Goal: Transaction & Acquisition: Download file/media

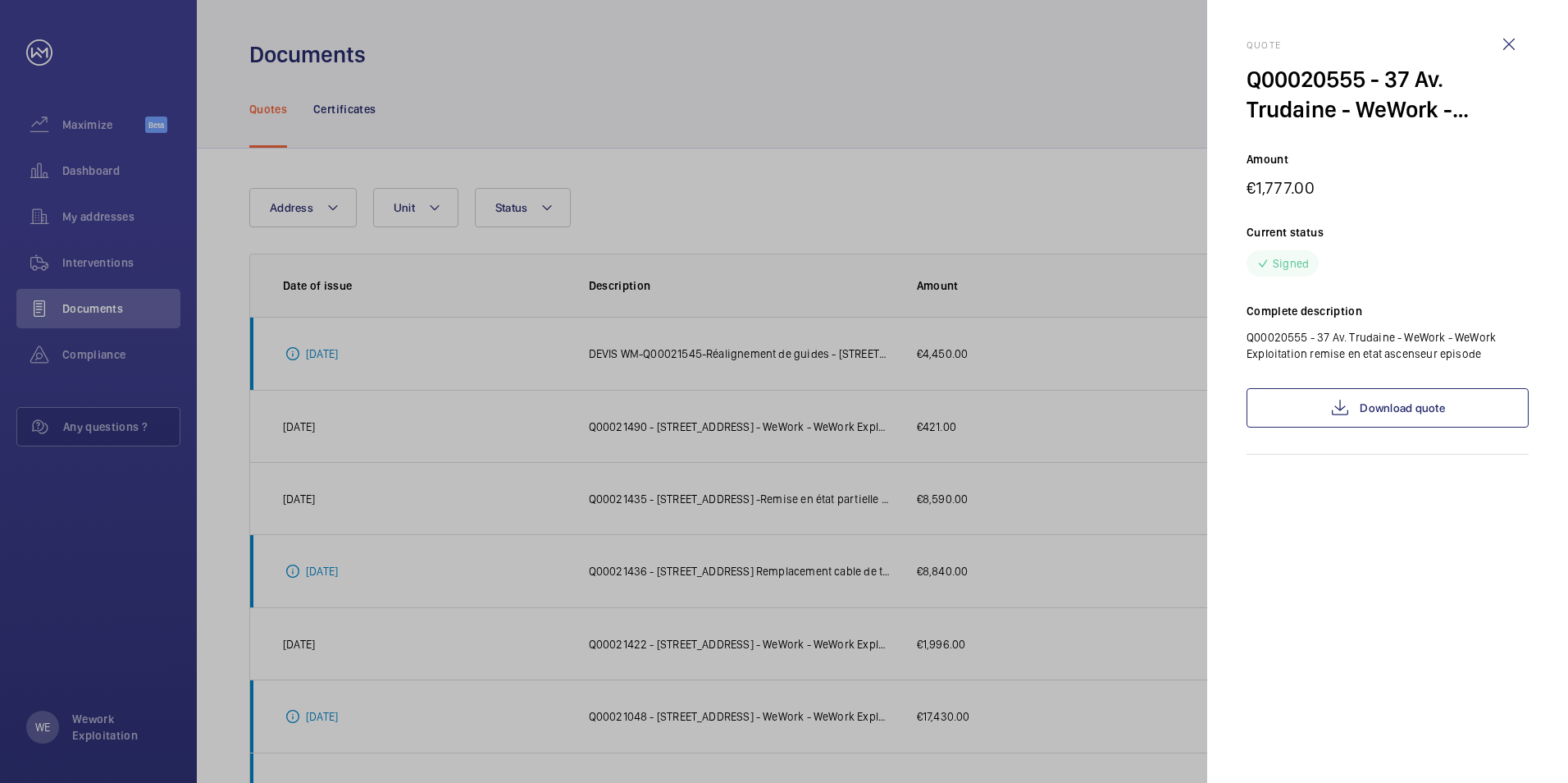
scroll to position [299, 0]
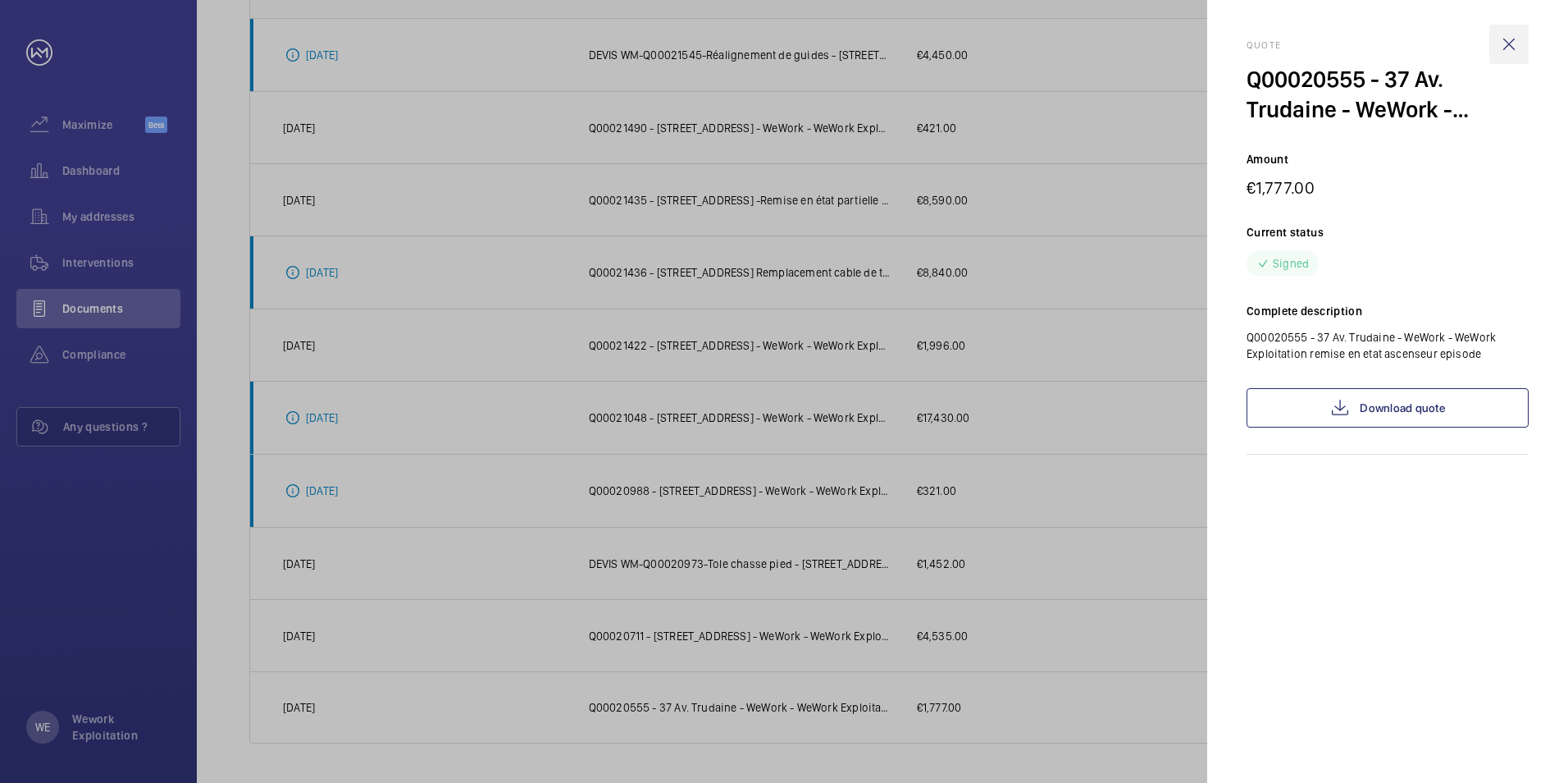
click at [1506, 49] on wm-front-icon-button at bounding box center [1509, 44] width 39 height 39
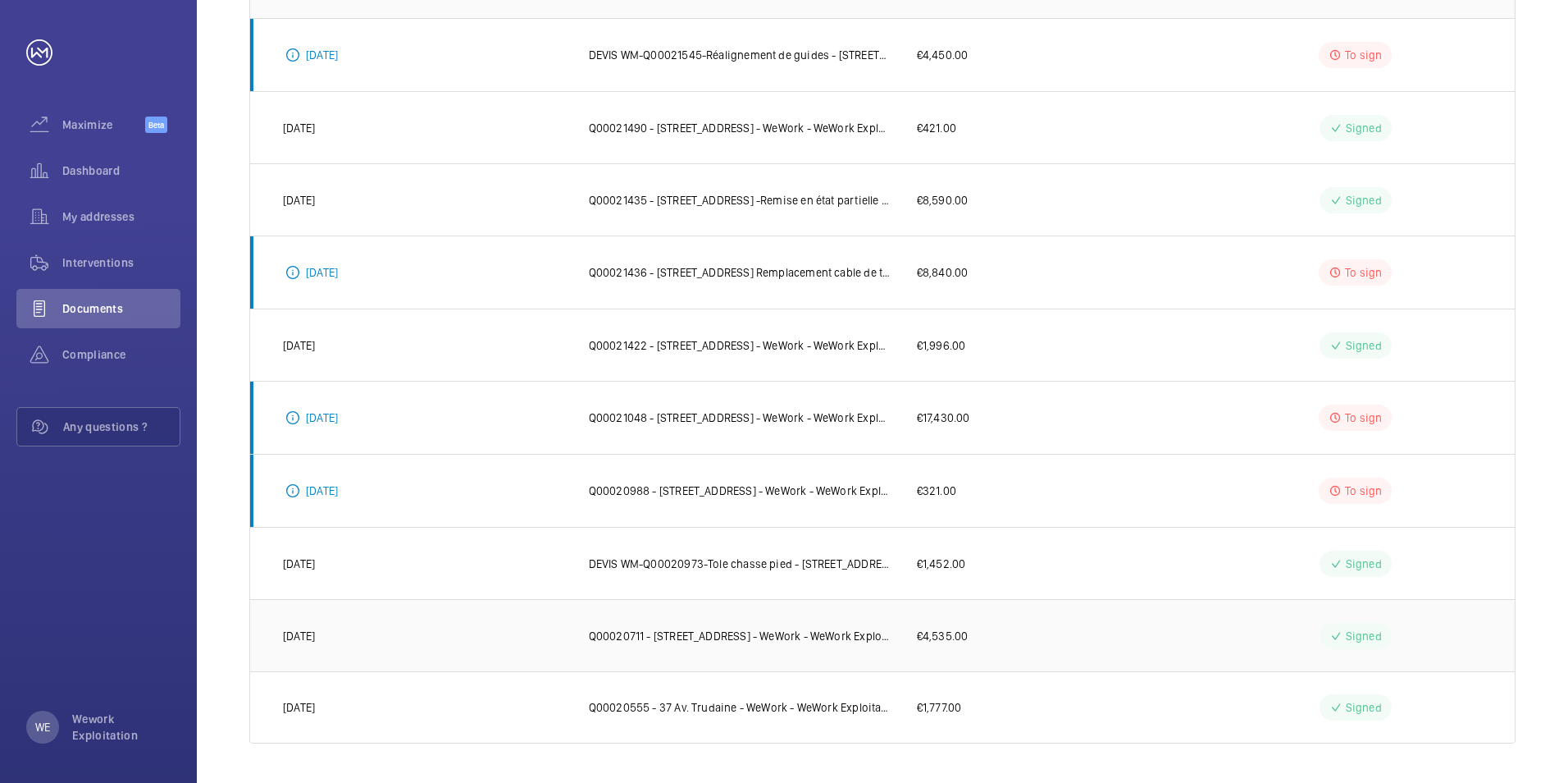
click at [792, 631] on p "Q00020711 - [STREET_ADDRESS] - WeWork - WeWork Exploitation - Porte Piétonne En…" at bounding box center [740, 636] width 302 height 16
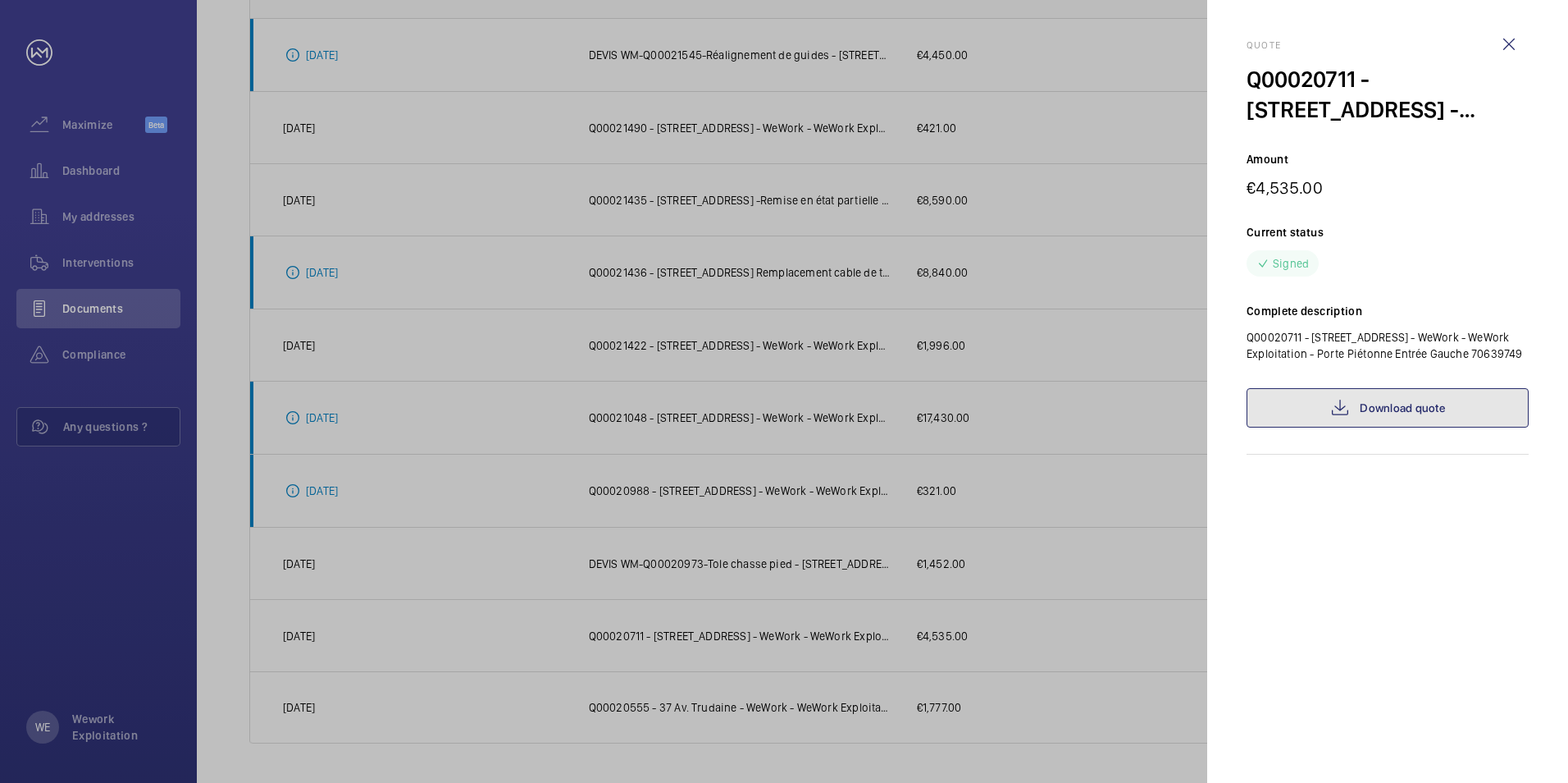
click at [1390, 426] on link "Download quote" at bounding box center [1388, 407] width 282 height 39
click at [1511, 40] on wm-front-icon-button at bounding box center [1509, 44] width 39 height 39
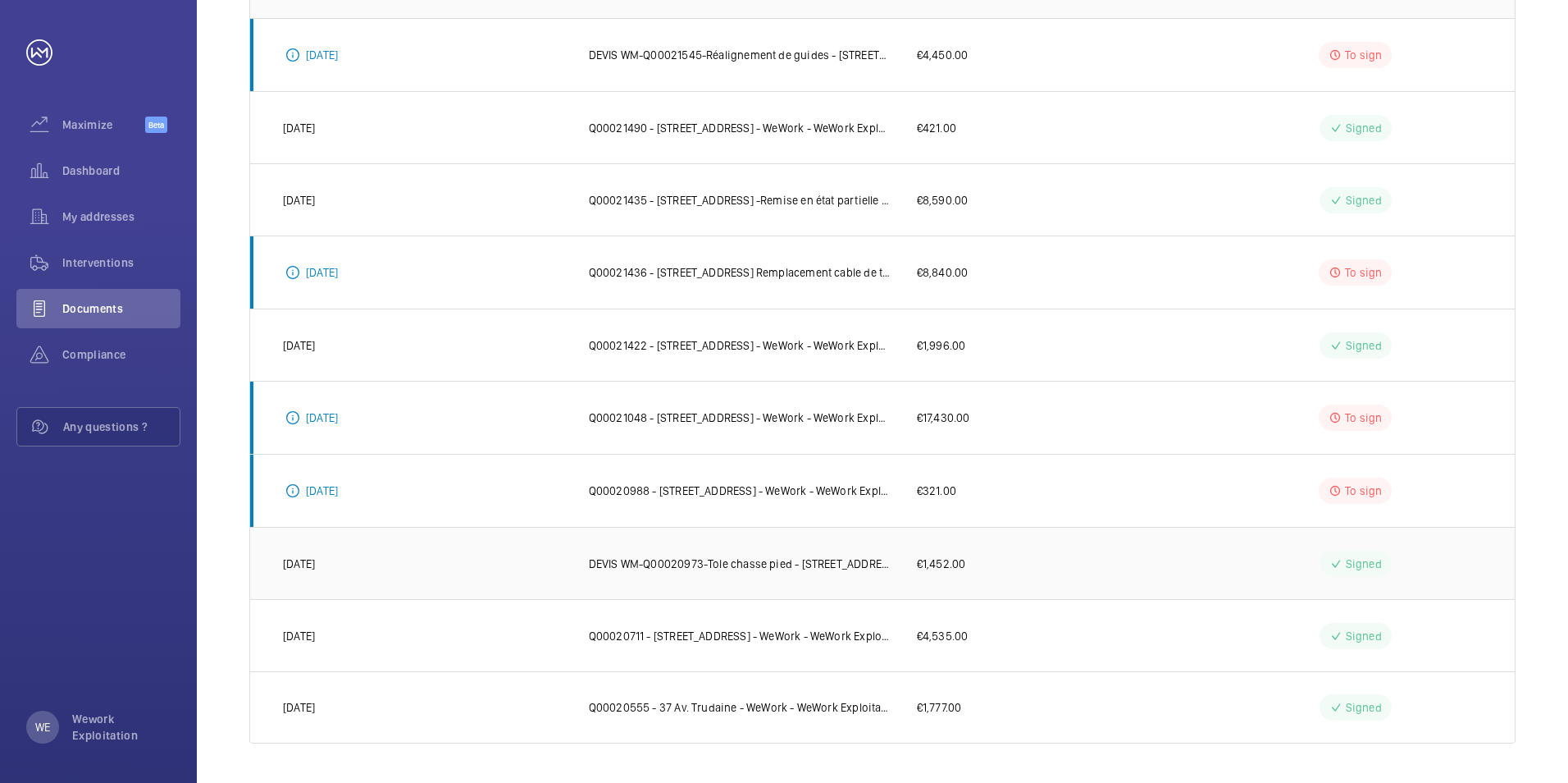
click at [740, 573] on td "DEVIS WM-Q00020973-Tole chasse pied - [STREET_ADDRESS][PERSON_NAME] Exploitation" at bounding box center [727, 563] width 328 height 72
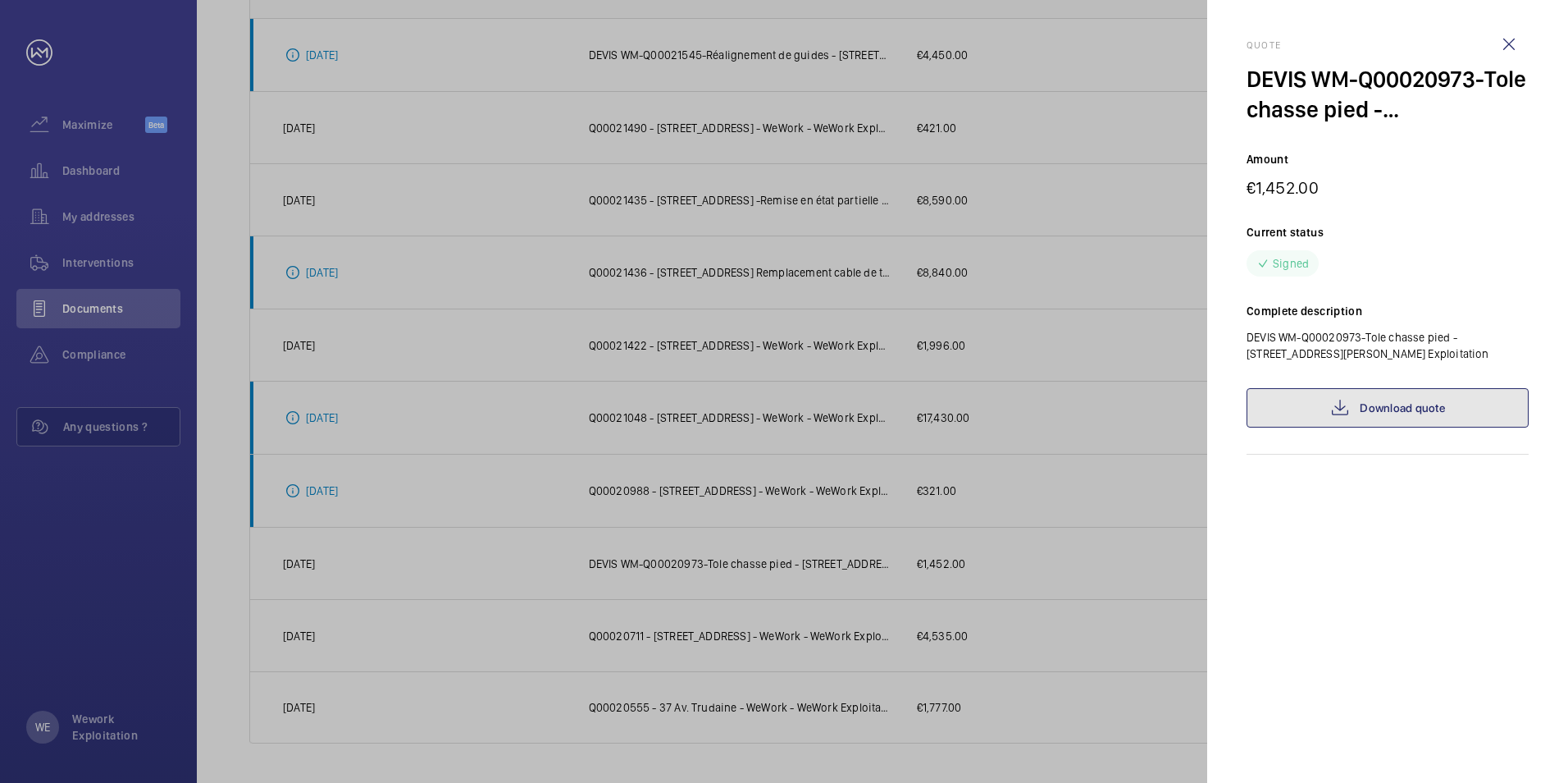
click at [1417, 411] on link "Download quote" at bounding box center [1388, 407] width 282 height 39
click at [1502, 42] on wm-front-icon-button at bounding box center [1509, 44] width 39 height 39
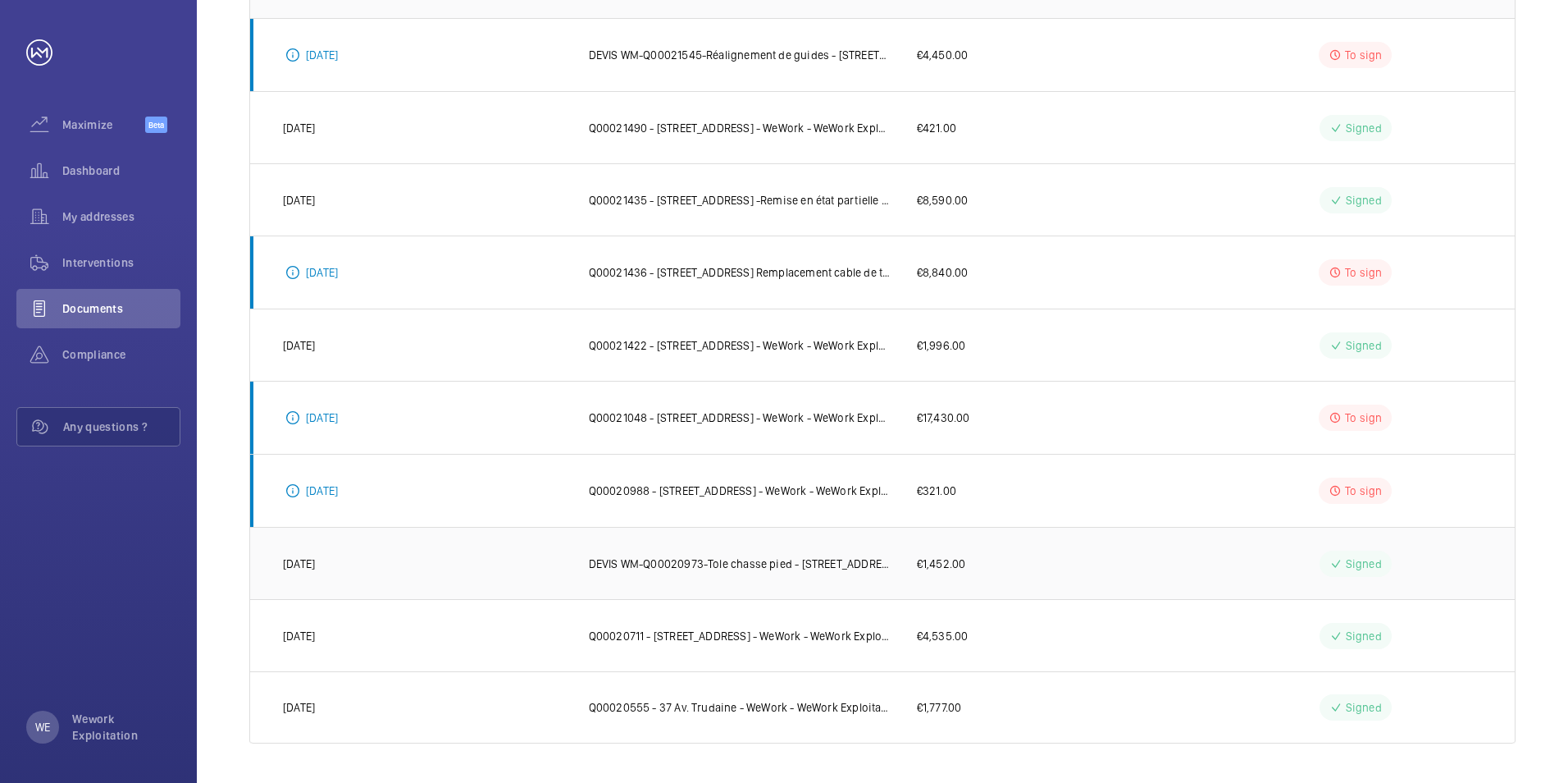
click at [838, 564] on p "DEVIS WM-Q00020973-Tole chasse pied - [STREET_ADDRESS][PERSON_NAME] Exploitation" at bounding box center [740, 563] width 302 height 16
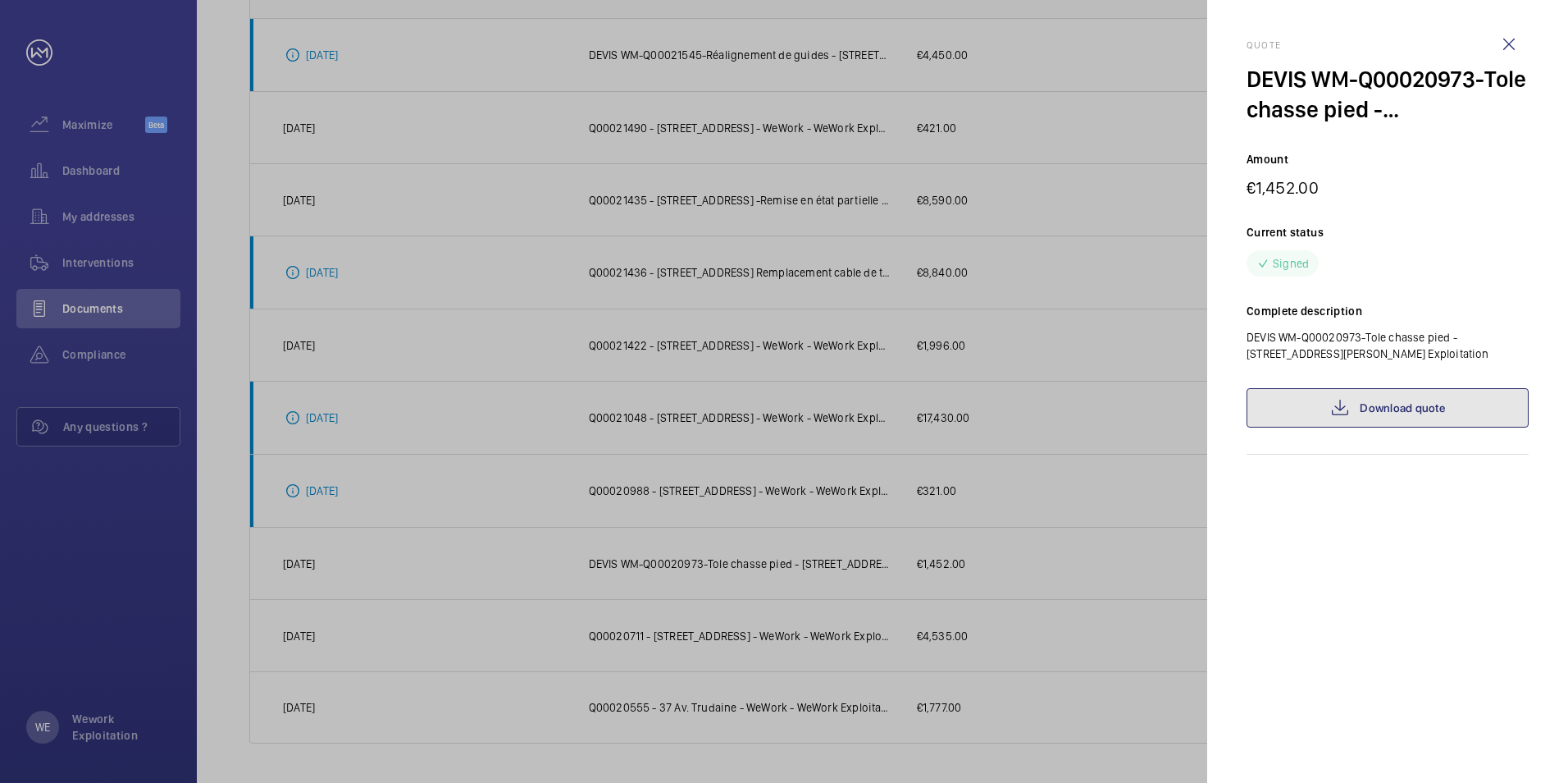
click at [1380, 404] on link "Download quote" at bounding box center [1388, 407] width 282 height 39
click at [1518, 44] on wm-front-icon-button at bounding box center [1509, 44] width 39 height 39
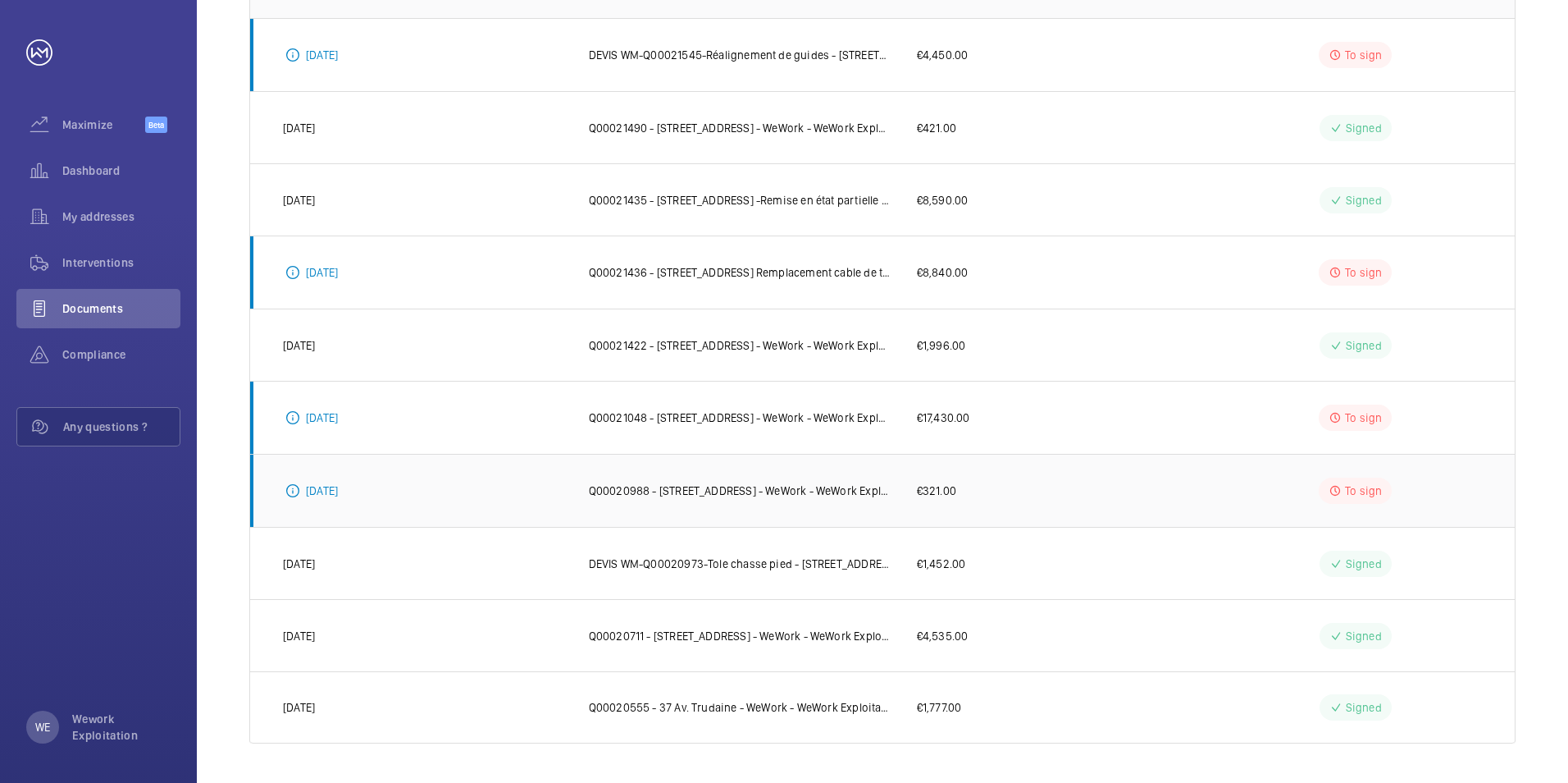
click at [726, 495] on p "Q00020988 - [STREET_ADDRESS] - WeWork - WeWork Exploitation" at bounding box center [740, 490] width 302 height 16
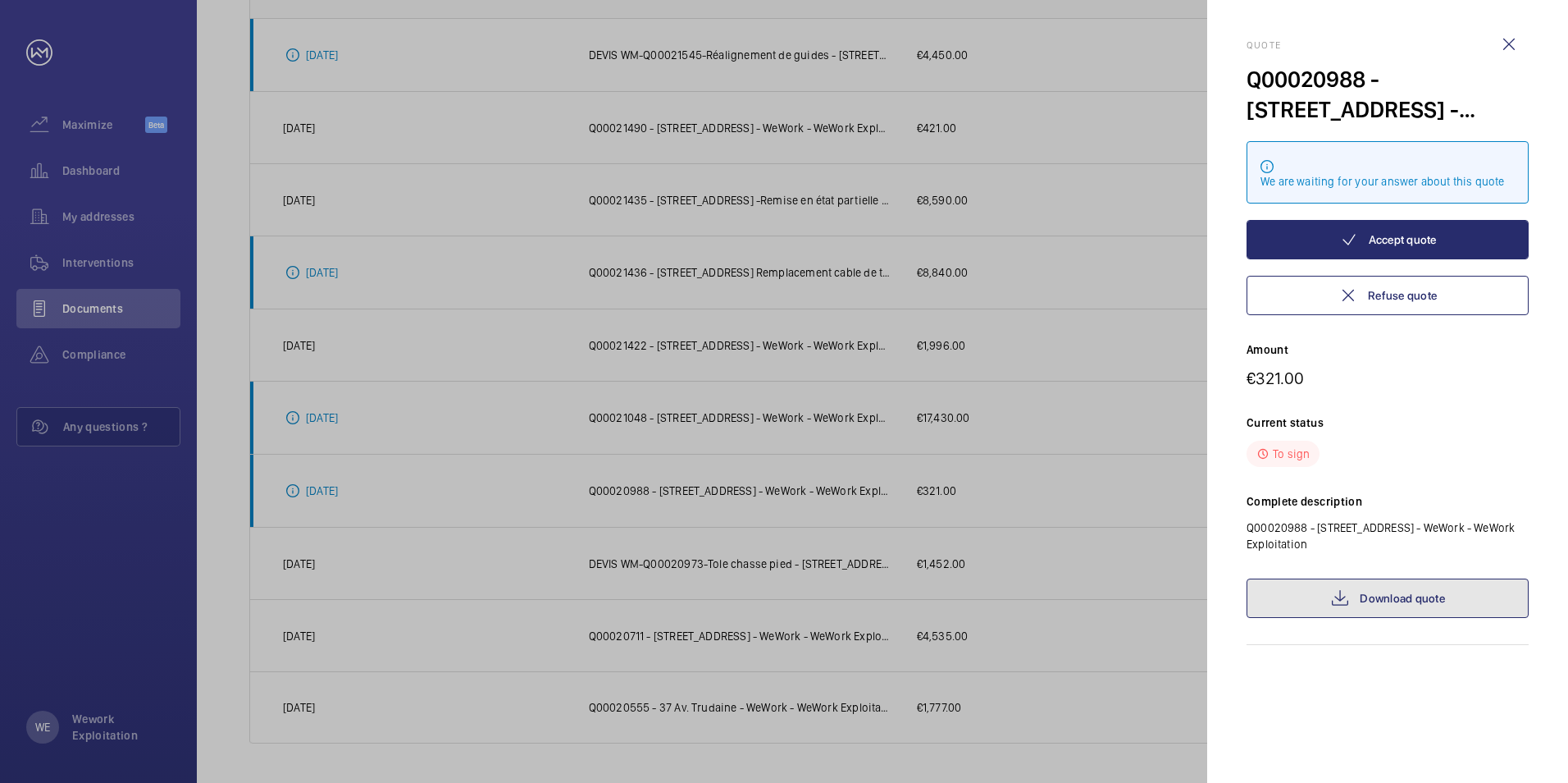
click at [1359, 601] on link "Download quote" at bounding box center [1388, 597] width 282 height 39
click at [1508, 47] on wm-front-icon-button at bounding box center [1509, 44] width 39 height 39
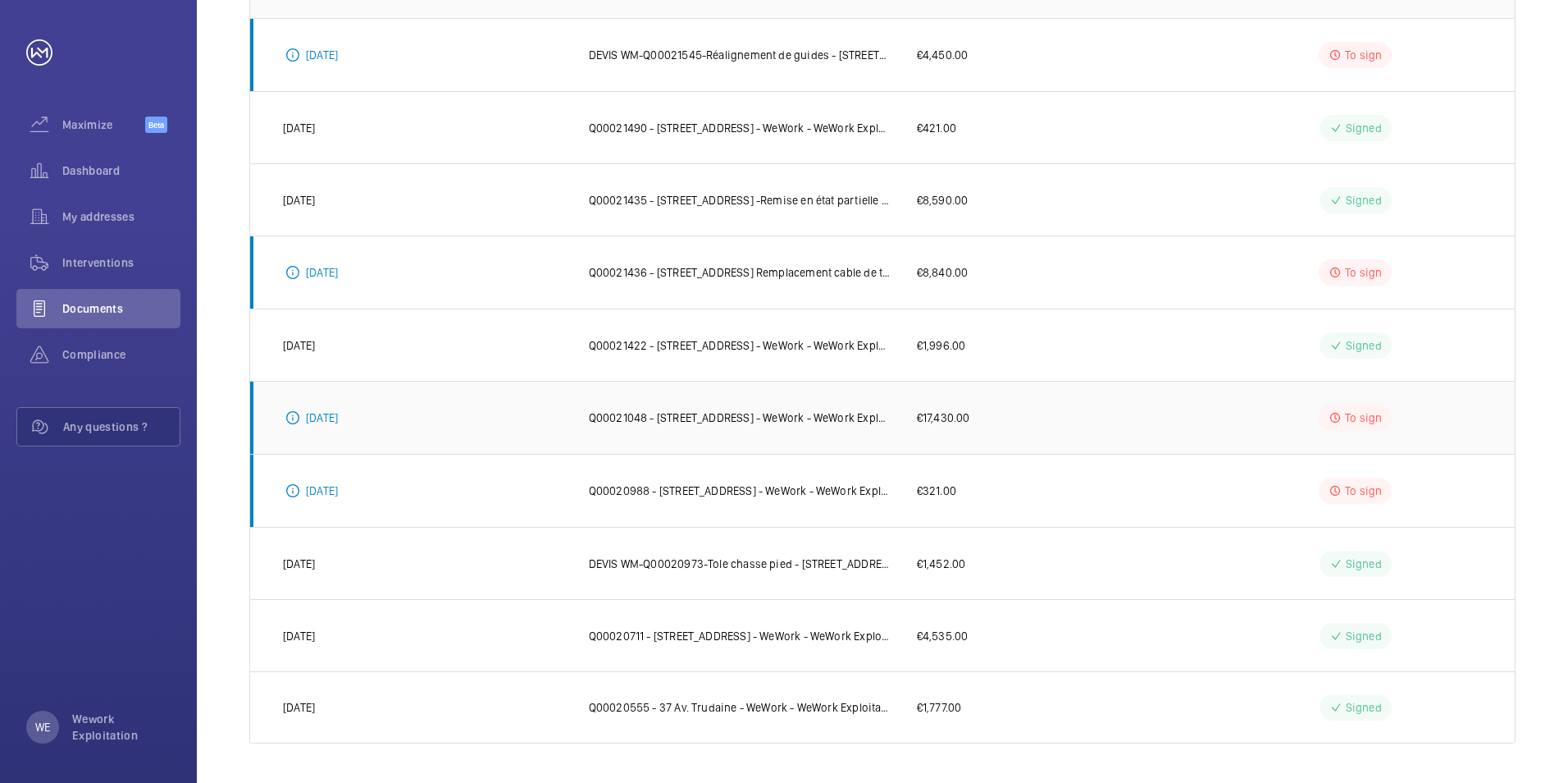
click at [772, 413] on p "Q00021048 - [STREET_ADDRESS] - WeWork - WeWork Exploitation" at bounding box center [740, 417] width 302 height 16
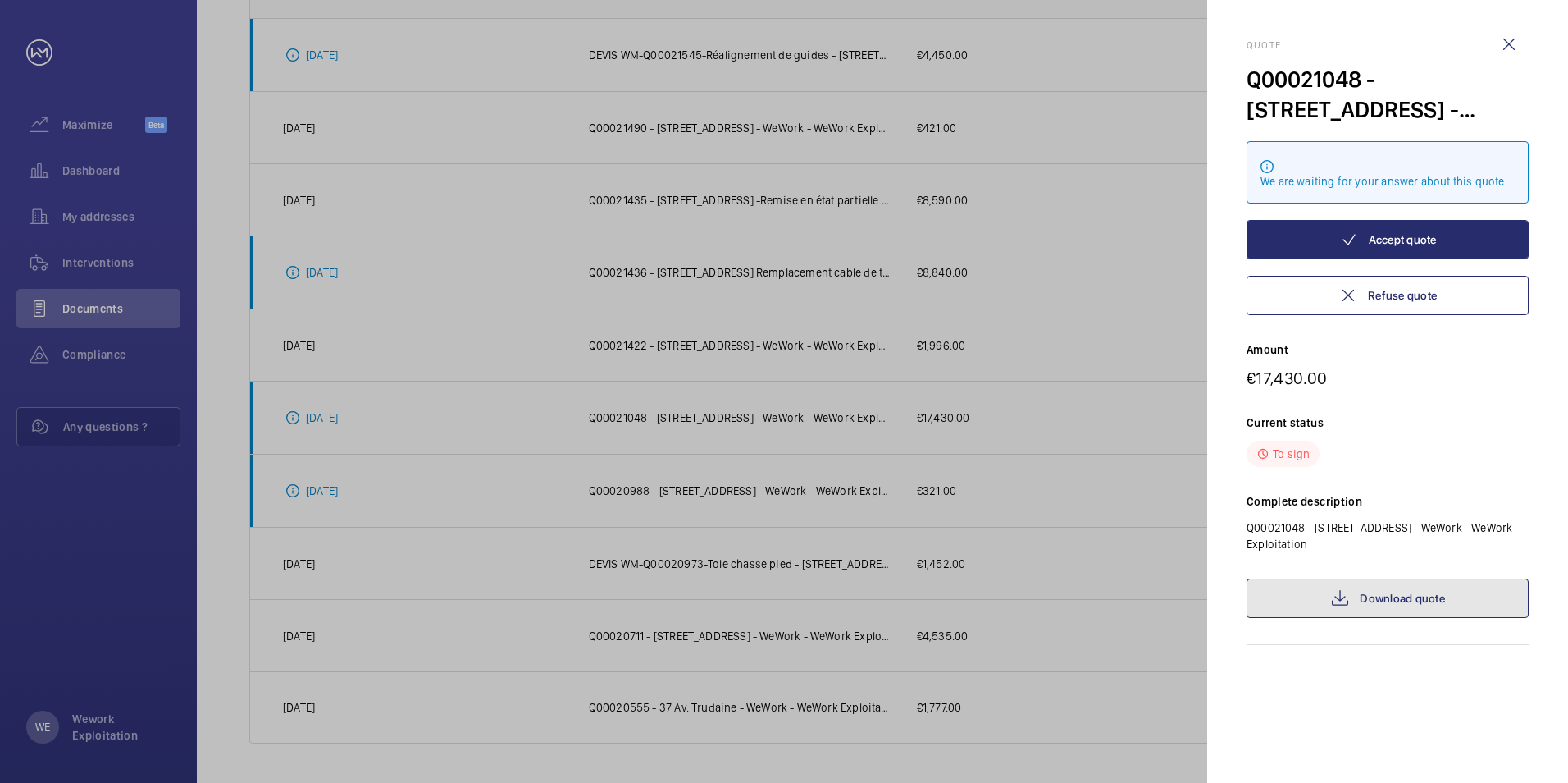
click at [1384, 595] on link "Download quote" at bounding box center [1388, 597] width 282 height 39
click at [1508, 43] on wm-front-icon-button at bounding box center [1509, 44] width 39 height 39
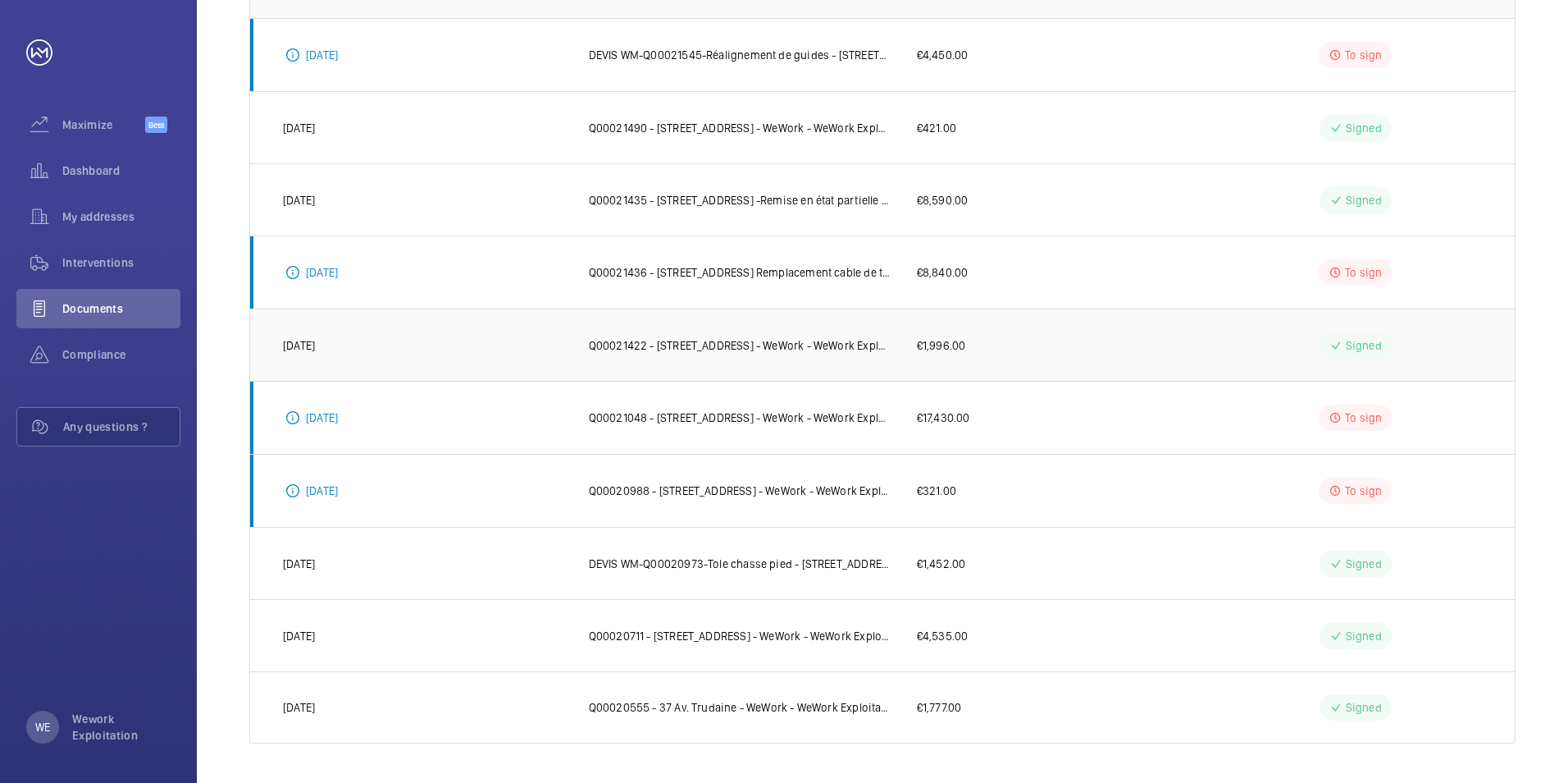
click at [671, 346] on p "Q00021422 - [STREET_ADDRESS] - WeWork - WeWork Exploitation" at bounding box center [740, 345] width 302 height 16
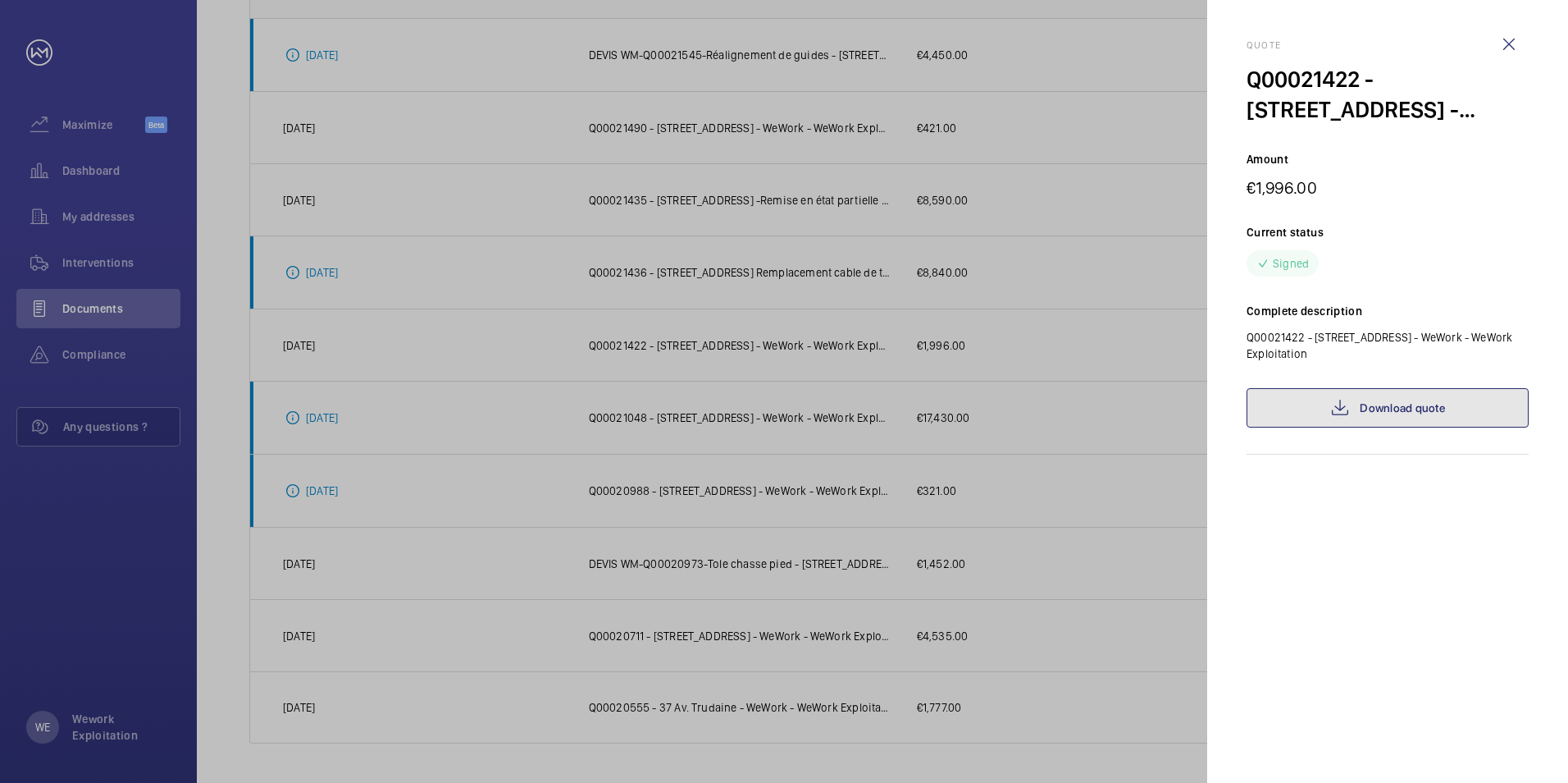
click at [1399, 405] on link "Download quote" at bounding box center [1388, 407] width 282 height 39
click at [1514, 42] on wm-front-icon-button at bounding box center [1509, 44] width 39 height 39
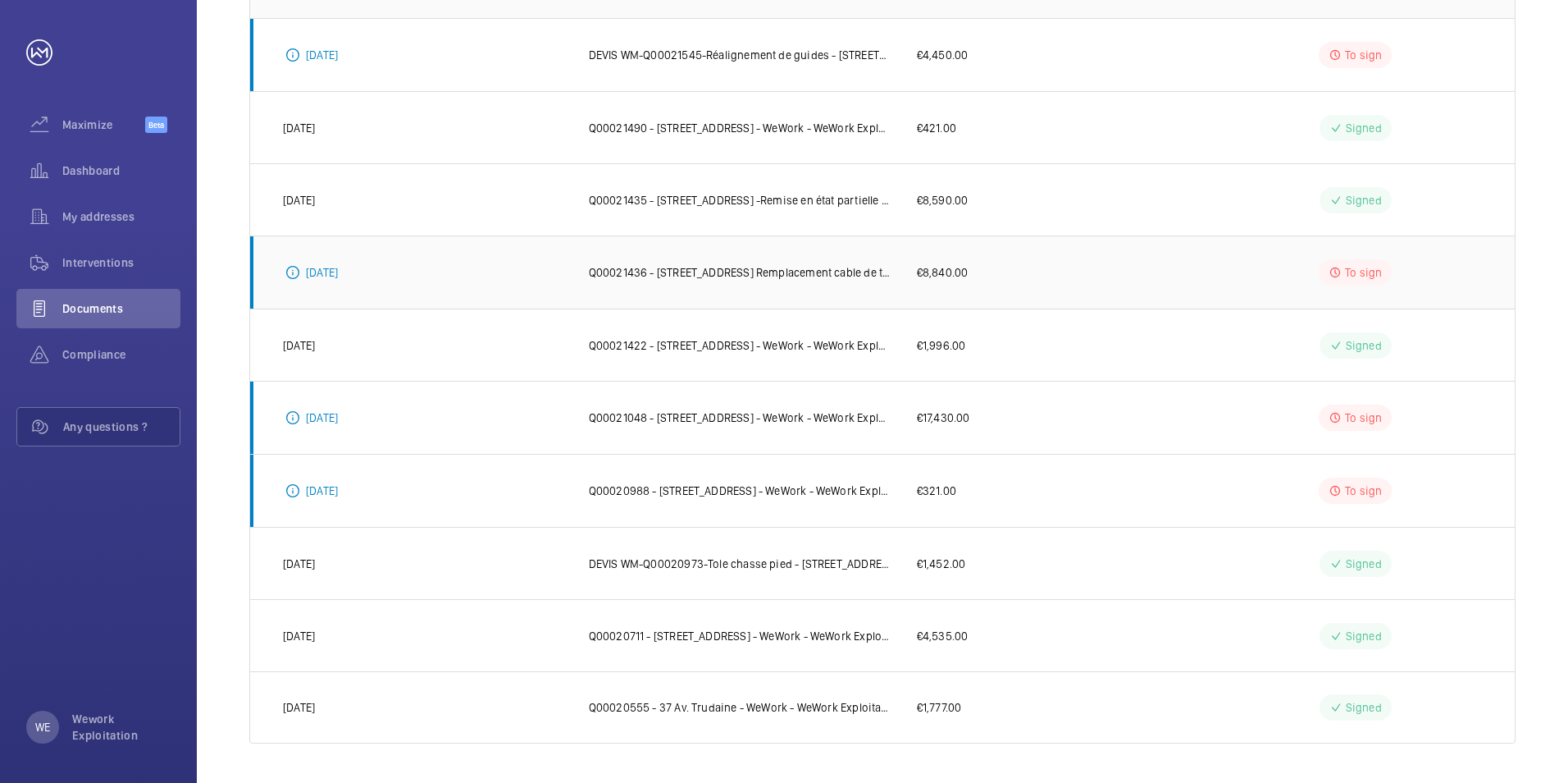
click at [744, 268] on p "Q00021436 - [STREET_ADDRESS] Remplacement cable de traction et poulies de moufl…" at bounding box center [740, 272] width 302 height 16
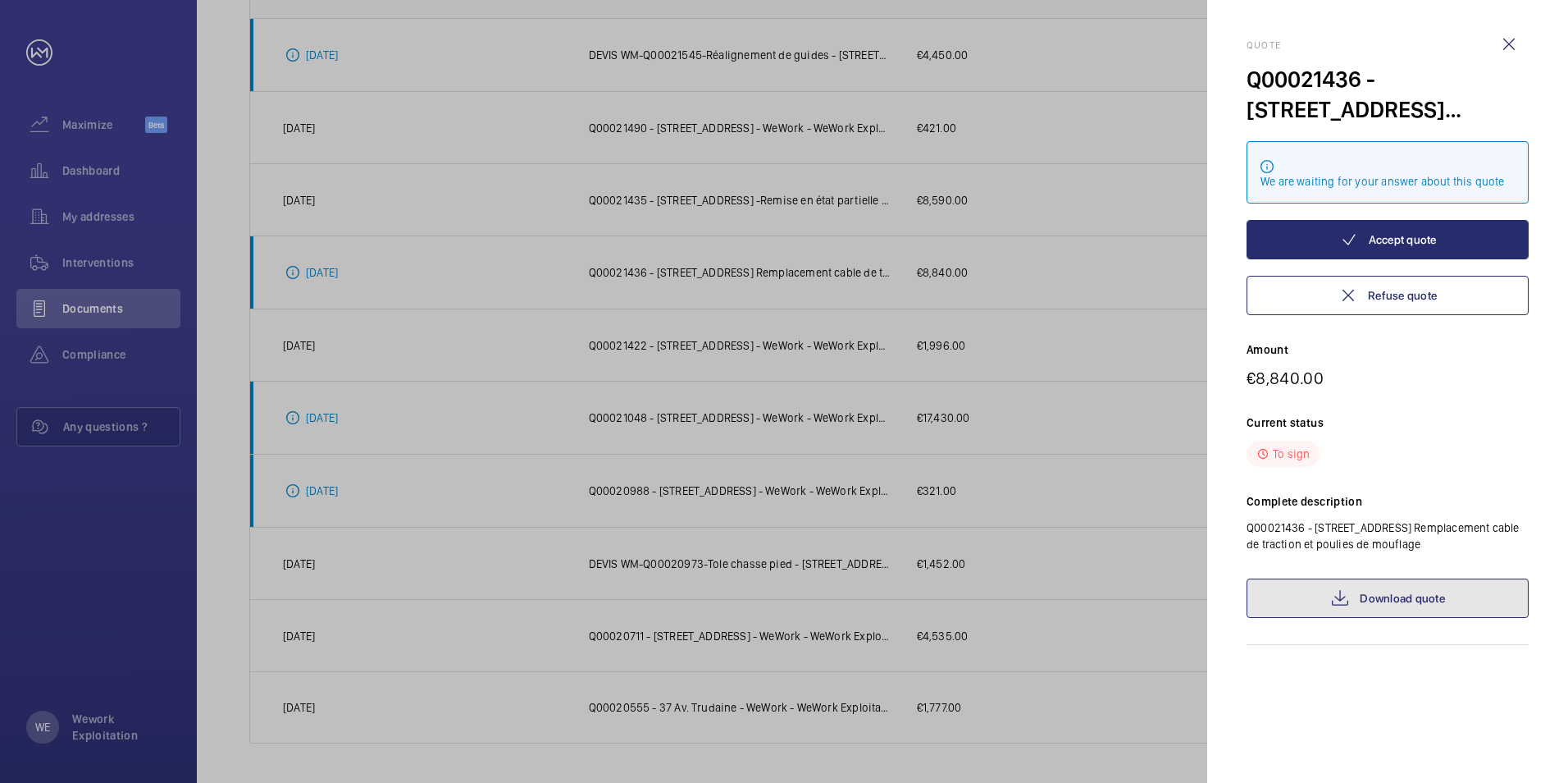
click at [1412, 600] on link "Download quote" at bounding box center [1388, 597] width 282 height 39
click at [1509, 43] on wm-front-icon-button at bounding box center [1509, 44] width 39 height 39
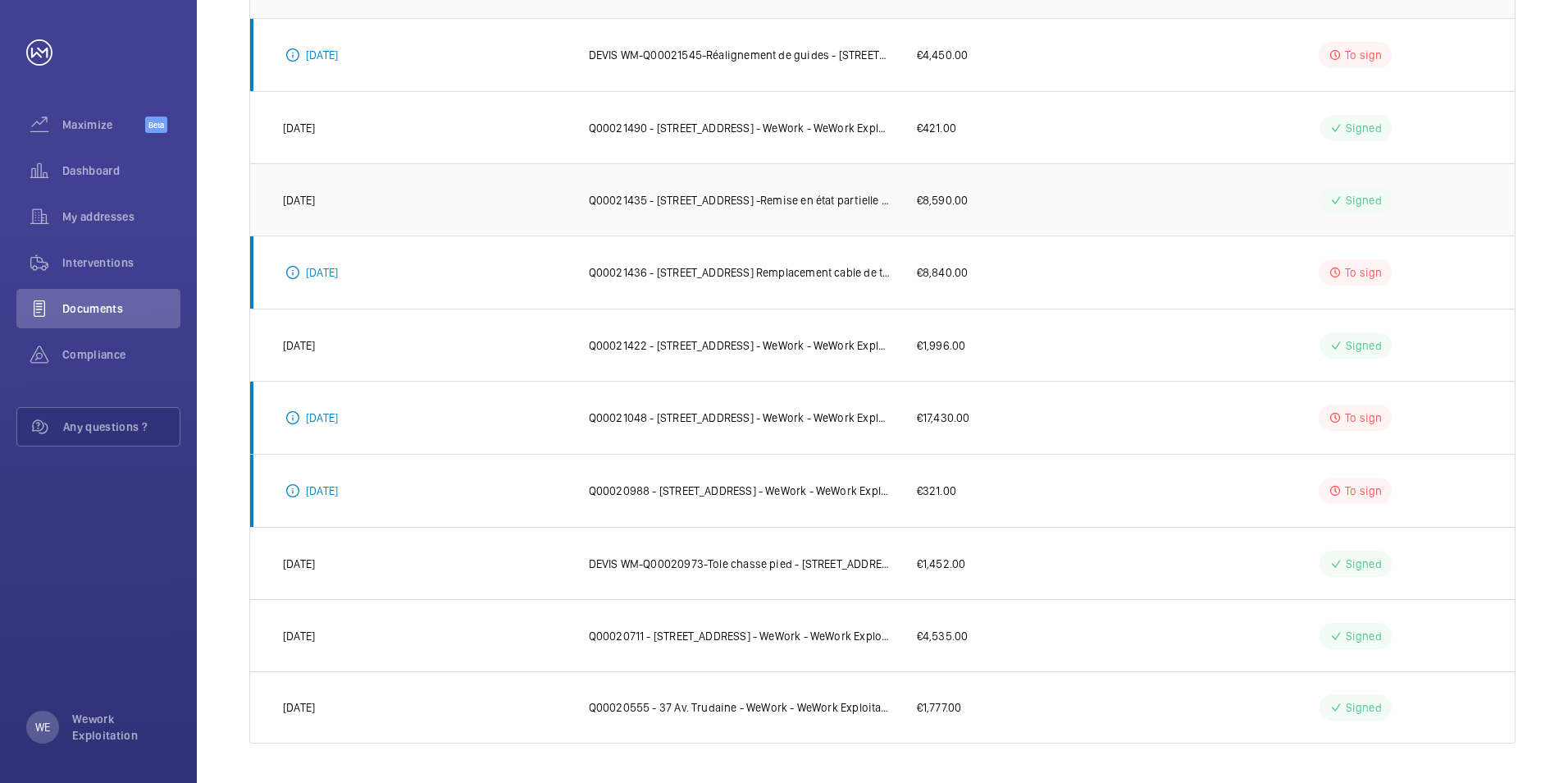
click at [801, 199] on p "Q00021435 - [STREET_ADDRESS] -Remise en état partielle suite inondation" at bounding box center [740, 200] width 302 height 16
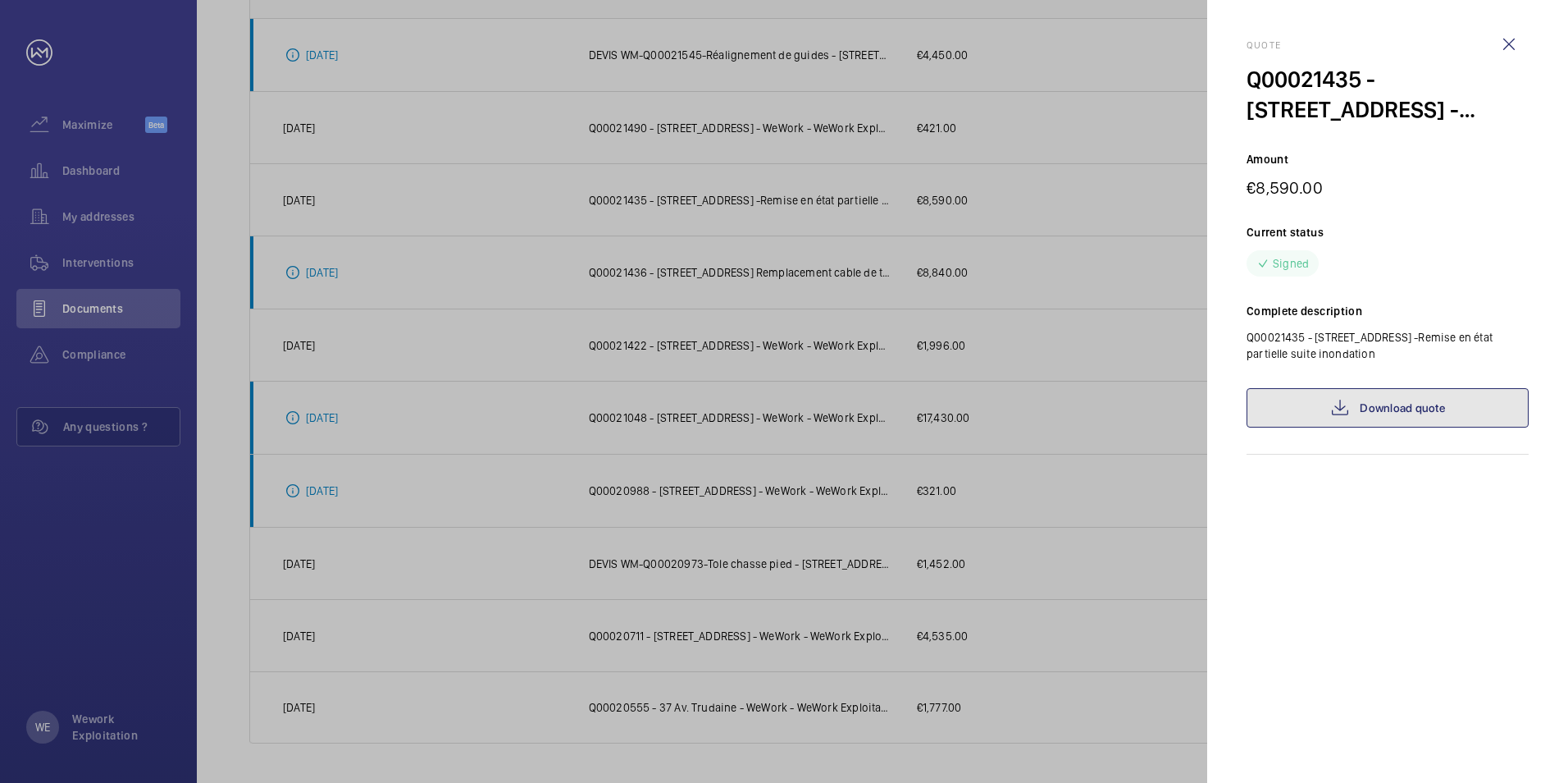
click at [1336, 402] on mat-icon at bounding box center [1341, 408] width 20 height 20
click at [1512, 43] on wm-front-icon-button at bounding box center [1509, 44] width 39 height 39
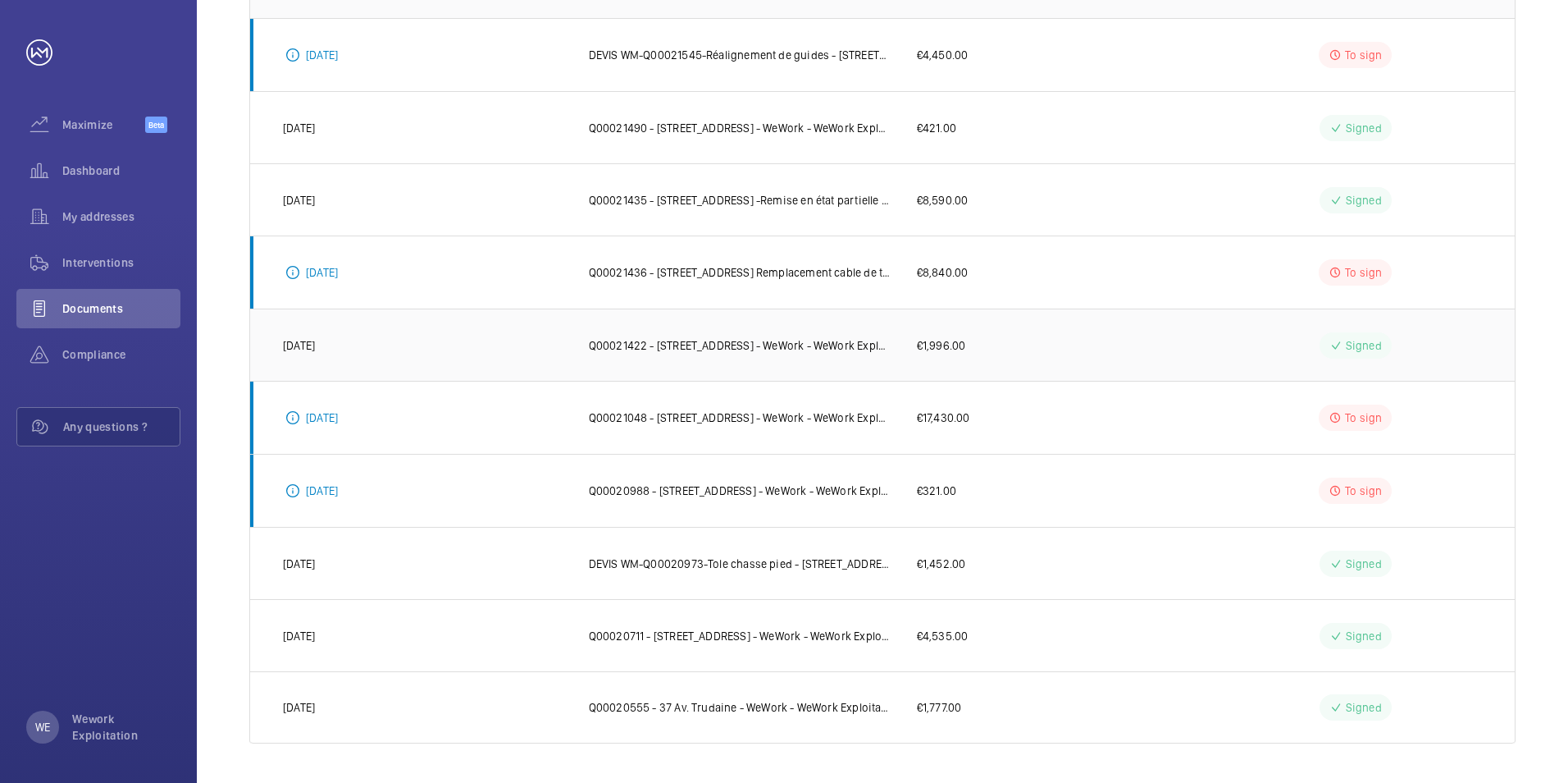
scroll to position [217, 0]
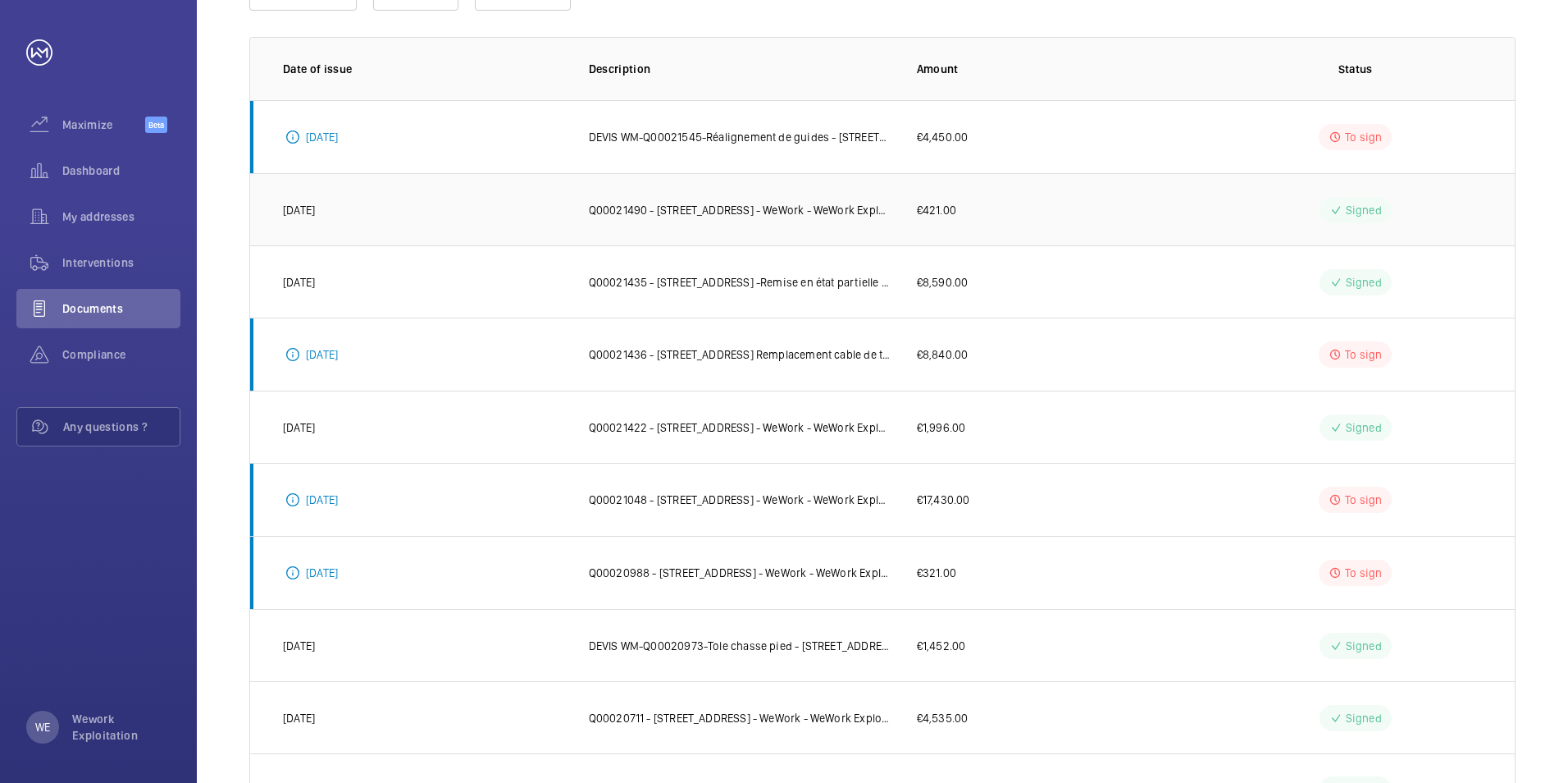
click at [723, 218] on td "Q00021490 - [STREET_ADDRESS] - WeWork - WeWork Exploitation" at bounding box center [727, 209] width 328 height 72
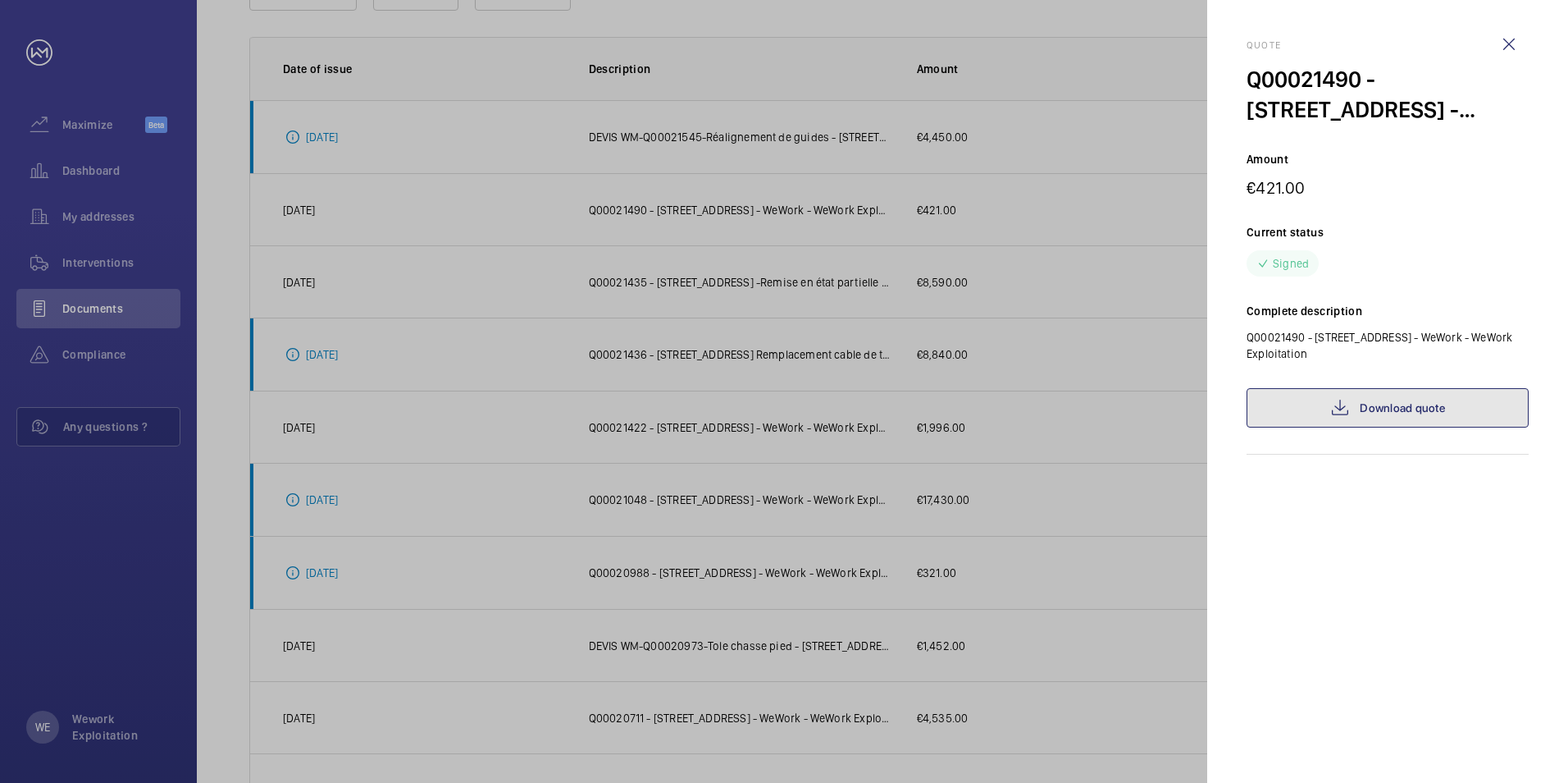
click at [1326, 399] on link "Download quote" at bounding box center [1388, 407] width 282 height 39
click at [1514, 37] on wm-front-icon-button at bounding box center [1509, 44] width 39 height 39
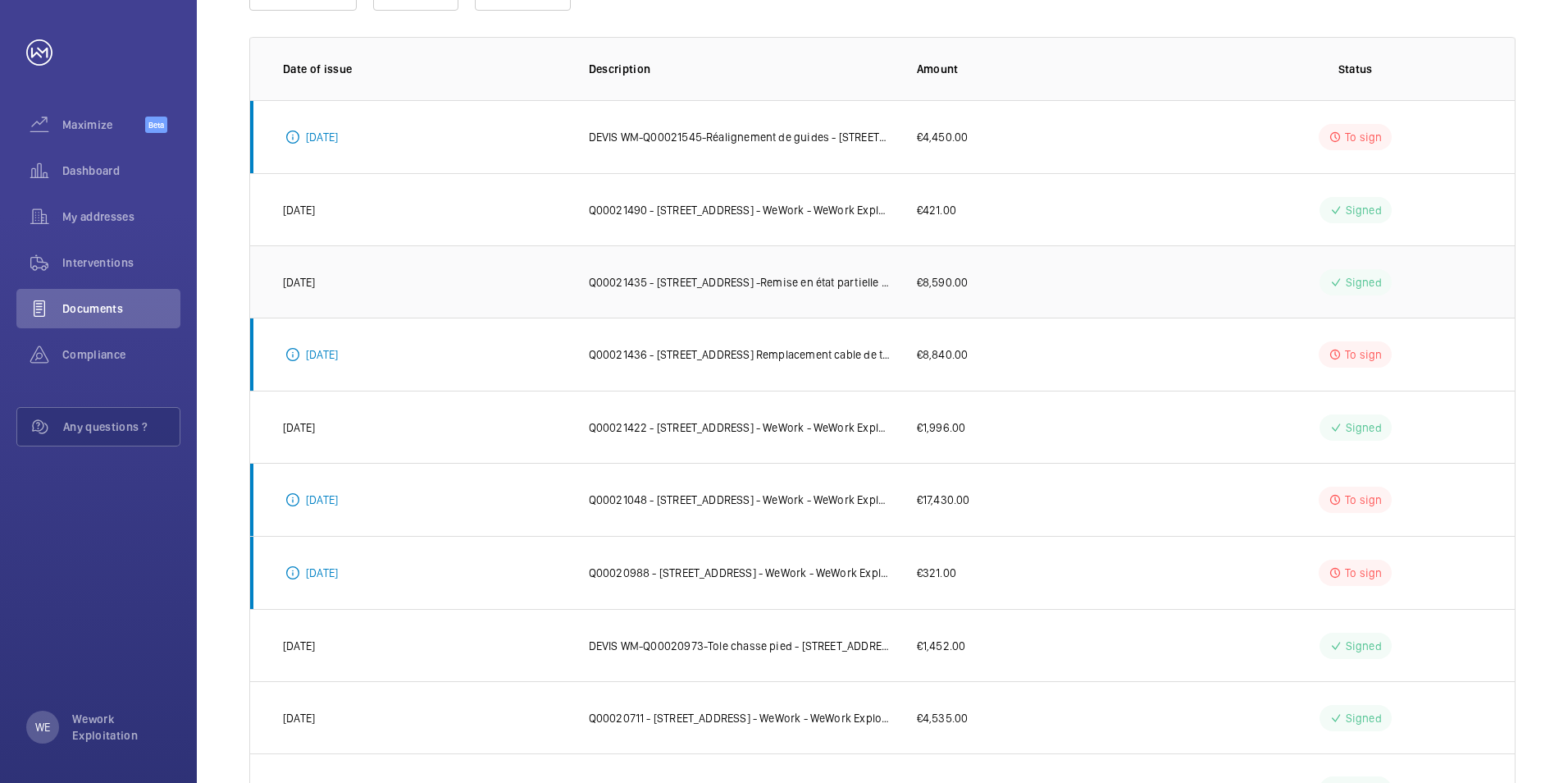
scroll to position [135, 0]
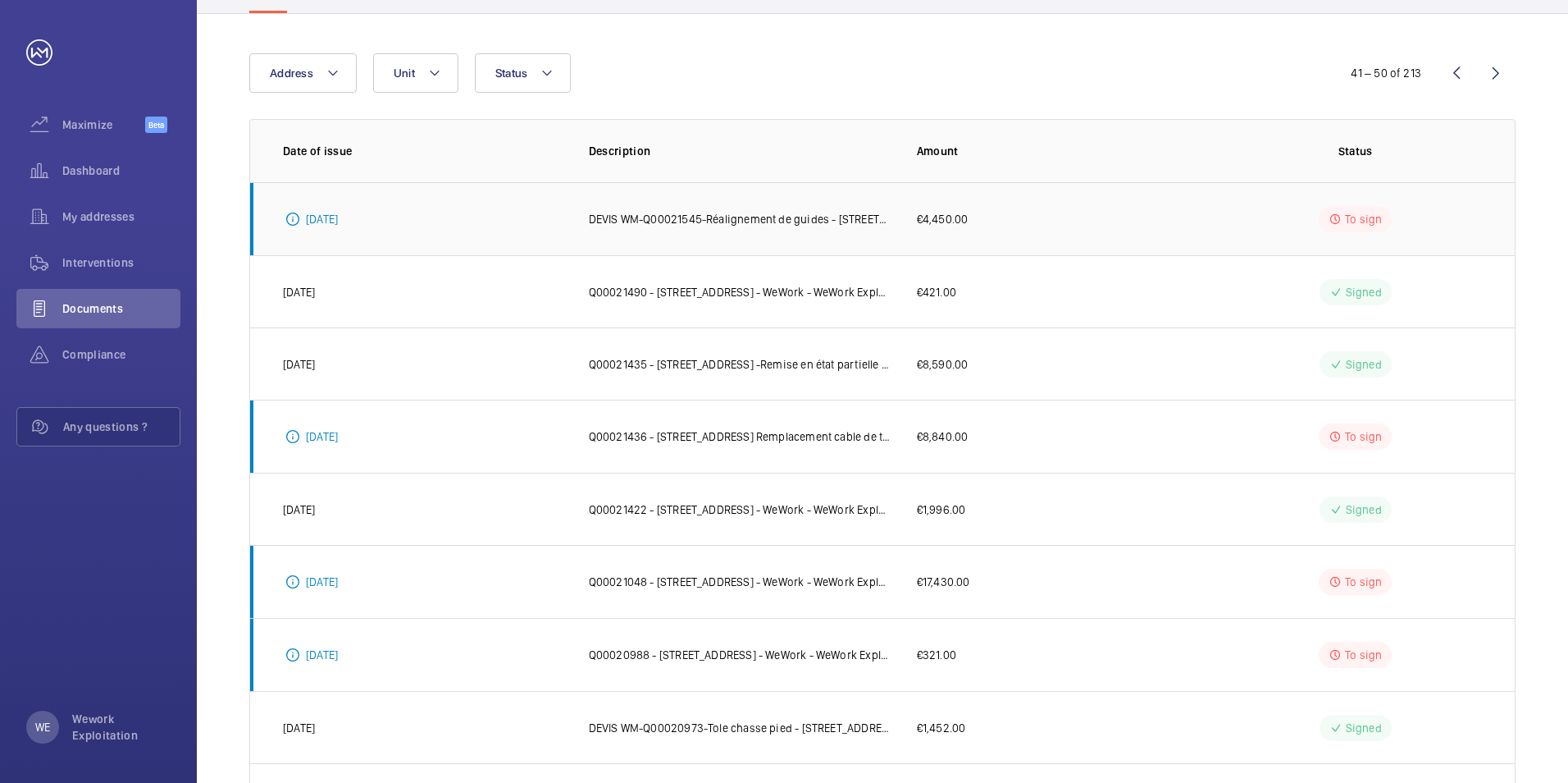
click at [782, 222] on p "DEVIS WM-Q00021545-Réalignement de guides - [STREET_ADDRESS][PERSON_NAME] Explo…" at bounding box center [740, 219] width 302 height 16
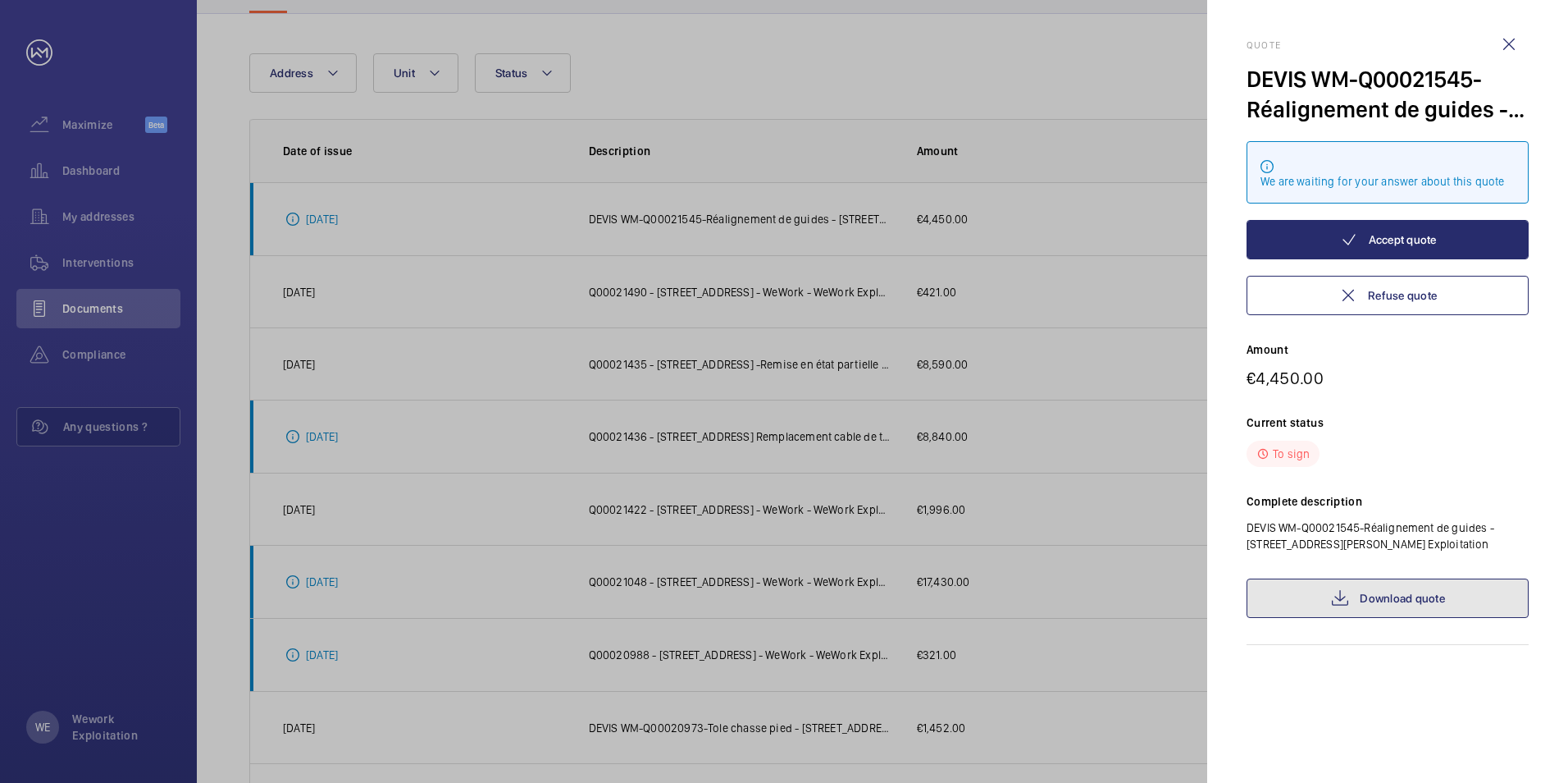
click at [1420, 597] on link "Download quote" at bounding box center [1388, 597] width 282 height 39
click at [1506, 44] on wm-front-icon-button at bounding box center [1509, 44] width 39 height 39
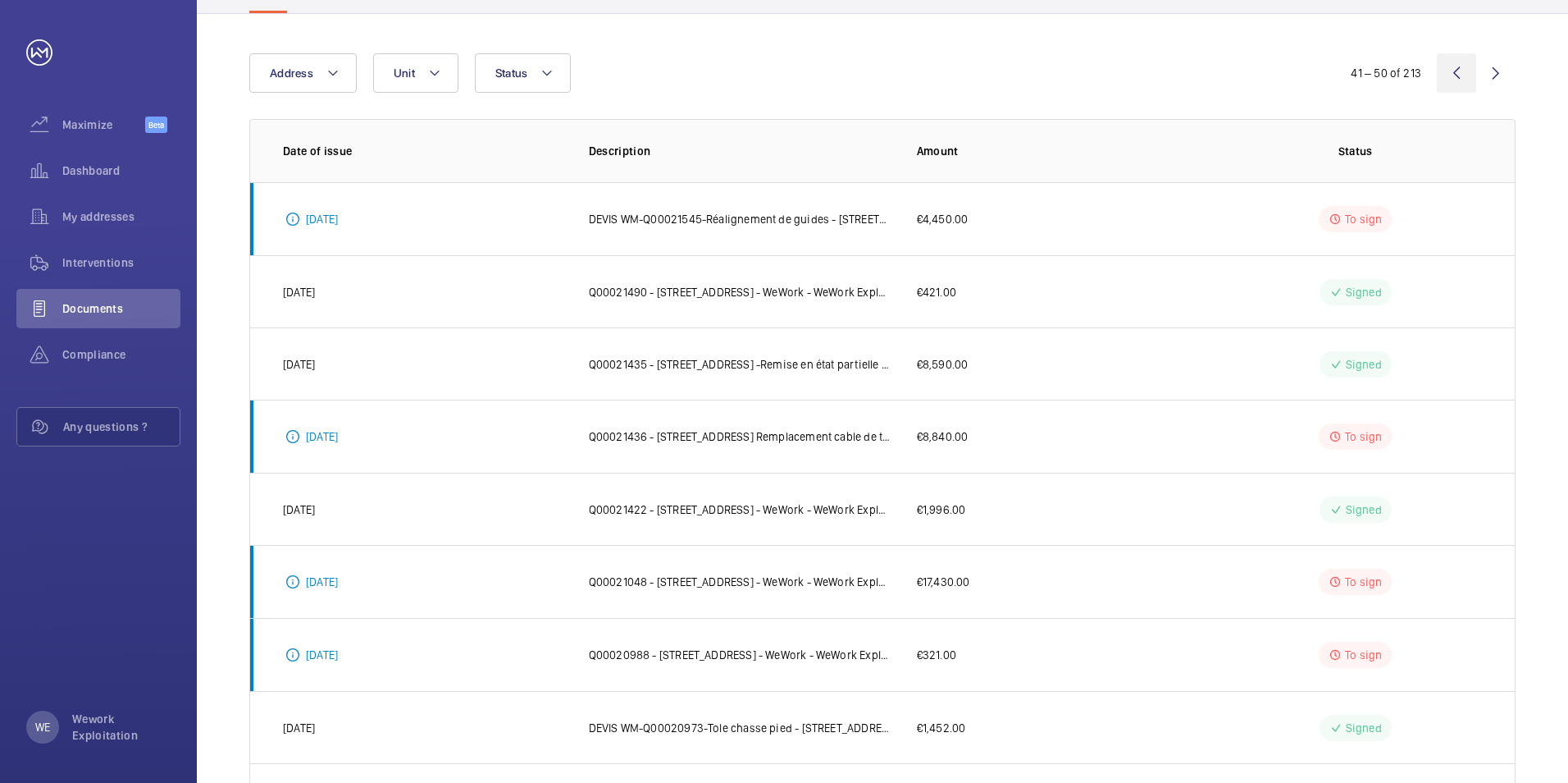
click at [1454, 75] on wm-front-icon-button at bounding box center [1456, 72] width 39 height 39
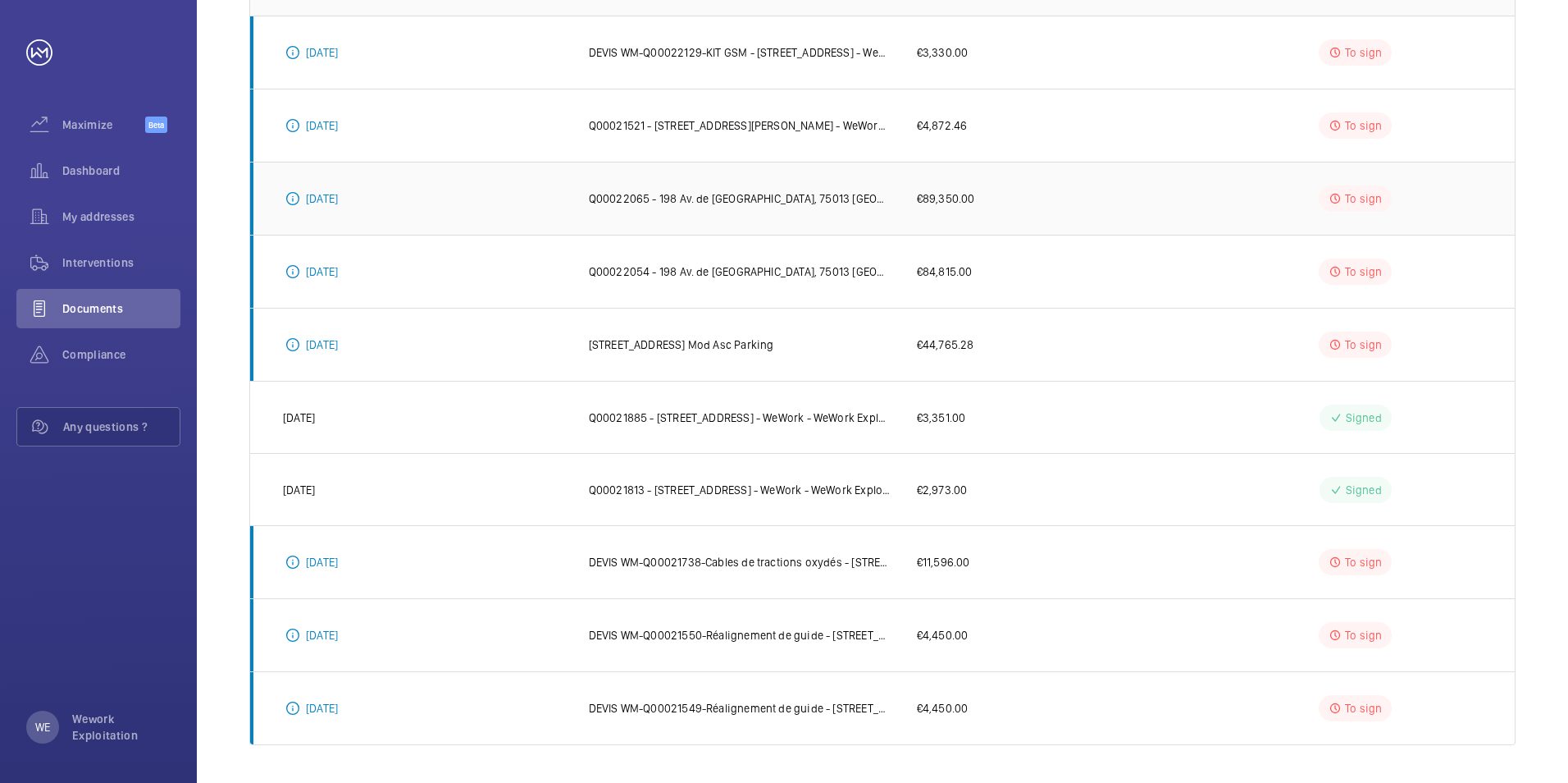
scroll to position [303, 0]
click at [707, 699] on p "DEVIS WM-Q00021549-Réalignement de guide - [STREET_ADDRESS][PERSON_NAME] Exploi…" at bounding box center [740, 706] width 302 height 16
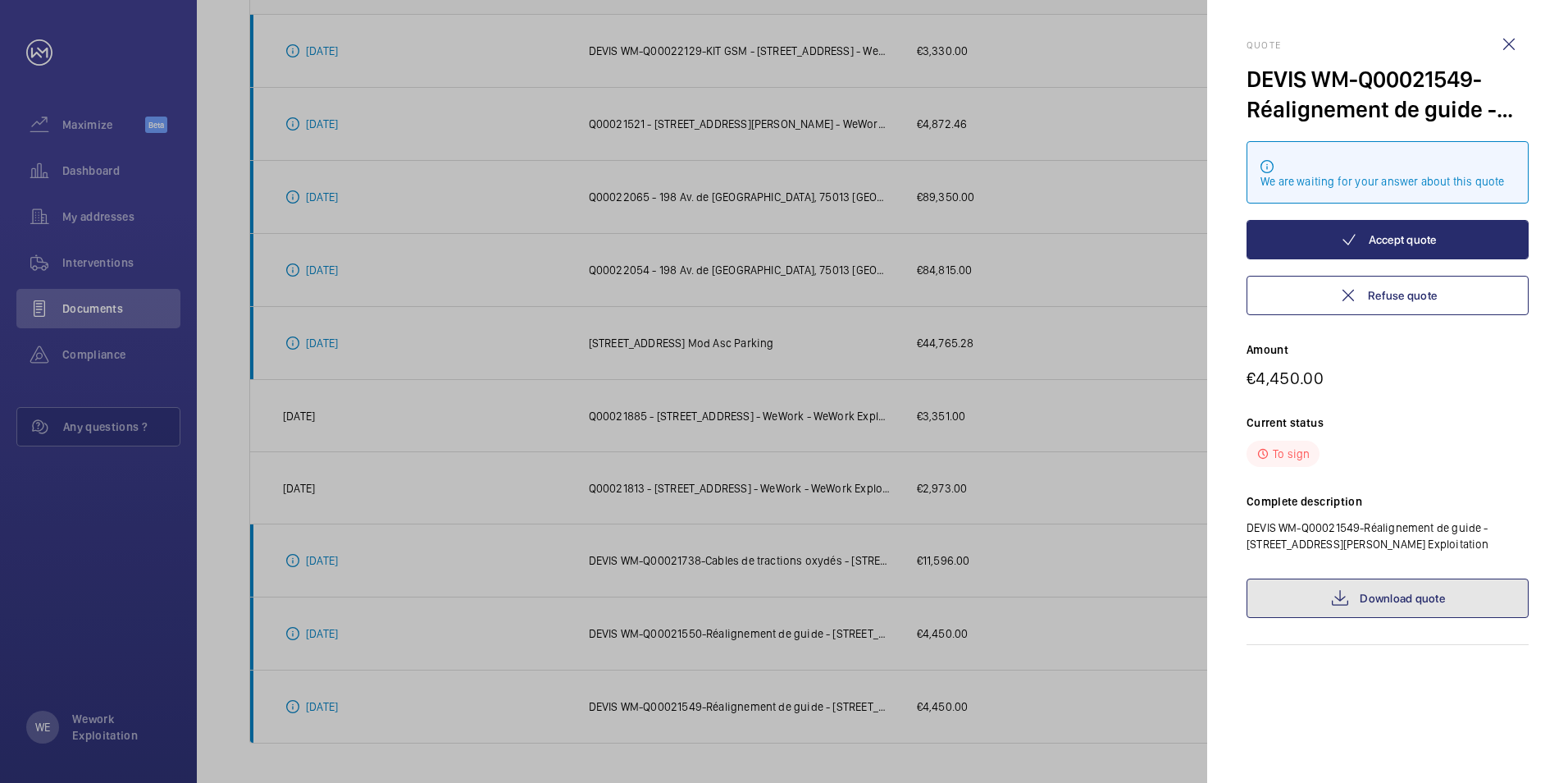
click at [1425, 596] on link "Download quote" at bounding box center [1388, 597] width 282 height 39
click at [1512, 38] on wm-front-icon-button at bounding box center [1509, 44] width 39 height 39
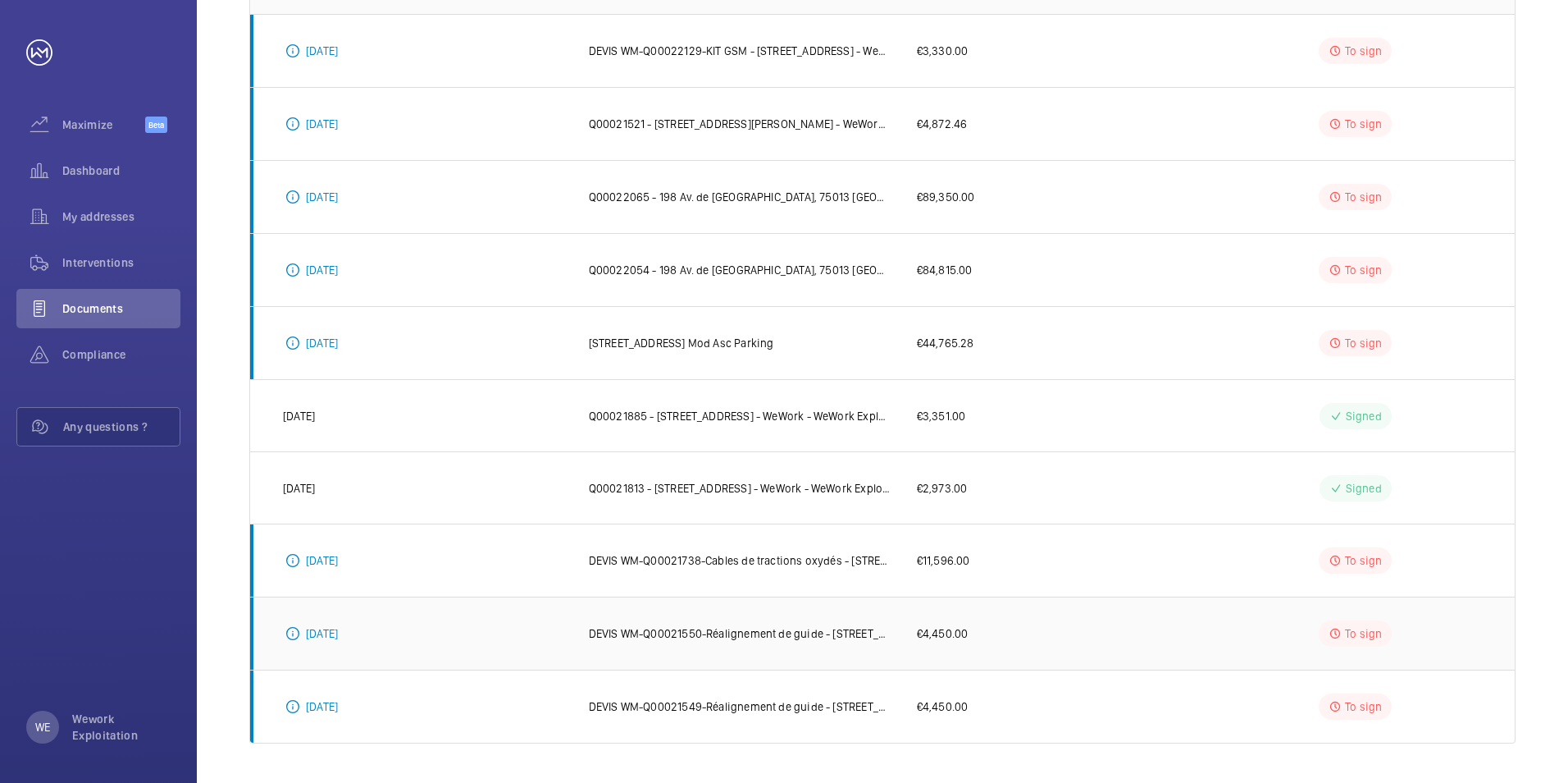
click at [338, 634] on p "[DATE]" at bounding box center [322, 633] width 32 height 16
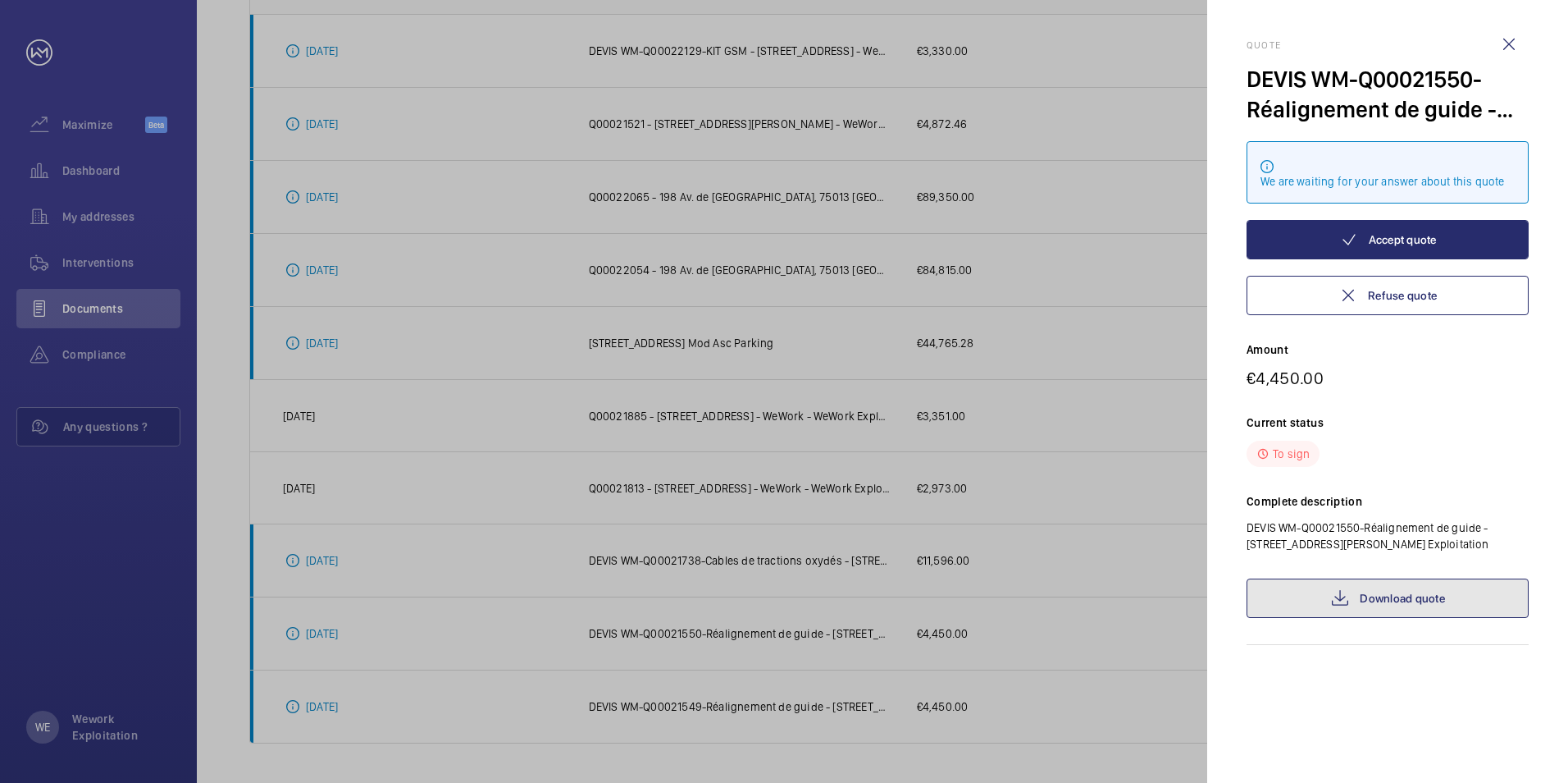
click at [1422, 600] on link "Download quote" at bounding box center [1388, 597] width 282 height 39
click at [1509, 43] on wm-front-icon-button at bounding box center [1509, 44] width 39 height 39
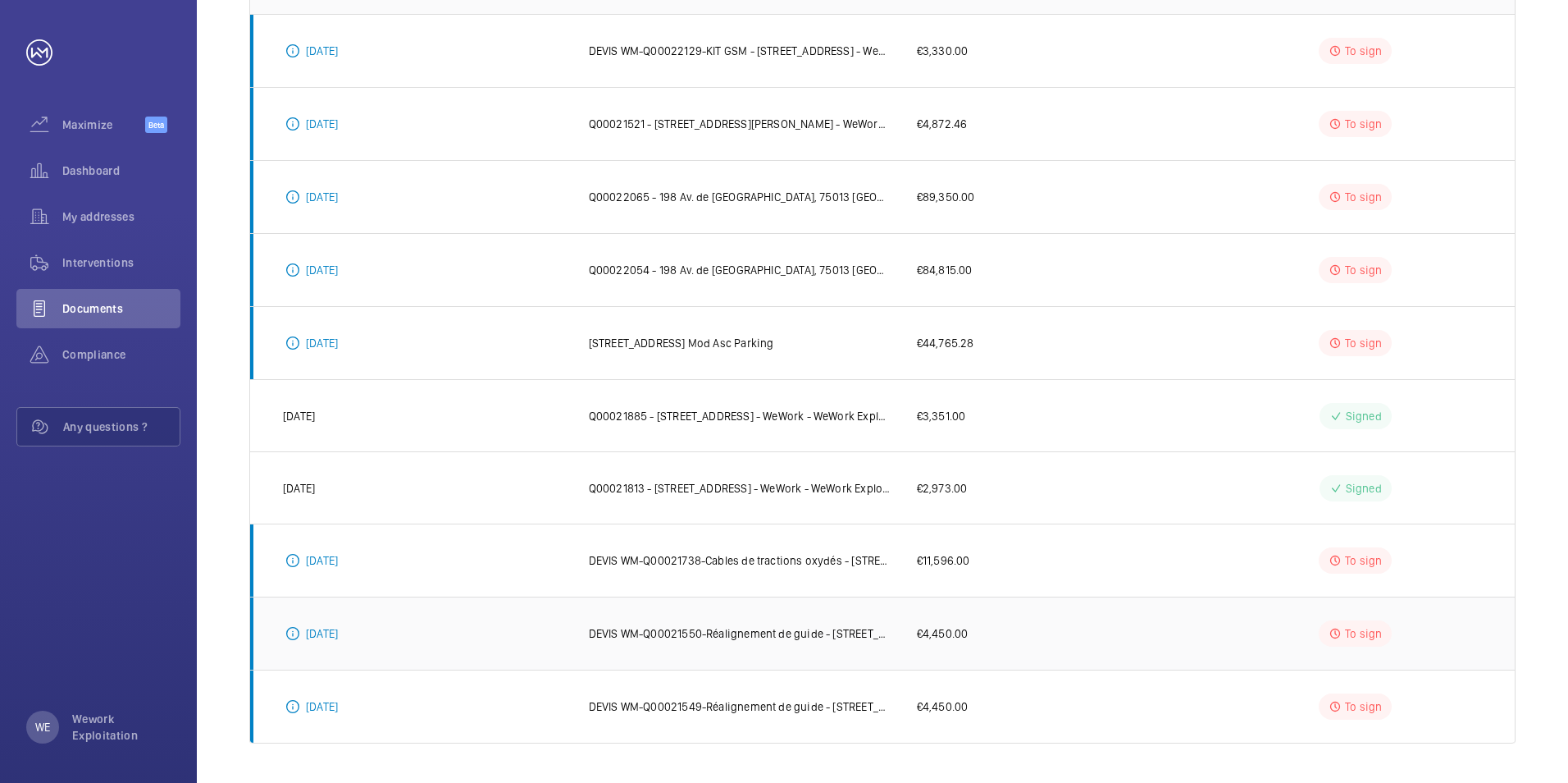
click at [677, 635] on p "DEVIS WM-Q00021550-Réalignement de guide - [STREET_ADDRESS][PERSON_NAME] Exploi…" at bounding box center [740, 633] width 302 height 16
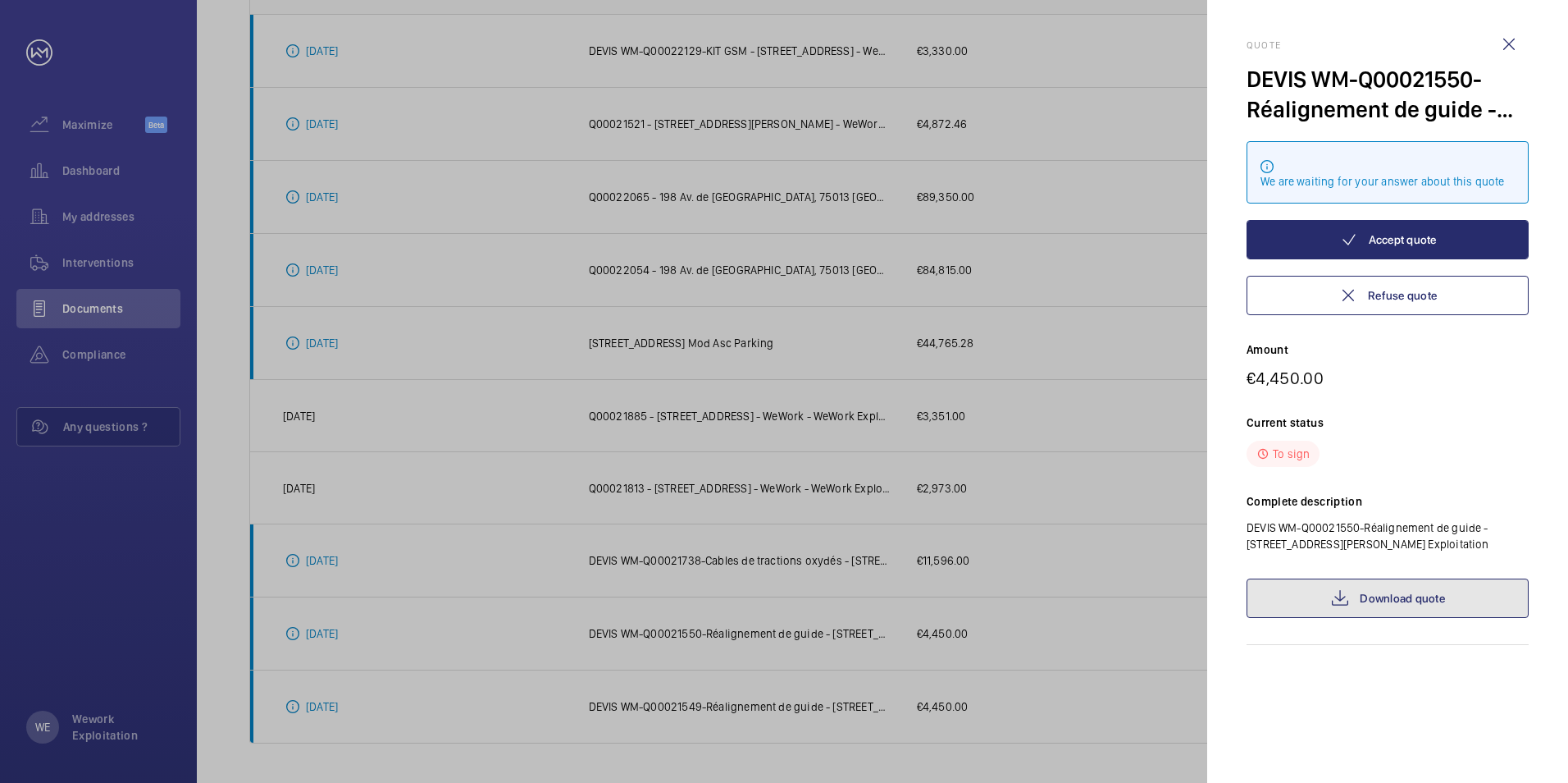
click at [1403, 596] on link "Download quote" at bounding box center [1388, 597] width 282 height 39
click at [1516, 42] on wm-front-icon-button at bounding box center [1509, 44] width 39 height 39
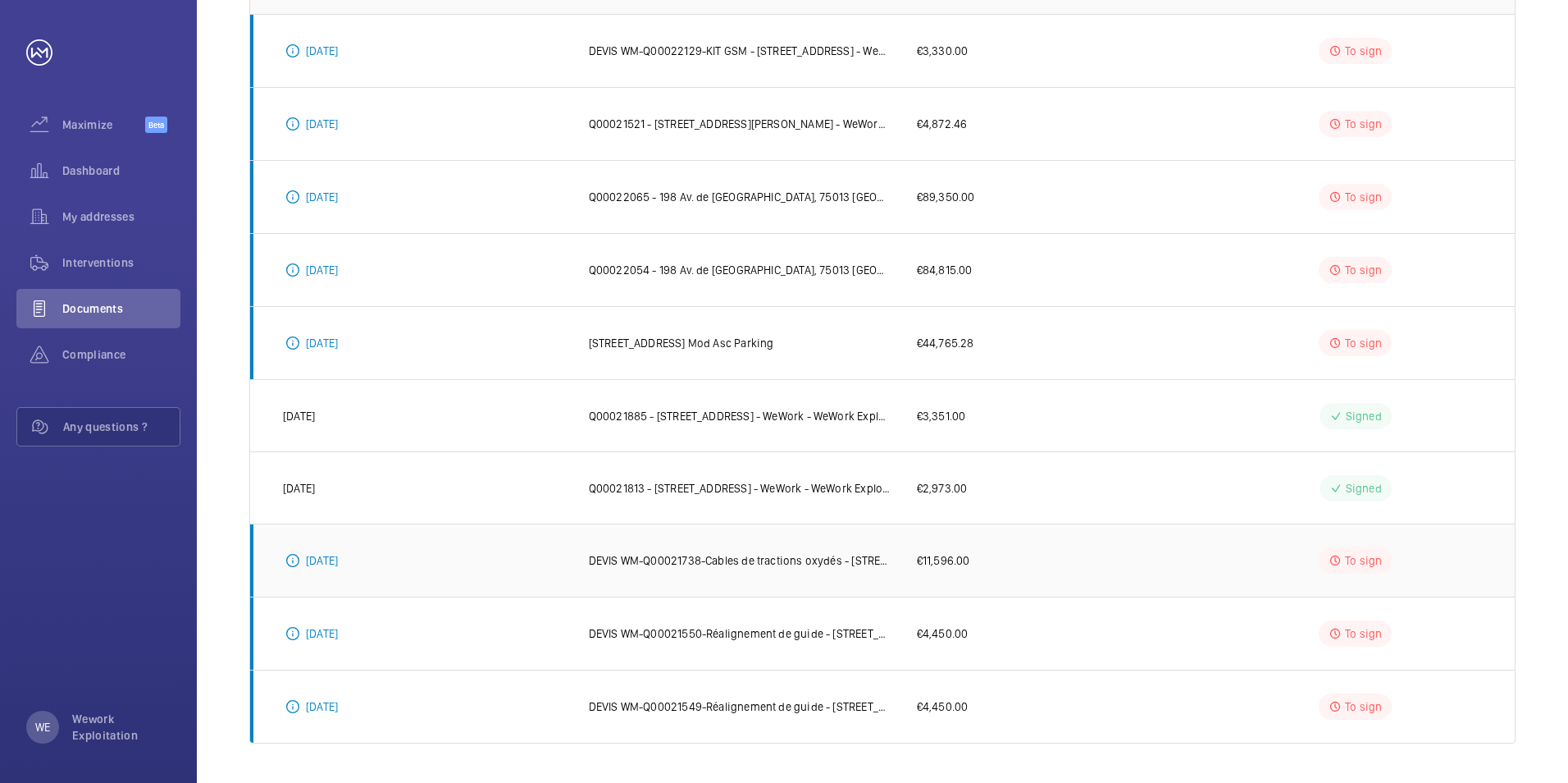
click at [629, 561] on p "DEVIS WM-Q00021738-Cables de tractions oxydés - [STREET_ADDRESS] - WeWork - WeW…" at bounding box center [740, 560] width 302 height 16
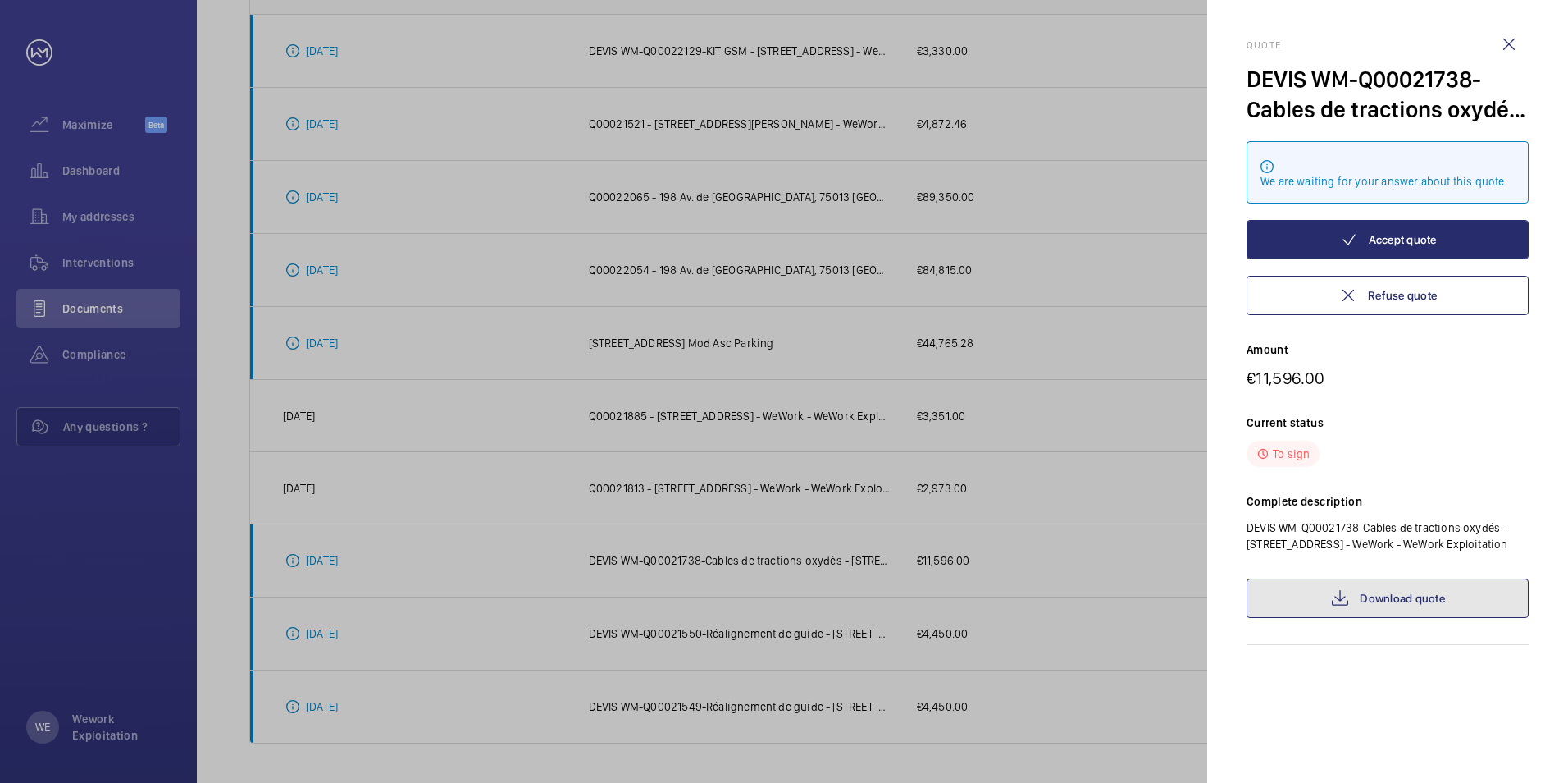
click at [1386, 610] on link "Download quote" at bounding box center [1388, 597] width 282 height 39
click at [1509, 44] on wm-front-icon-button at bounding box center [1509, 44] width 39 height 39
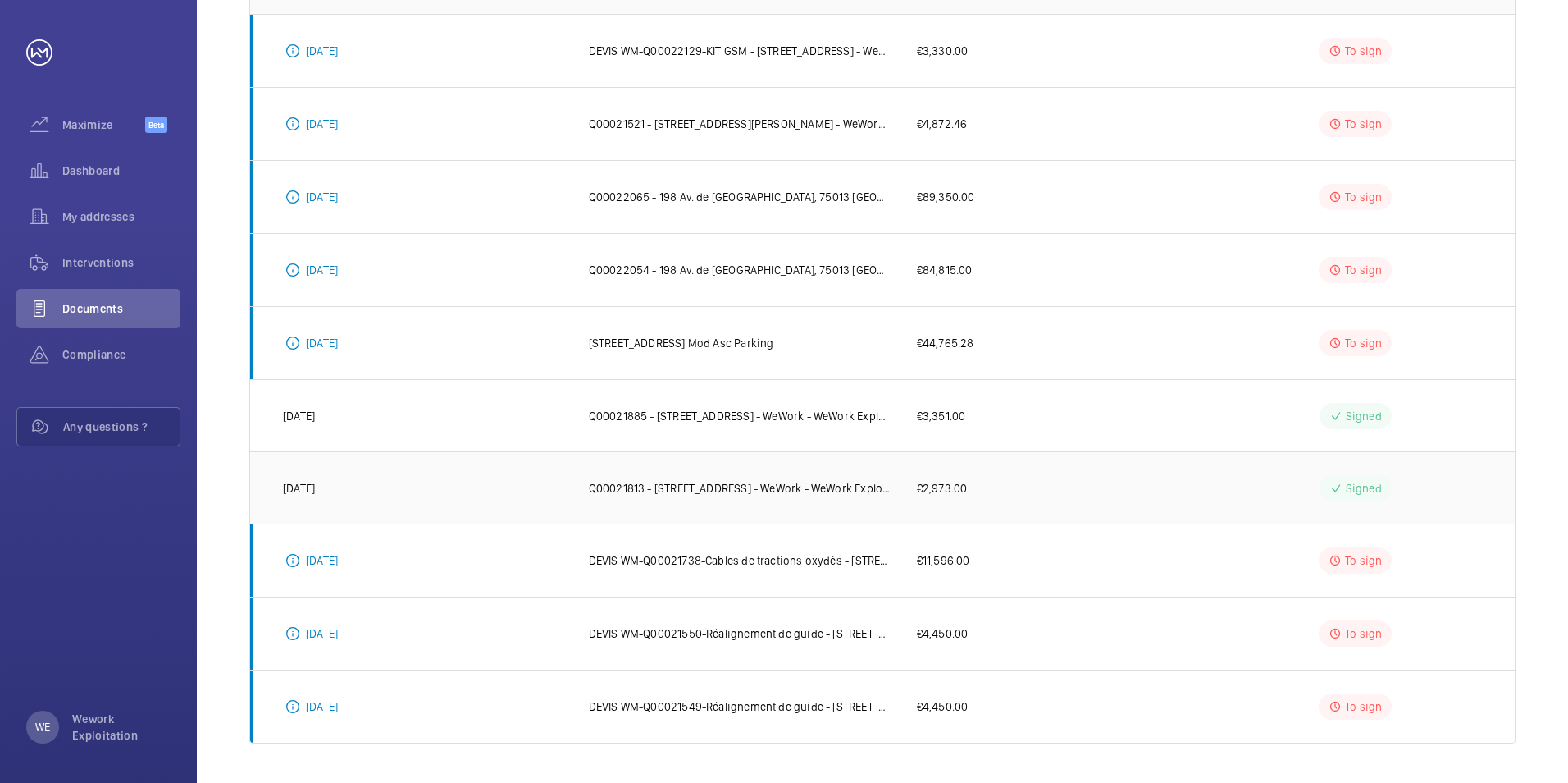
click at [712, 487] on p "Q00021813 - [STREET_ADDRESS] - WeWork - WeWork Exploitation Remplacement carte …" at bounding box center [740, 488] width 302 height 16
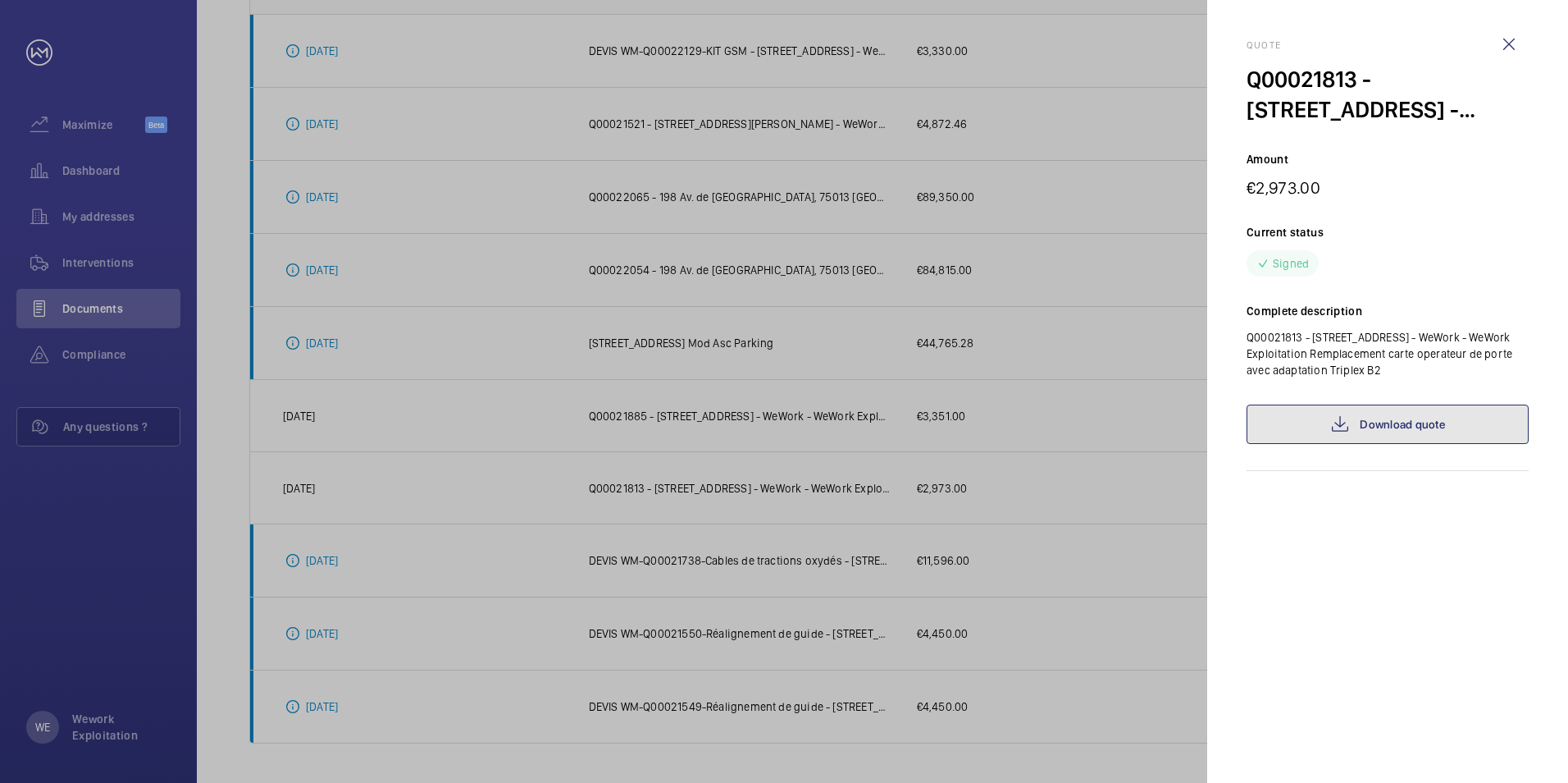
click at [1420, 418] on link "Download quote" at bounding box center [1388, 423] width 282 height 39
click at [1508, 37] on wm-front-icon-button at bounding box center [1509, 44] width 39 height 39
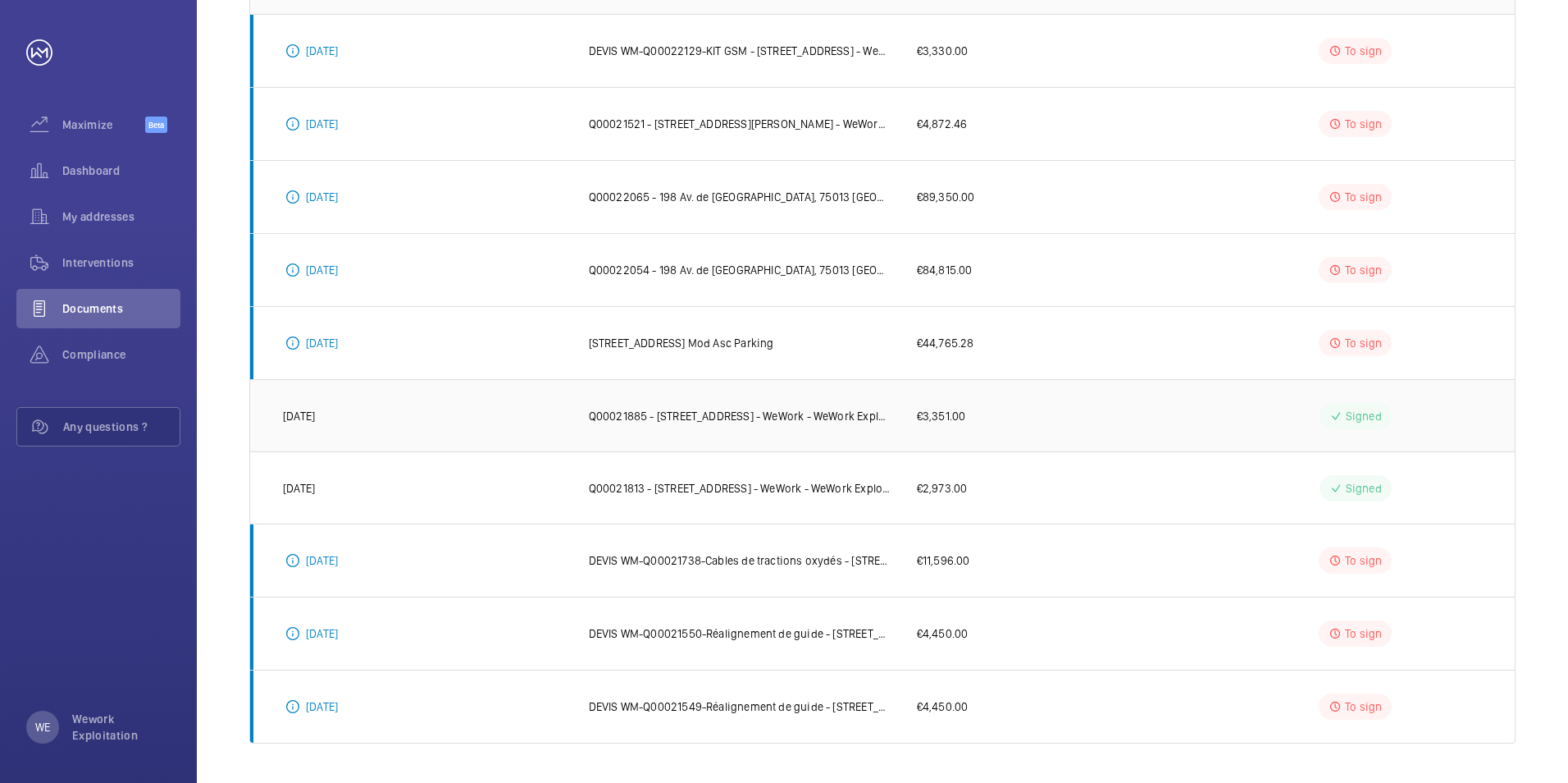
click at [765, 416] on p "Q00021885 - [STREET_ADDRESS] - WeWork - WeWork Exploitation" at bounding box center [740, 416] width 302 height 16
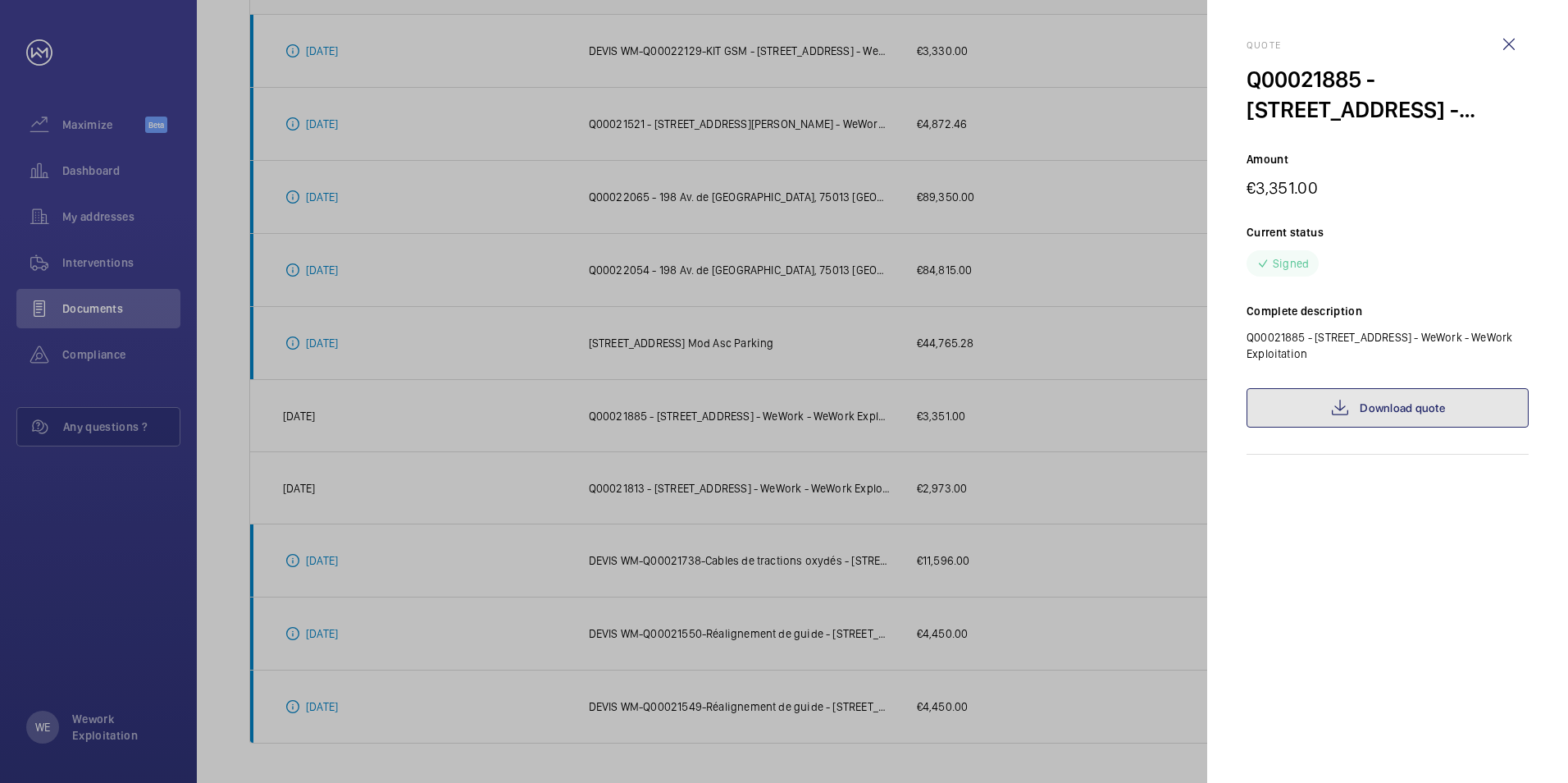
click at [1345, 411] on mat-icon at bounding box center [1341, 408] width 20 height 20
click at [1514, 45] on wm-front-icon-button at bounding box center [1509, 44] width 39 height 39
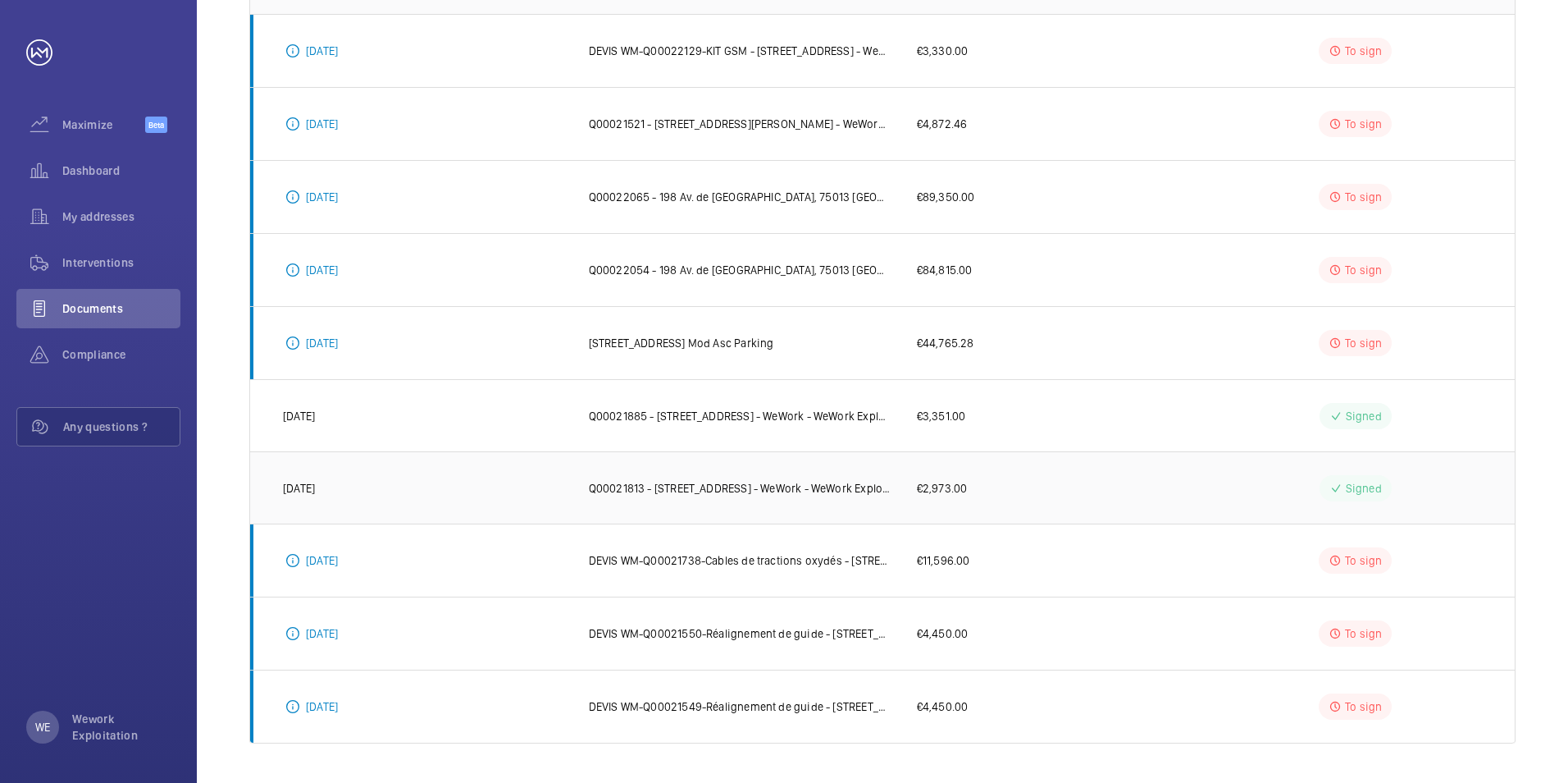
click at [815, 480] on p "Q00021813 - [STREET_ADDRESS] - WeWork - WeWork Exploitation Remplacement carte …" at bounding box center [740, 488] width 302 height 16
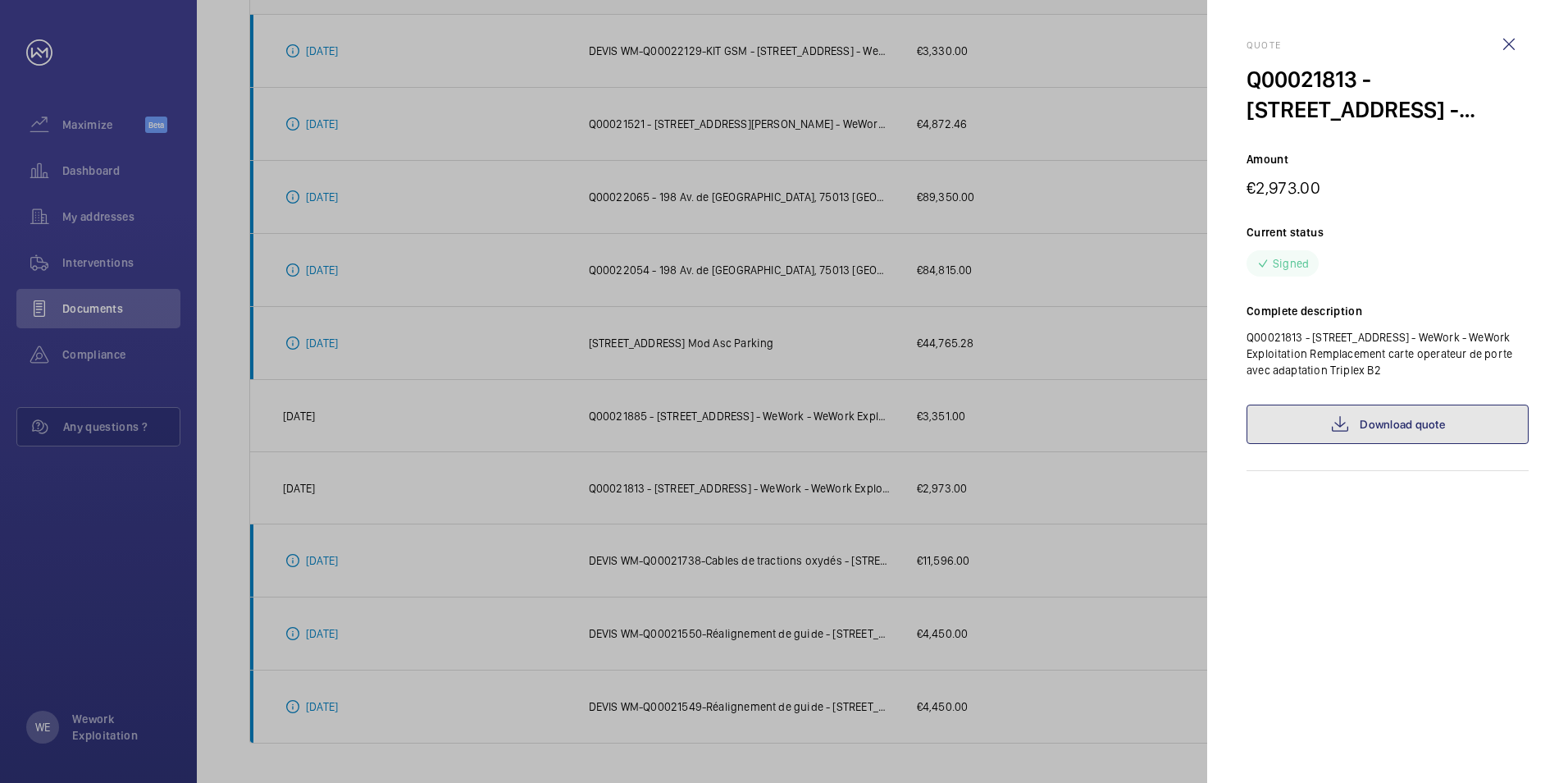
click at [1290, 423] on link "Download quote" at bounding box center [1388, 423] width 282 height 39
click at [808, 409] on div at bounding box center [784, 391] width 1568 height 783
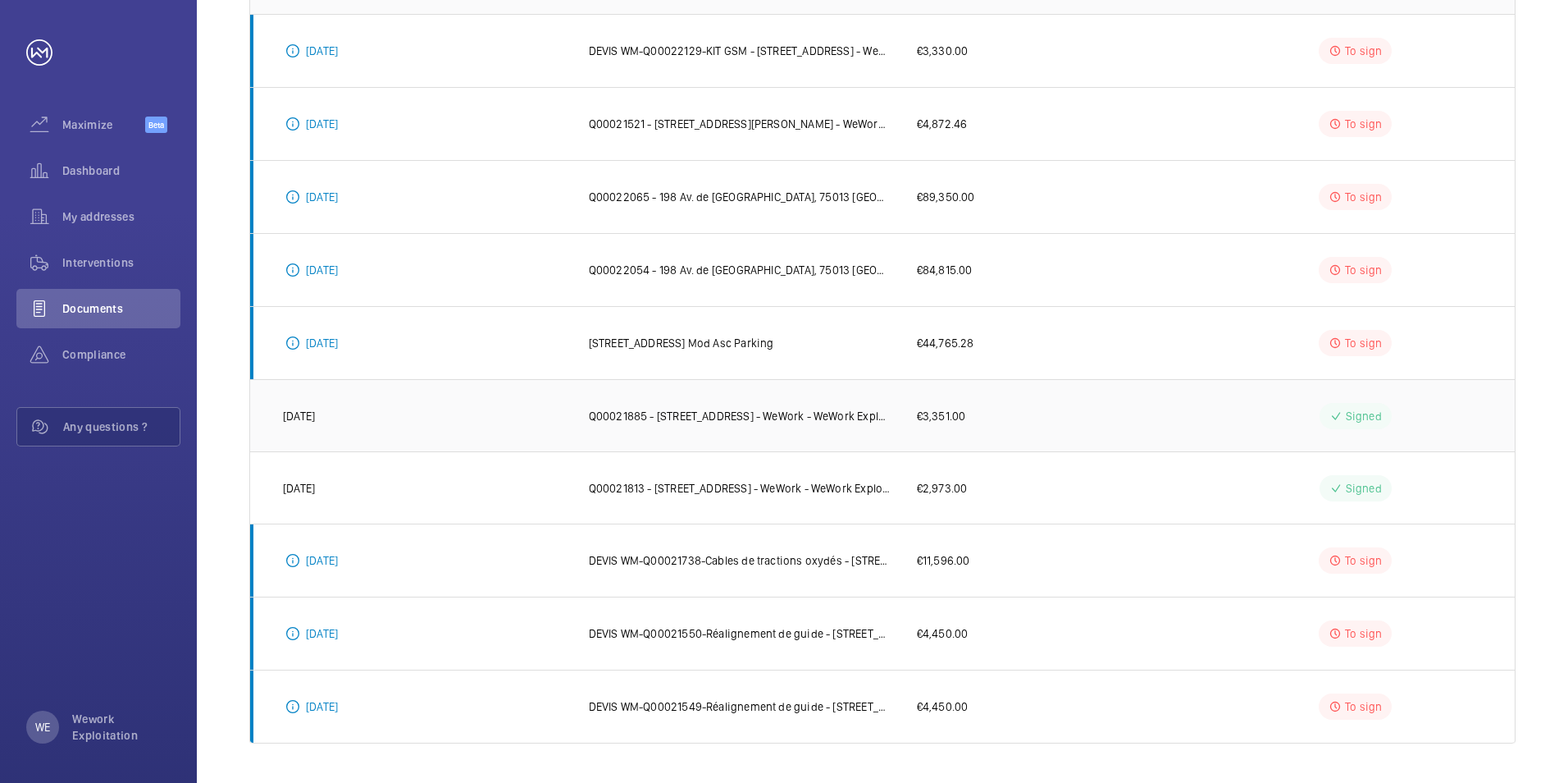
click at [806, 413] on p "Q00021885 - [STREET_ADDRESS] - WeWork - WeWork Exploitation" at bounding box center [740, 416] width 302 height 16
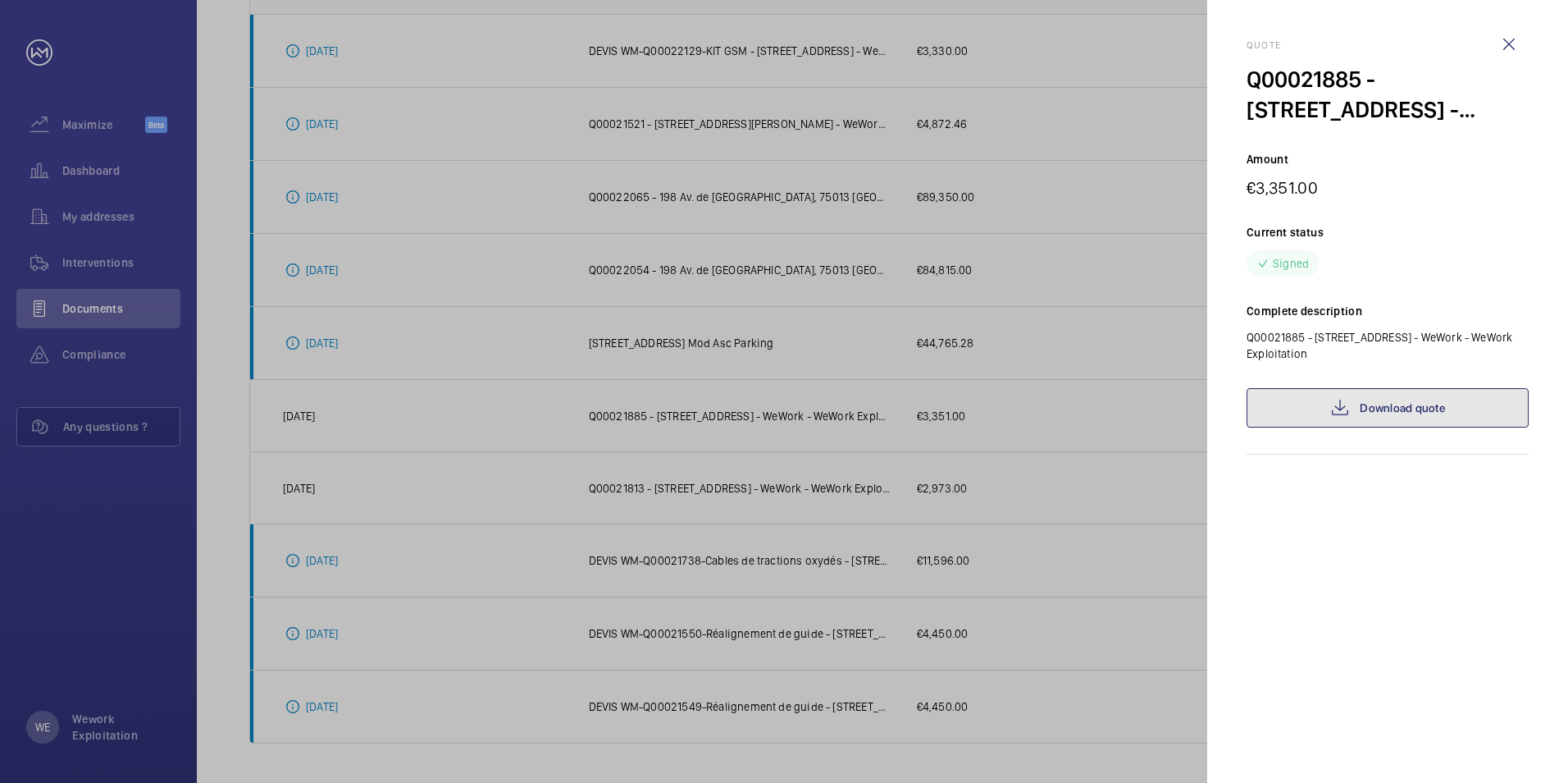
click at [1384, 404] on link "Download quote" at bounding box center [1388, 407] width 282 height 39
click at [1508, 39] on wm-front-icon-button at bounding box center [1509, 44] width 39 height 39
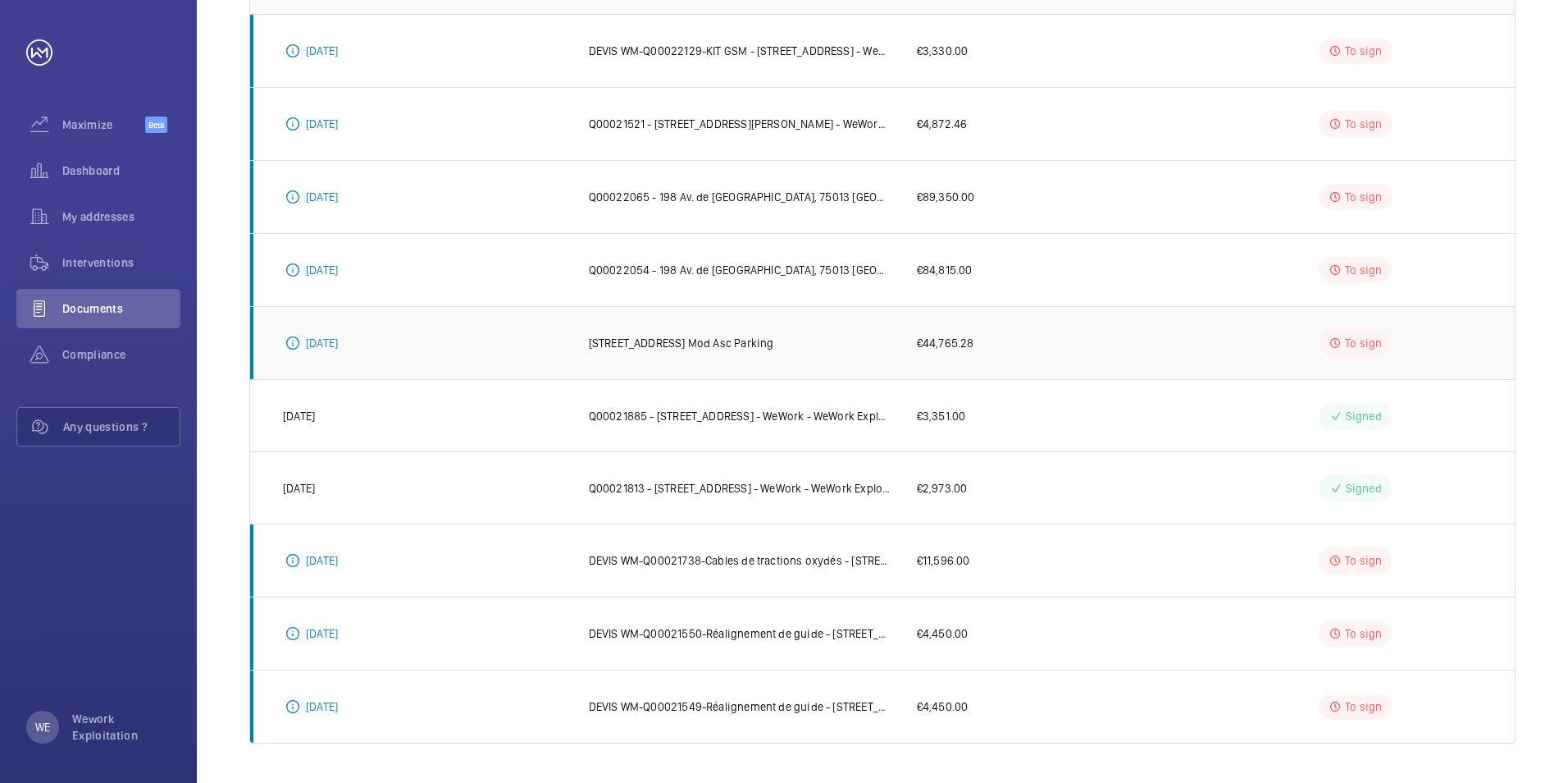
click at [774, 342] on p "[STREET_ADDRESS] Mod Asc Parking" at bounding box center [681, 343] width 185 height 16
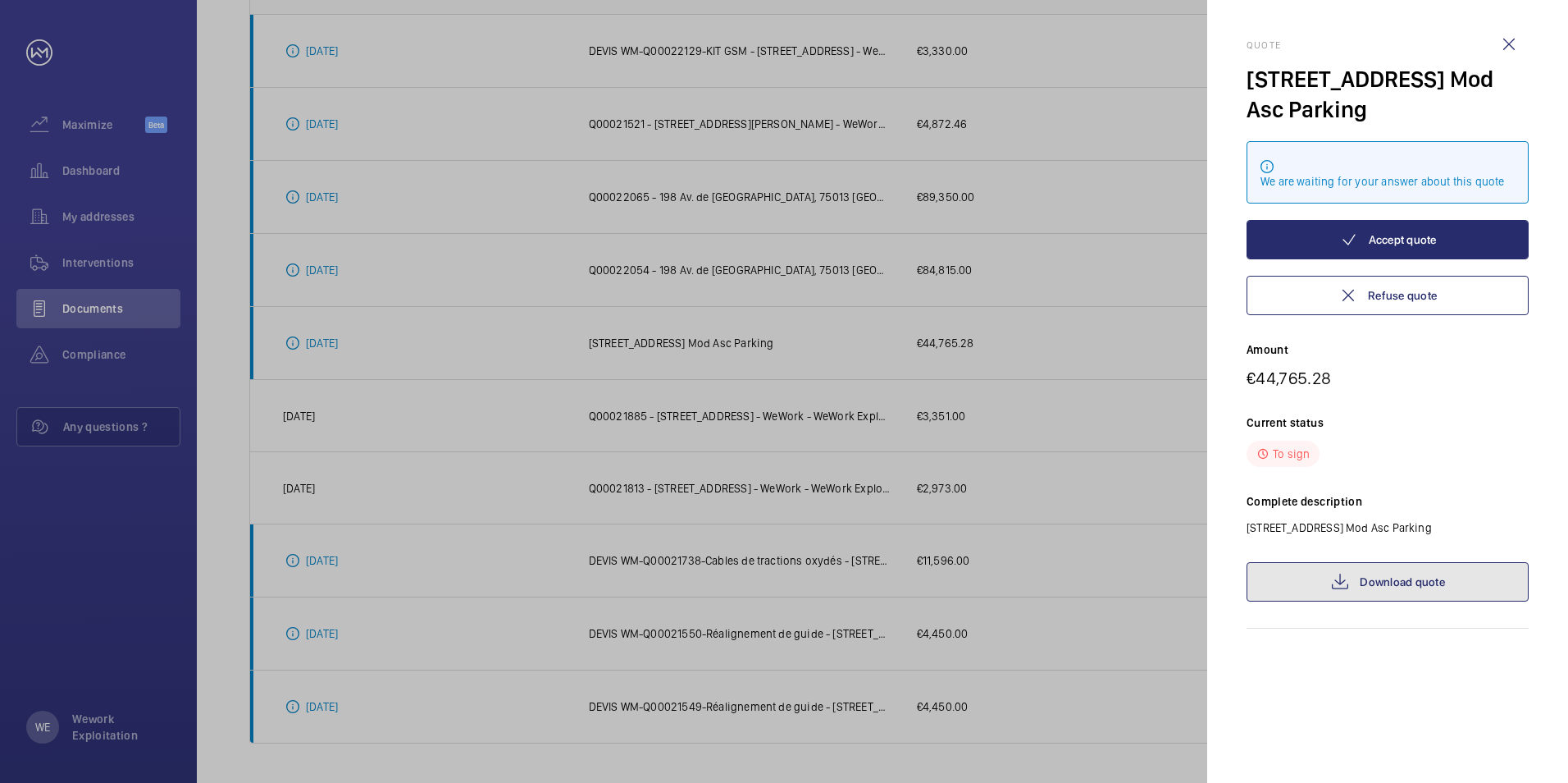
click at [1336, 591] on mat-icon at bounding box center [1341, 582] width 20 height 20
click at [1515, 34] on wm-front-icon-button at bounding box center [1509, 44] width 39 height 39
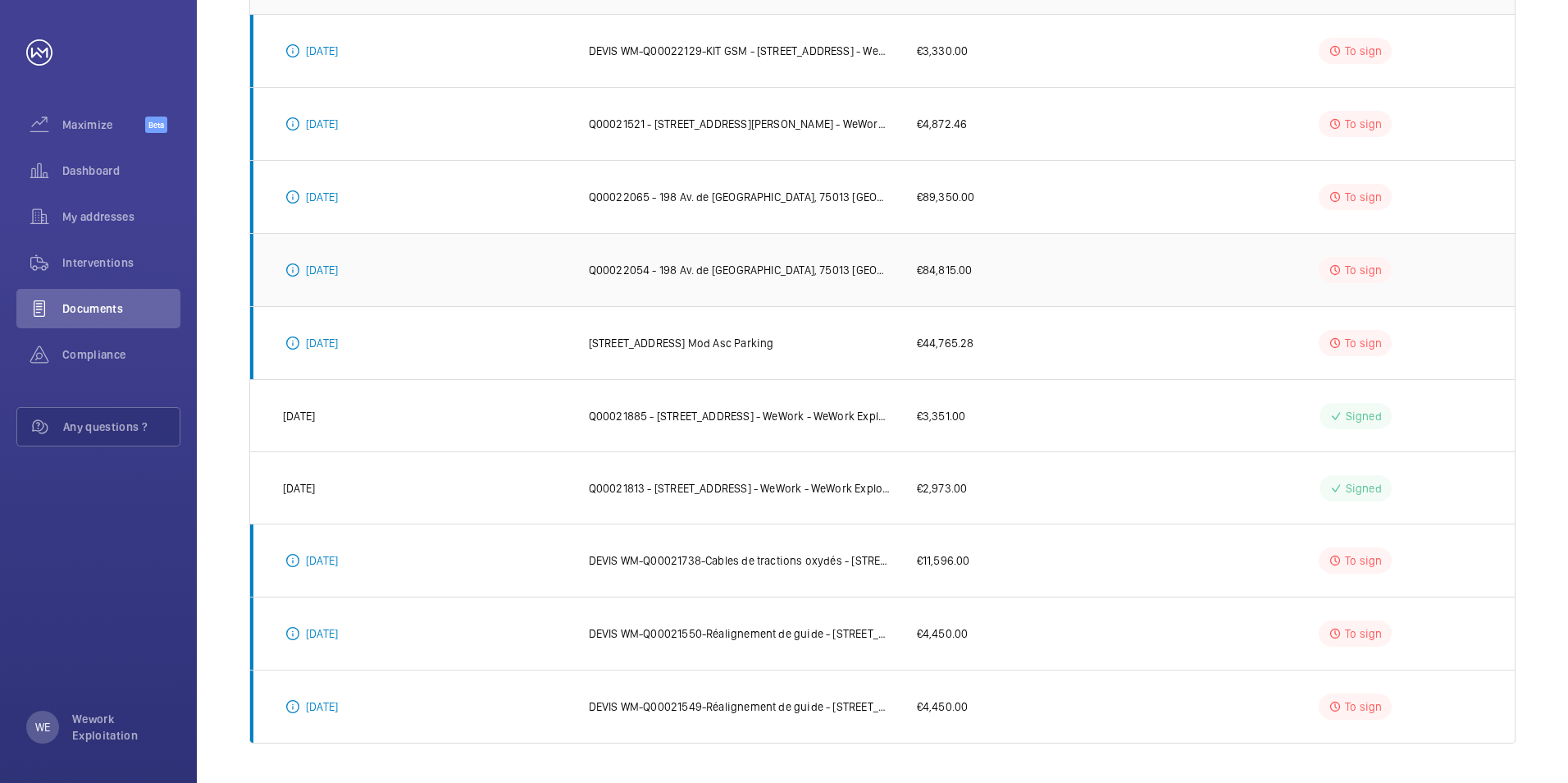
click at [740, 267] on p "Q00022054 - 198 Av. de [GEOGRAPHIC_DATA], 75013 [GEOGRAPHIC_DATA] - WeWork - Po…" at bounding box center [740, 270] width 302 height 16
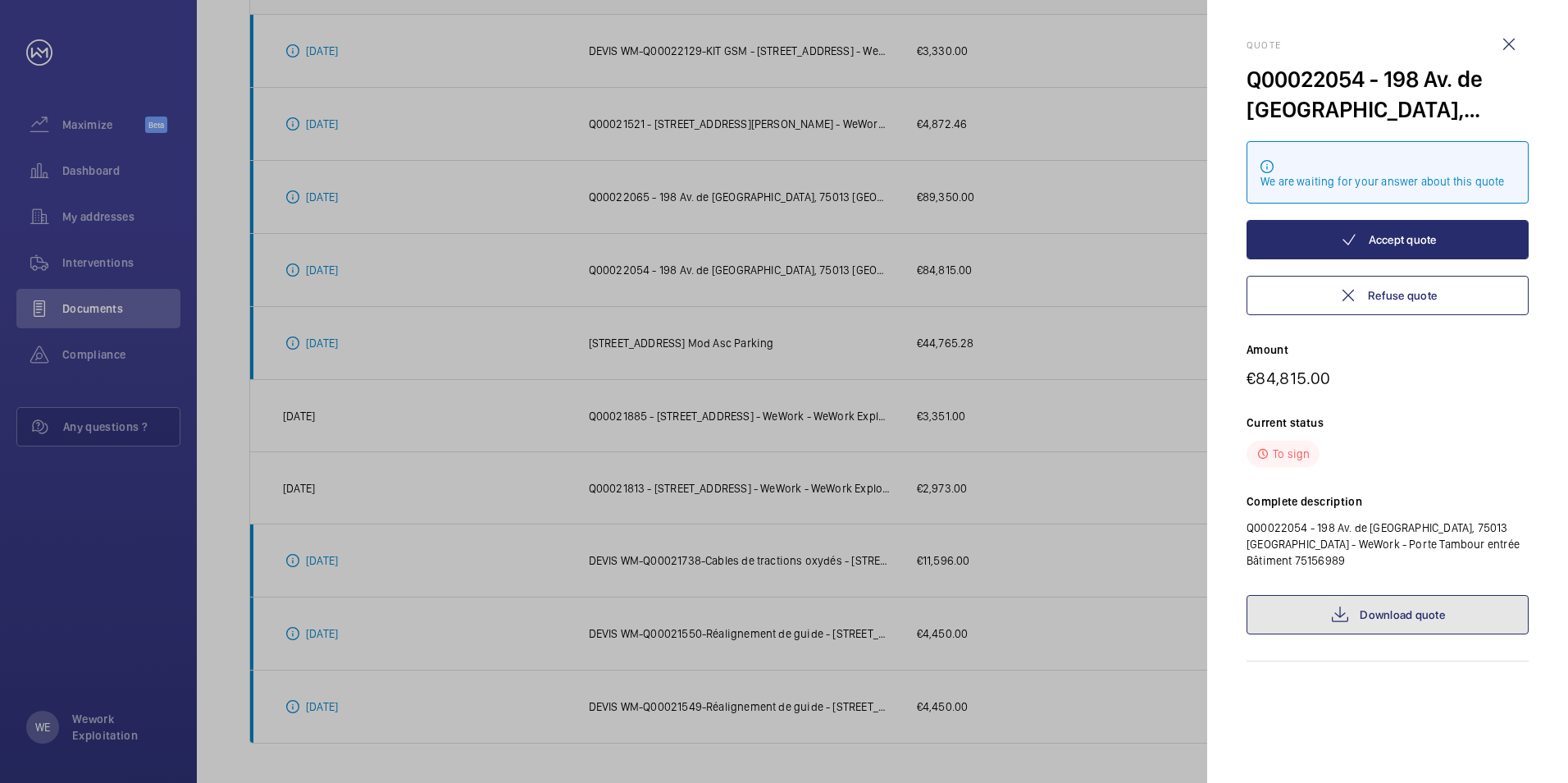
click at [1355, 599] on link "Download quote" at bounding box center [1388, 614] width 282 height 39
click at [1507, 39] on wm-front-icon-button at bounding box center [1509, 44] width 39 height 39
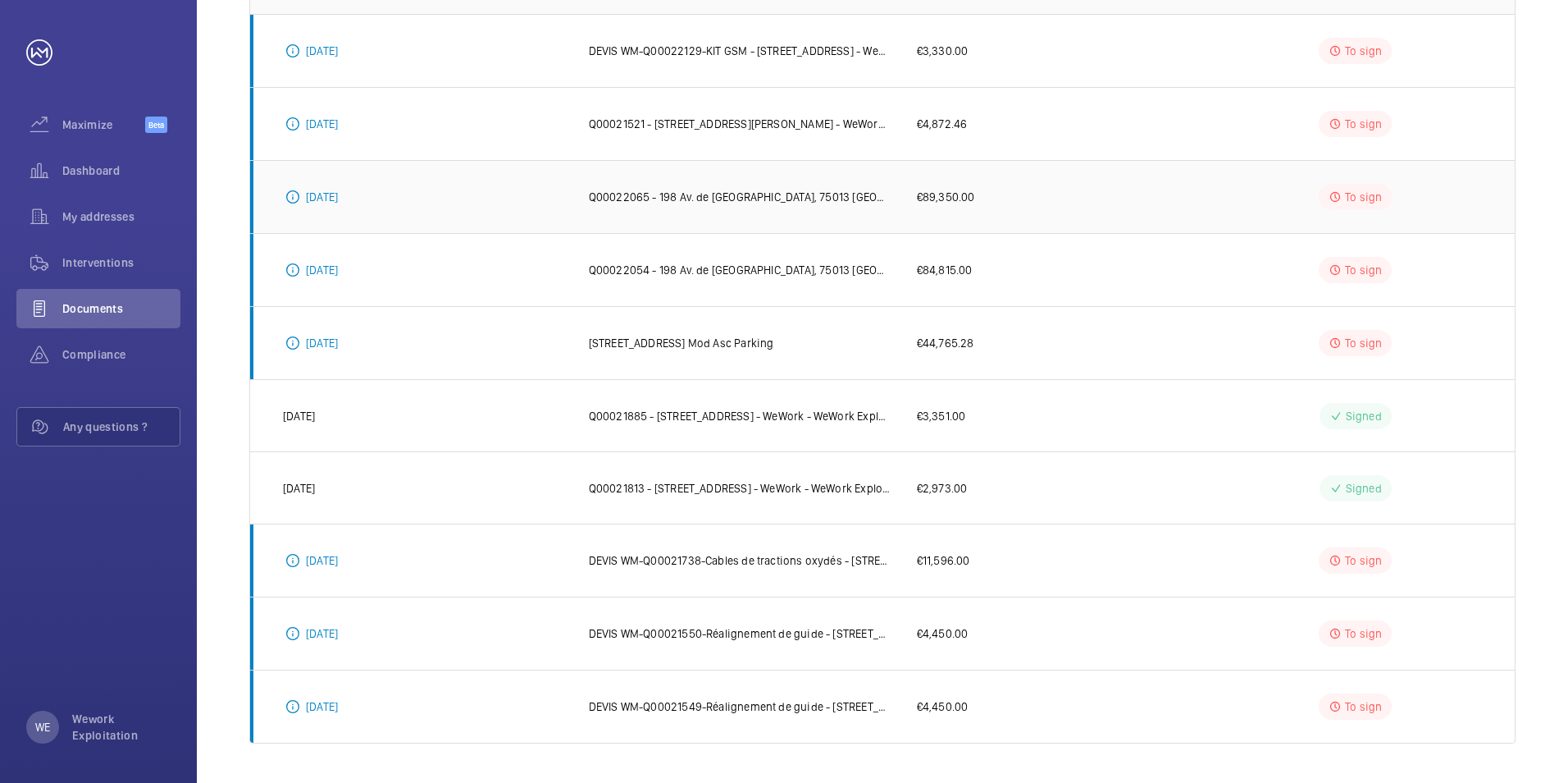
click at [780, 191] on p "Q00022065 - 198 Av. de [GEOGRAPHIC_DATA], 75013 [GEOGRAPHIC_DATA] - WeWork - Po…" at bounding box center [740, 197] width 302 height 16
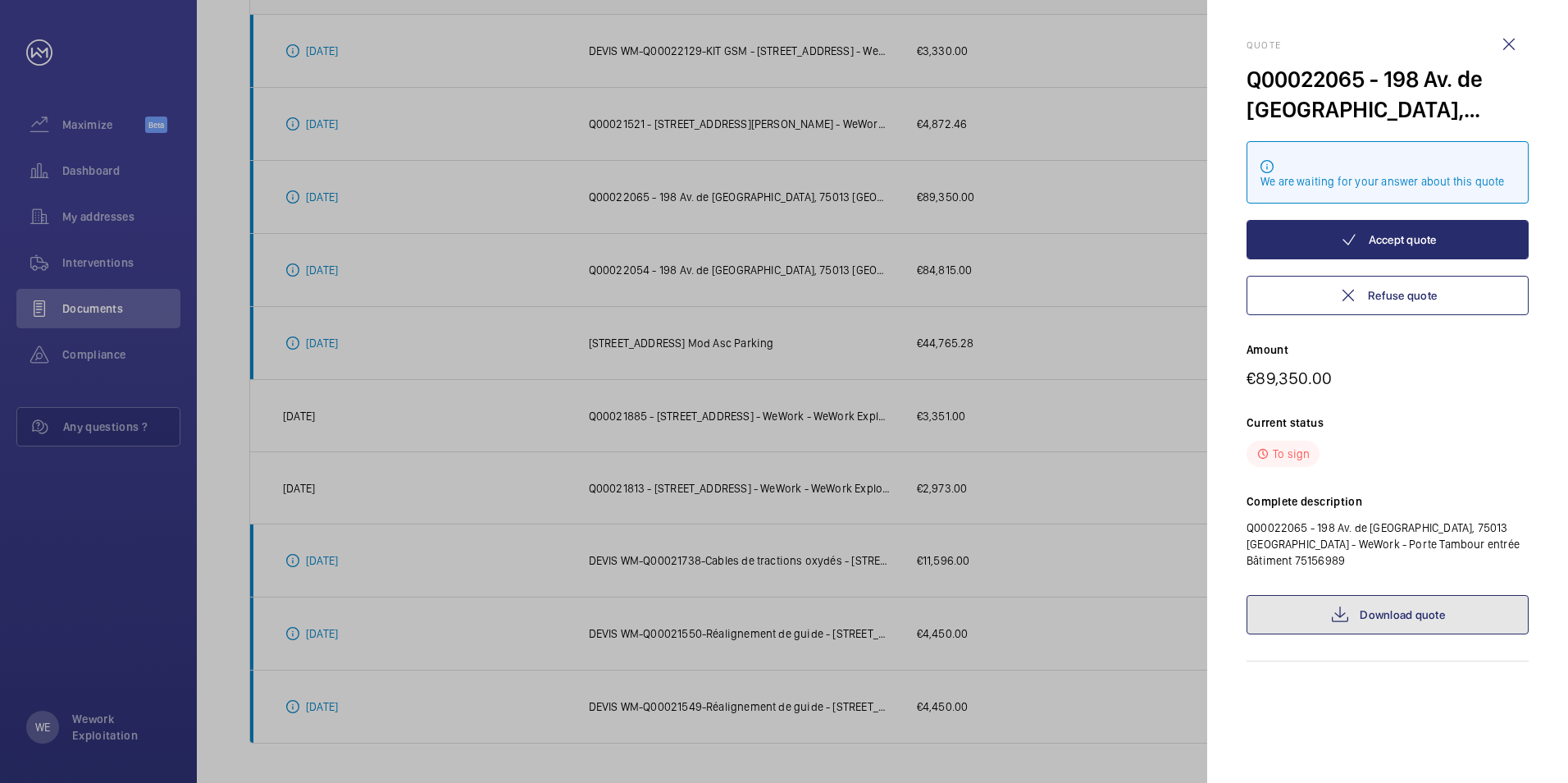
click at [1377, 595] on link "Download quote" at bounding box center [1388, 614] width 282 height 39
click at [1504, 39] on wm-front-icon-button at bounding box center [1509, 44] width 39 height 39
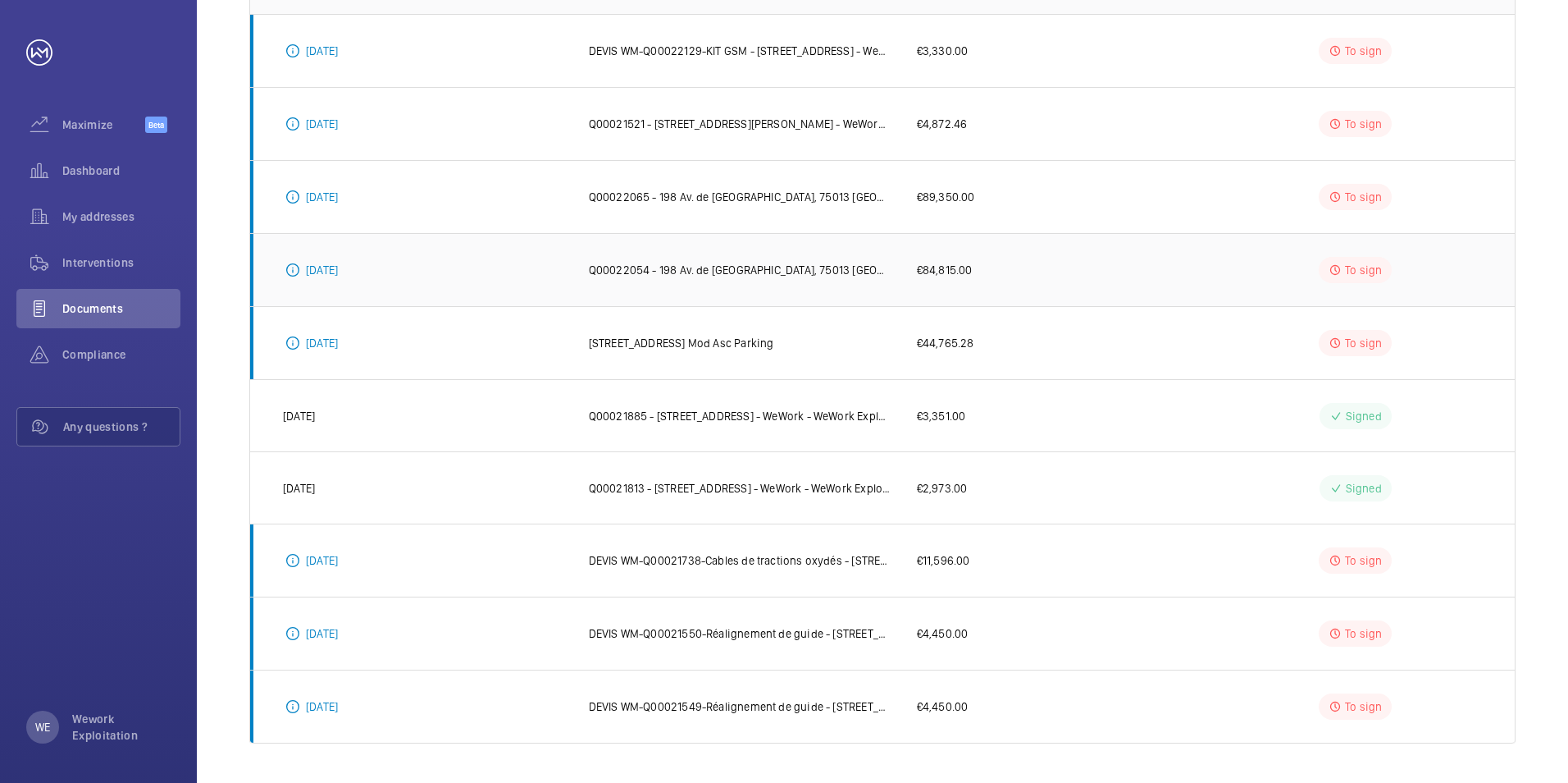
scroll to position [221, 0]
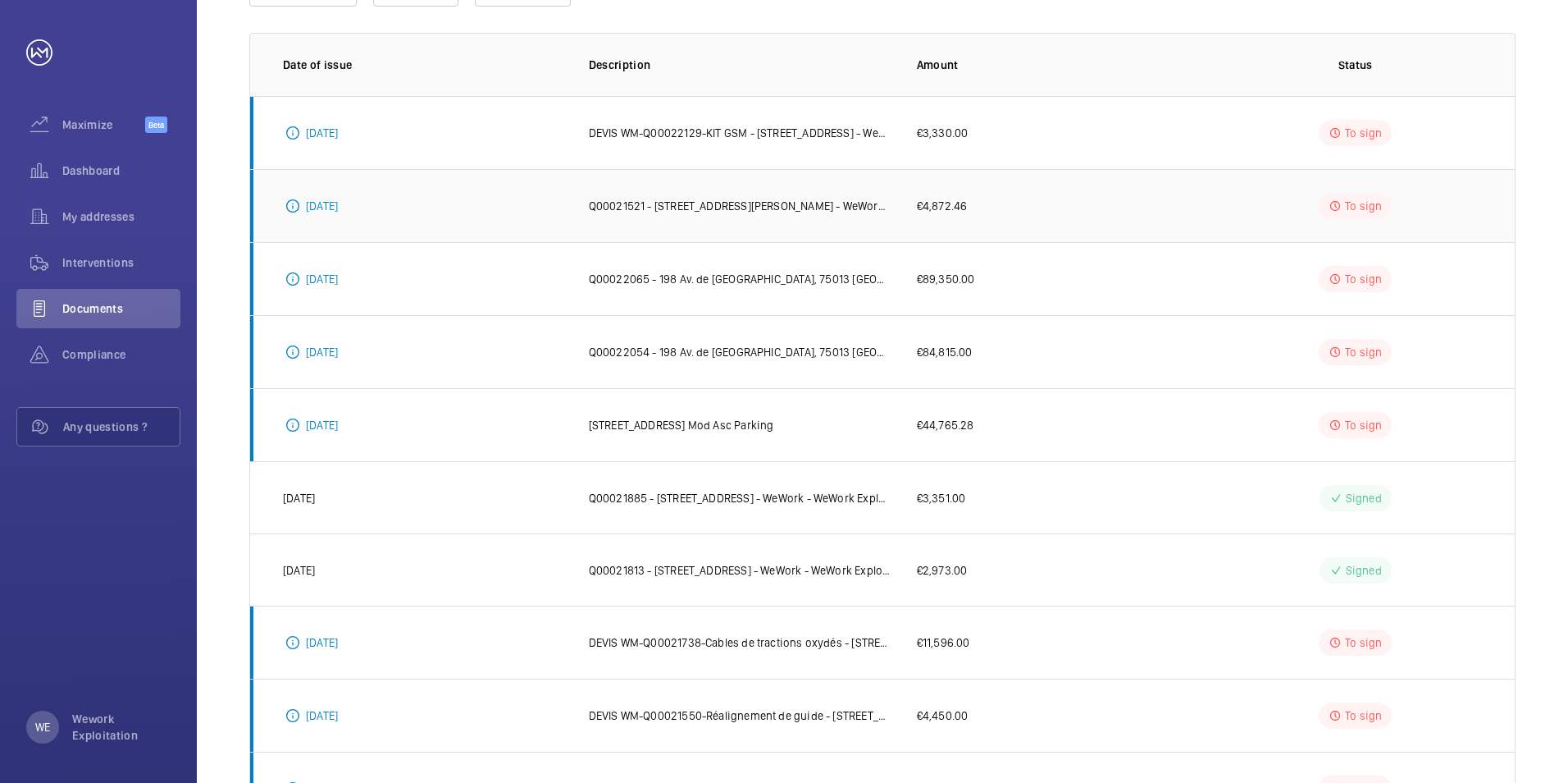
click at [792, 208] on p "Q00021521 - [STREET_ADDRESS][PERSON_NAME] - WeWork - WeWork Exploitation" at bounding box center [740, 206] width 302 height 16
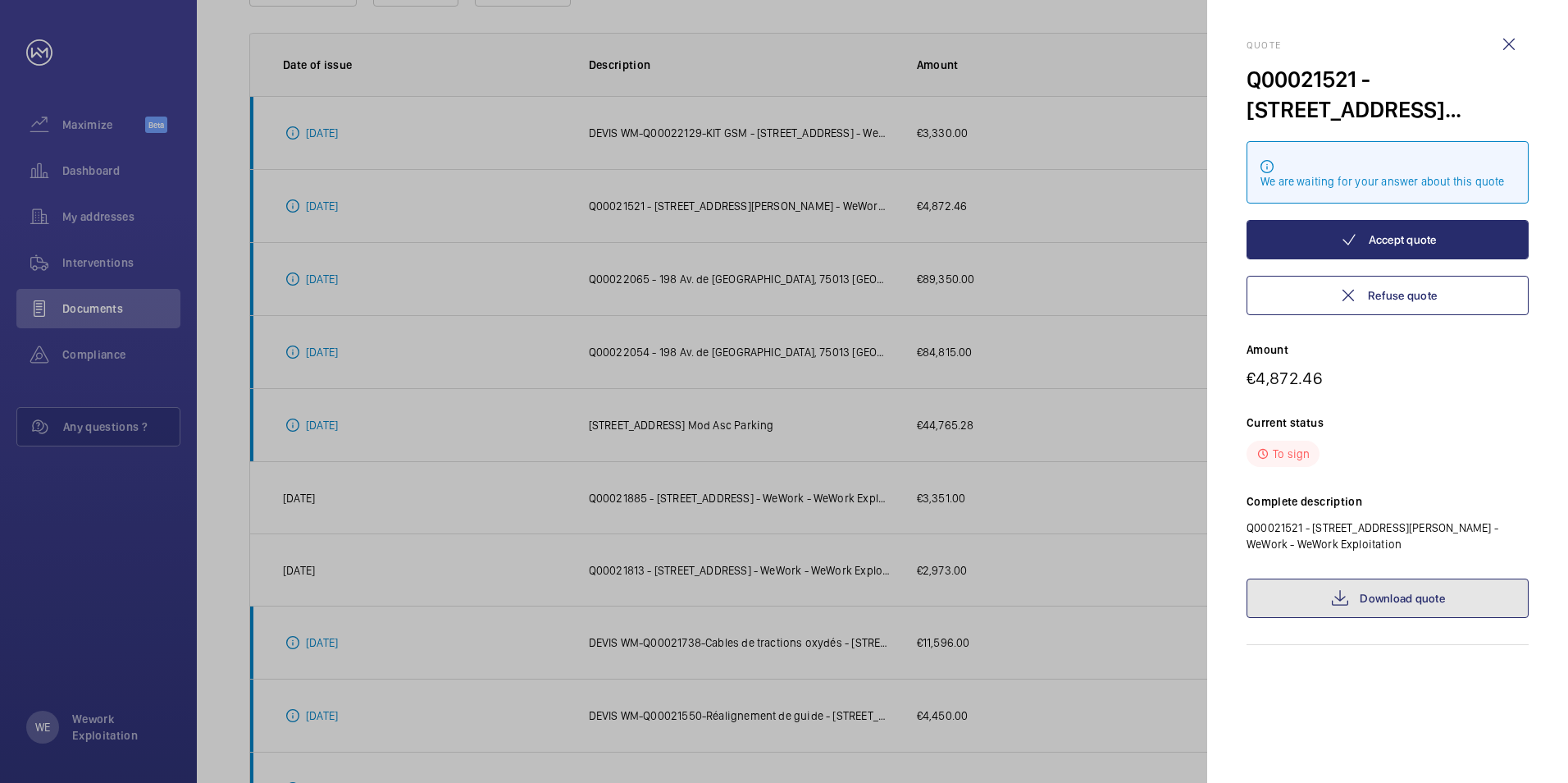
click at [1378, 598] on link "Download quote" at bounding box center [1388, 597] width 282 height 39
click at [1517, 41] on wm-front-icon-button at bounding box center [1509, 44] width 39 height 39
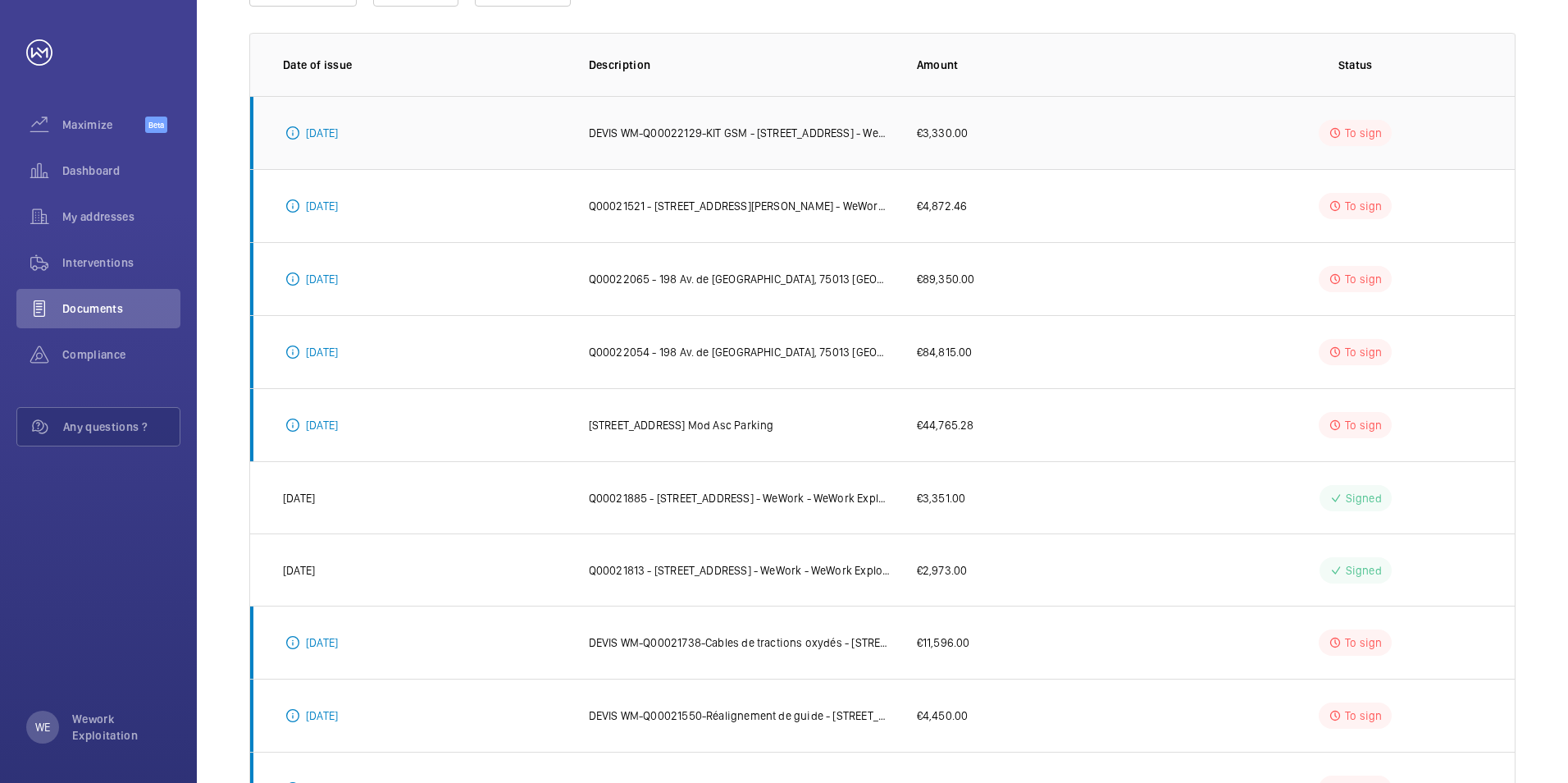
click at [767, 133] on p "DEVIS WM-Q00022129-KIT GSM - [STREET_ADDRESS] - WeWork Exploitation" at bounding box center [740, 133] width 302 height 16
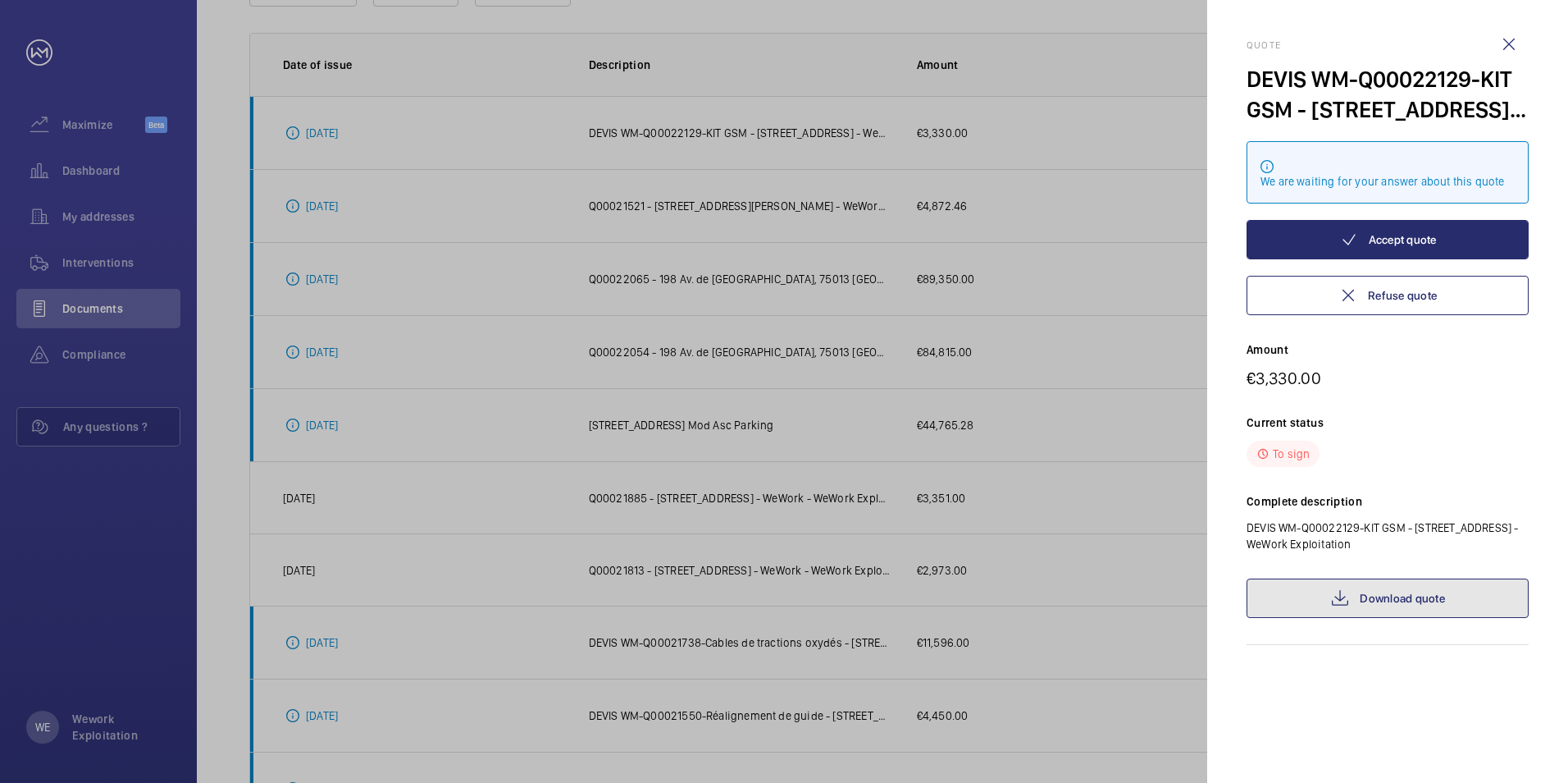
click at [1404, 603] on link "Download quote" at bounding box center [1388, 597] width 282 height 39
click at [1513, 43] on wm-front-icon-button at bounding box center [1509, 44] width 39 height 39
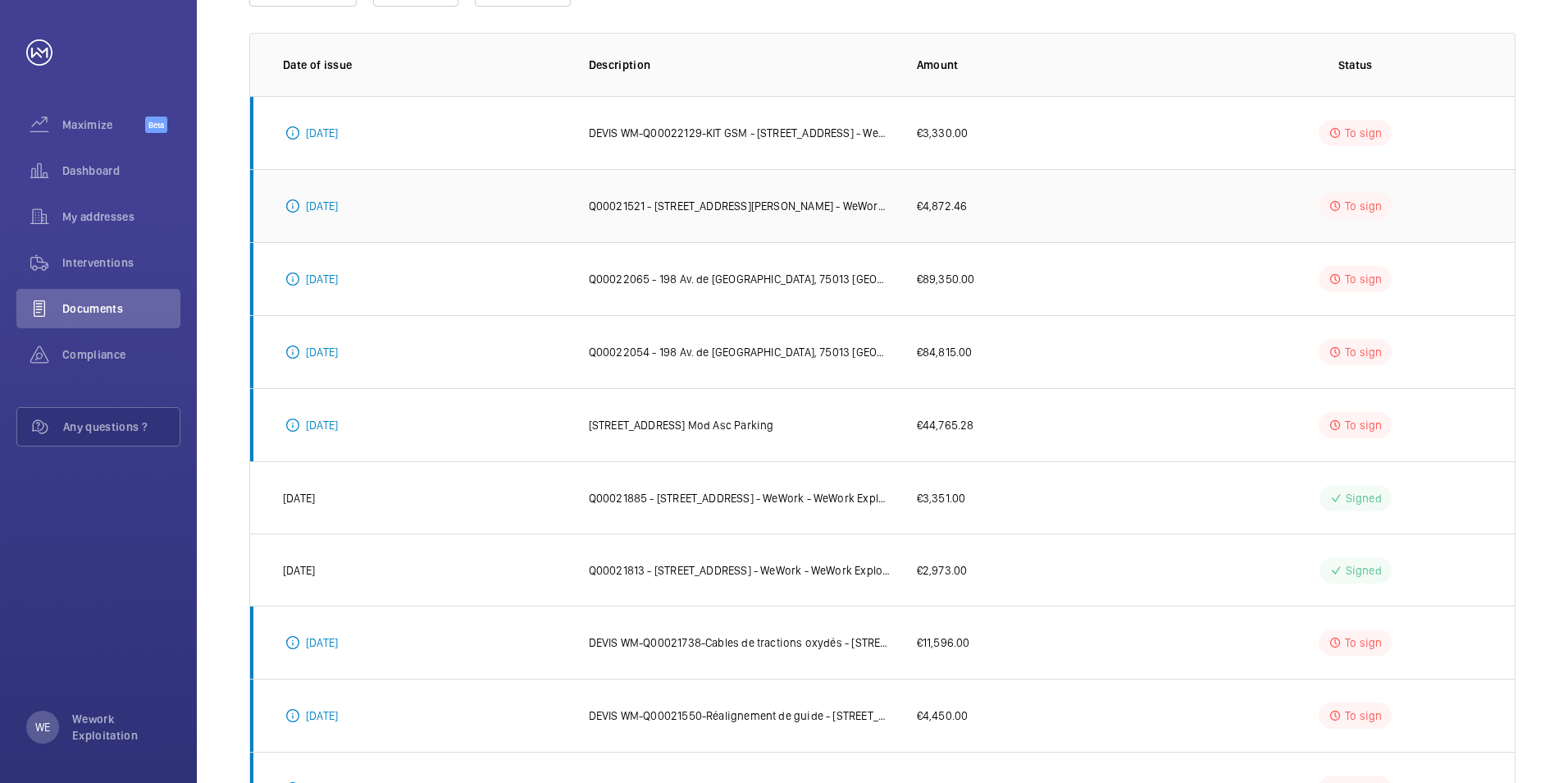
scroll to position [139, 0]
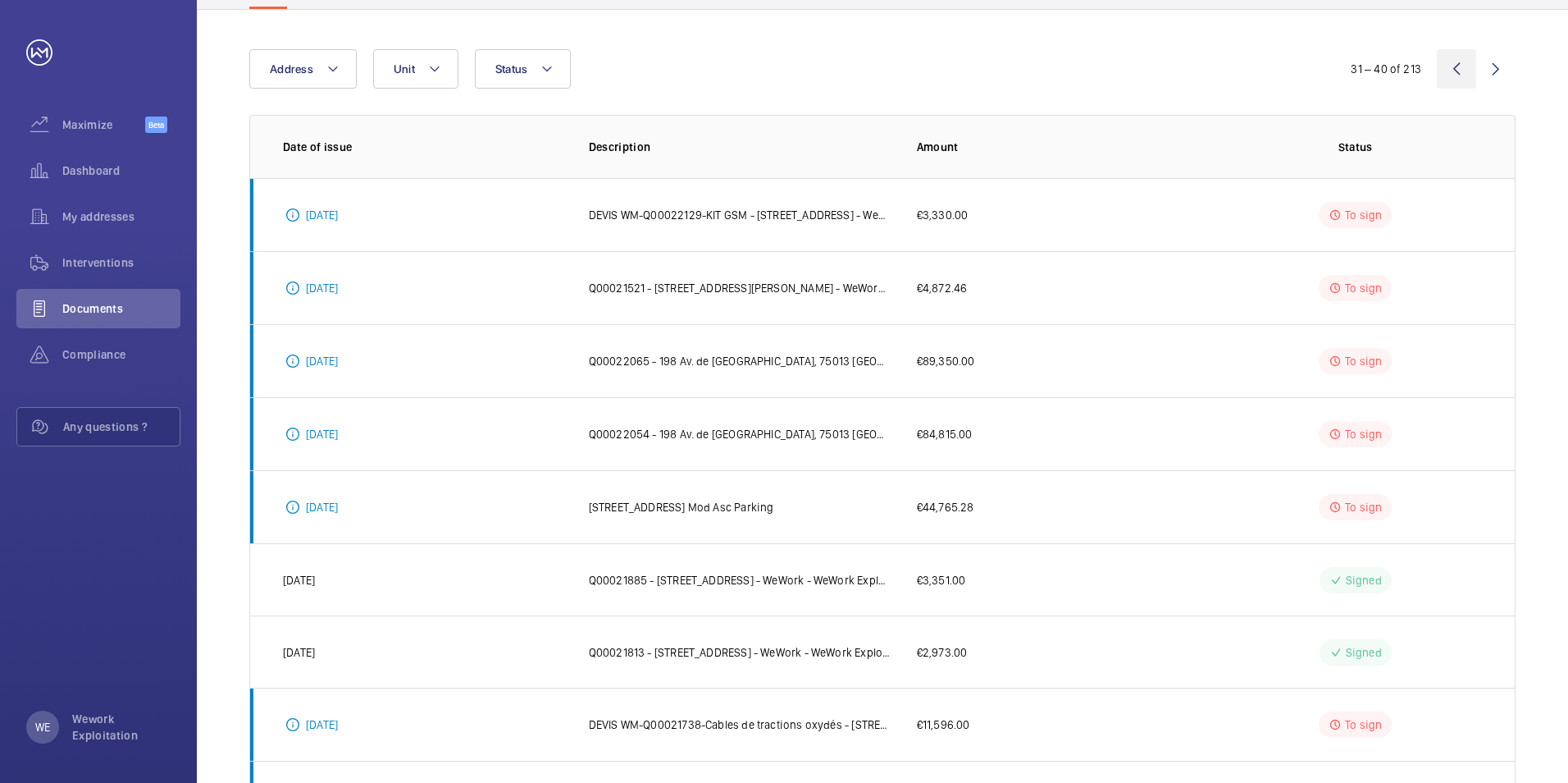
click at [1454, 67] on wm-front-icon-button at bounding box center [1456, 68] width 39 height 39
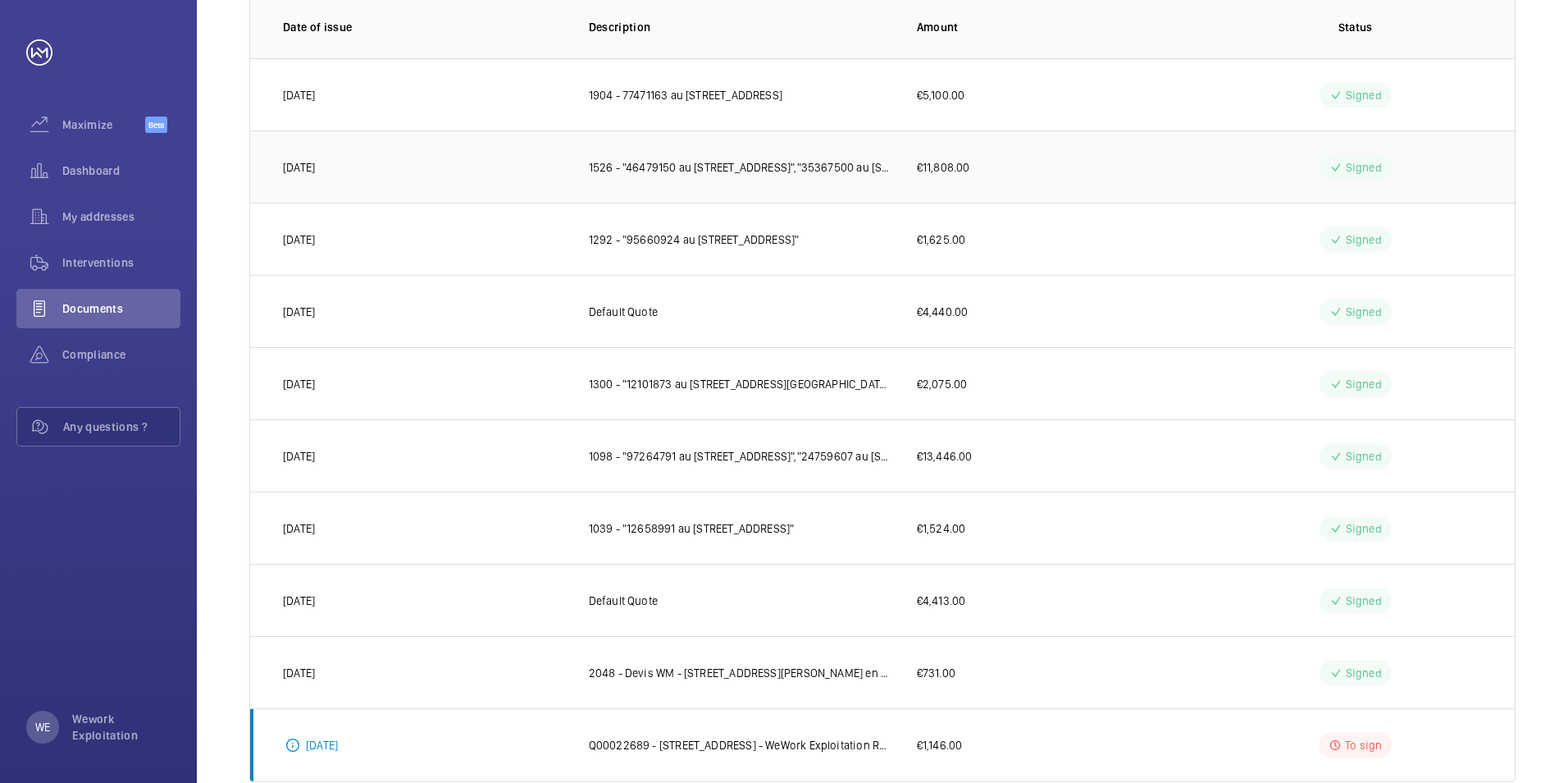
scroll to position [297, 0]
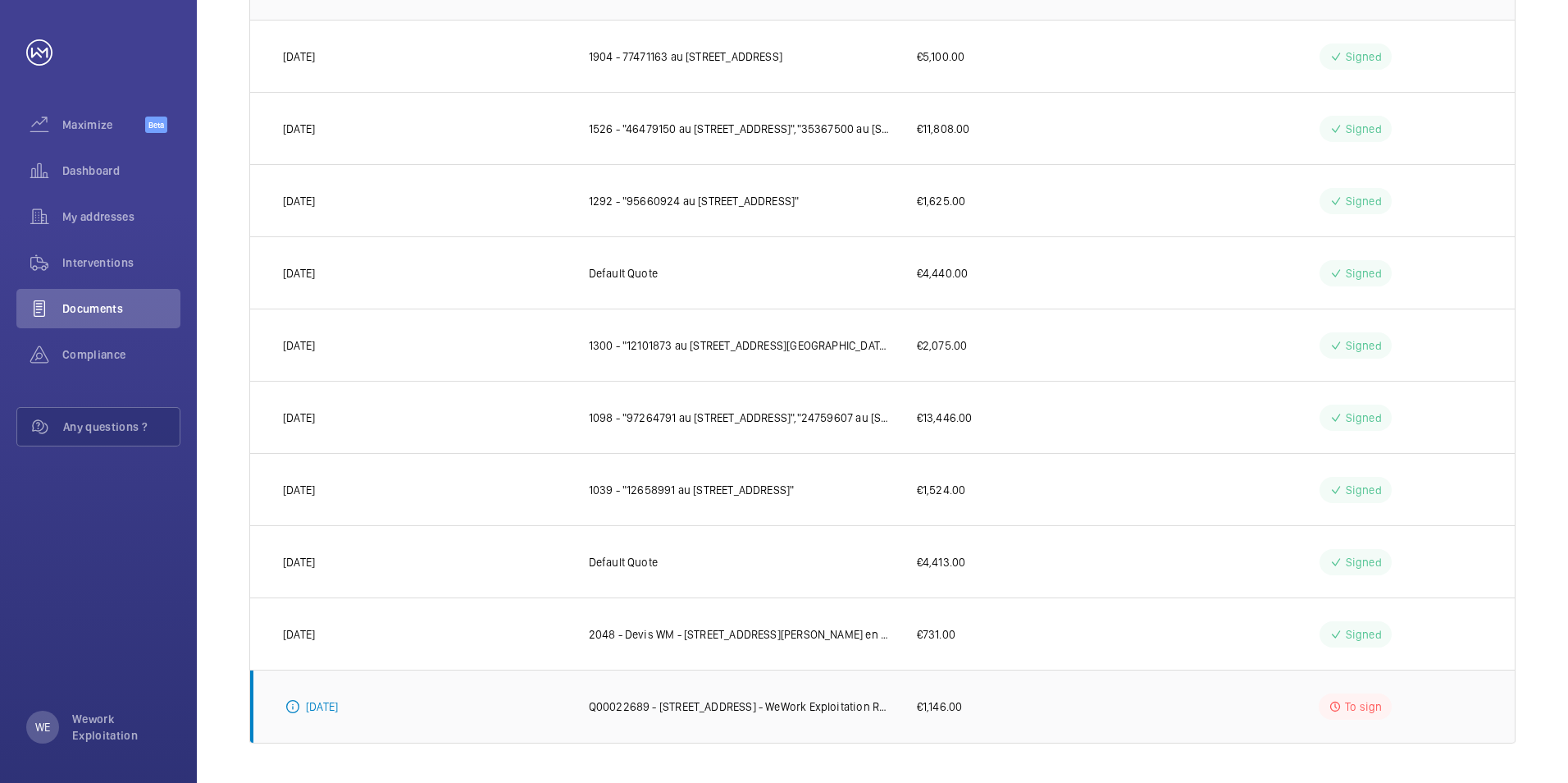
click at [775, 707] on p "Q00022689 - [STREET_ADDRESS] - WeWork Exploitation Remplacement des cpoulisseau…" at bounding box center [740, 706] width 302 height 16
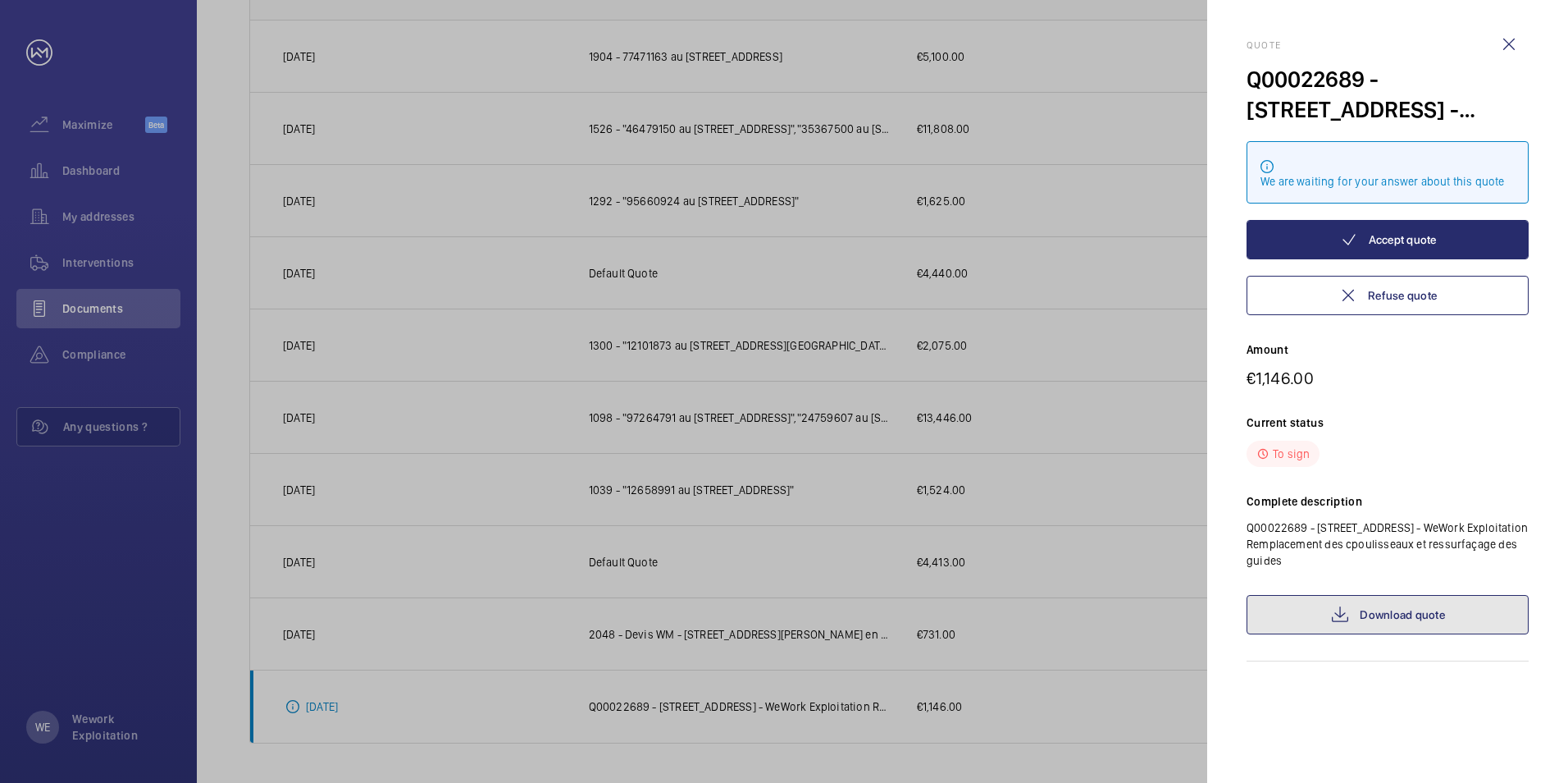
click at [1418, 618] on link "Download quote" at bounding box center [1388, 614] width 282 height 39
click at [1508, 43] on wm-front-icon-button at bounding box center [1509, 44] width 39 height 39
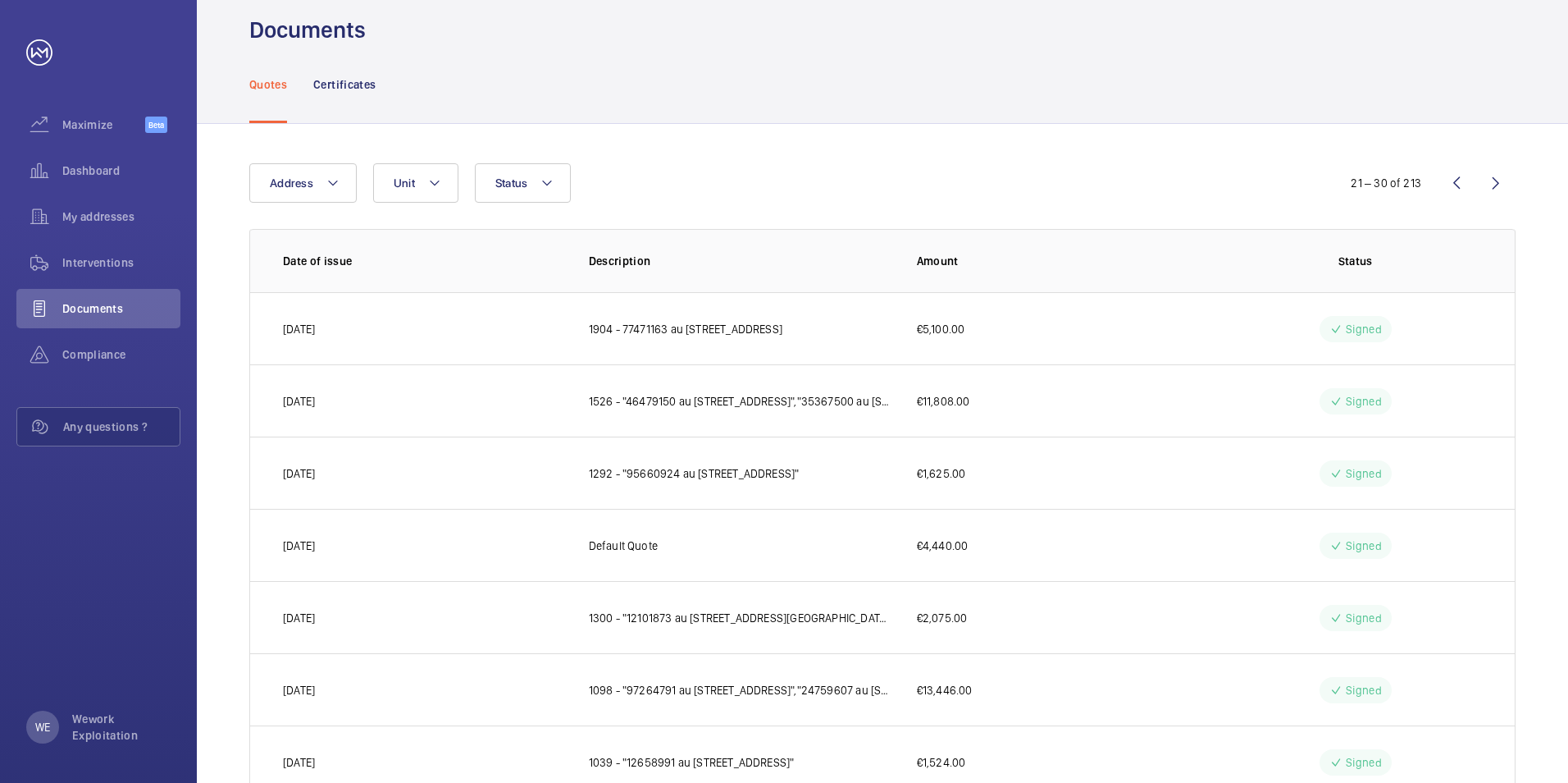
scroll to position [0, 0]
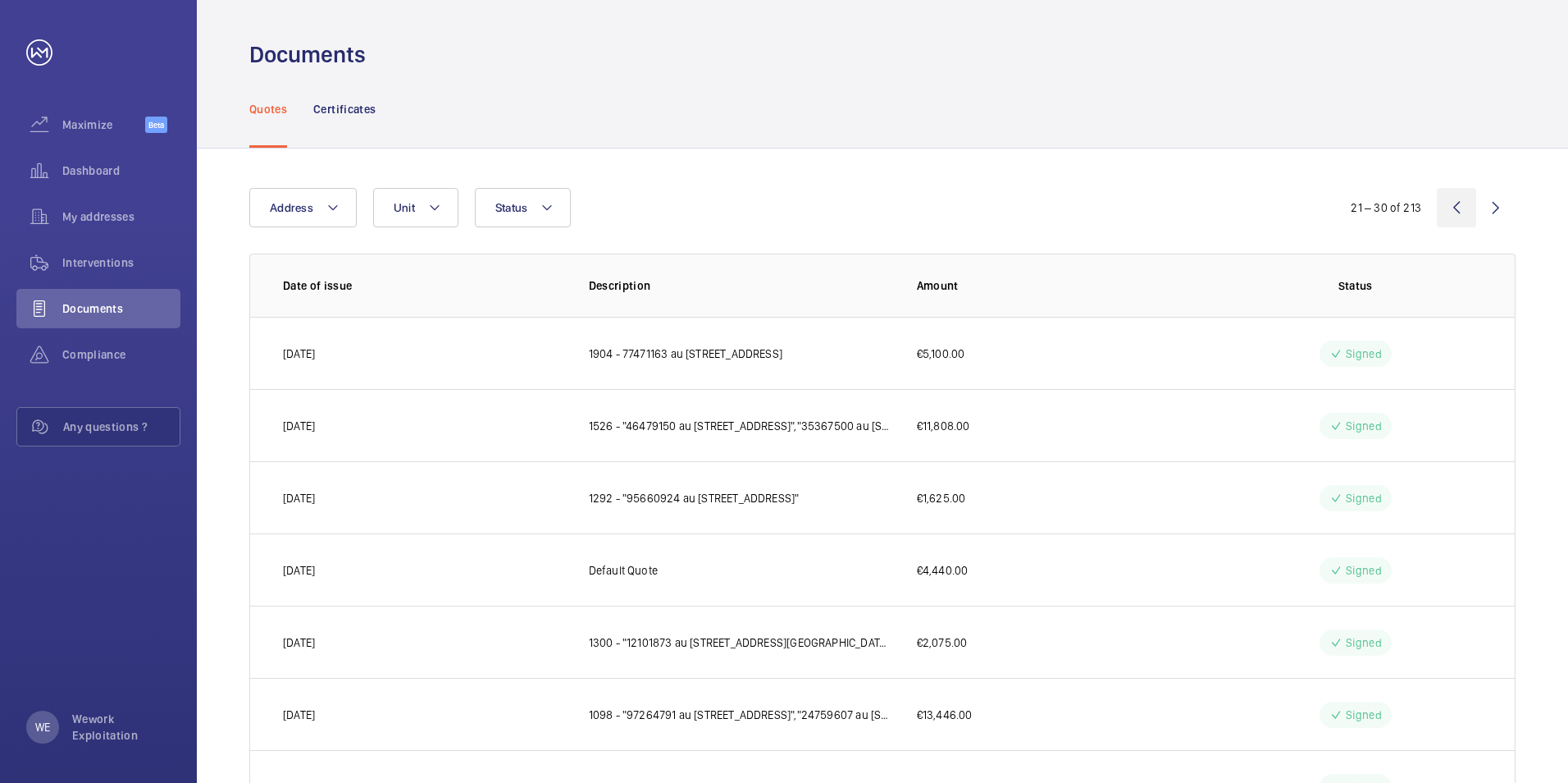
click at [1457, 206] on wm-front-icon-button at bounding box center [1456, 207] width 39 height 39
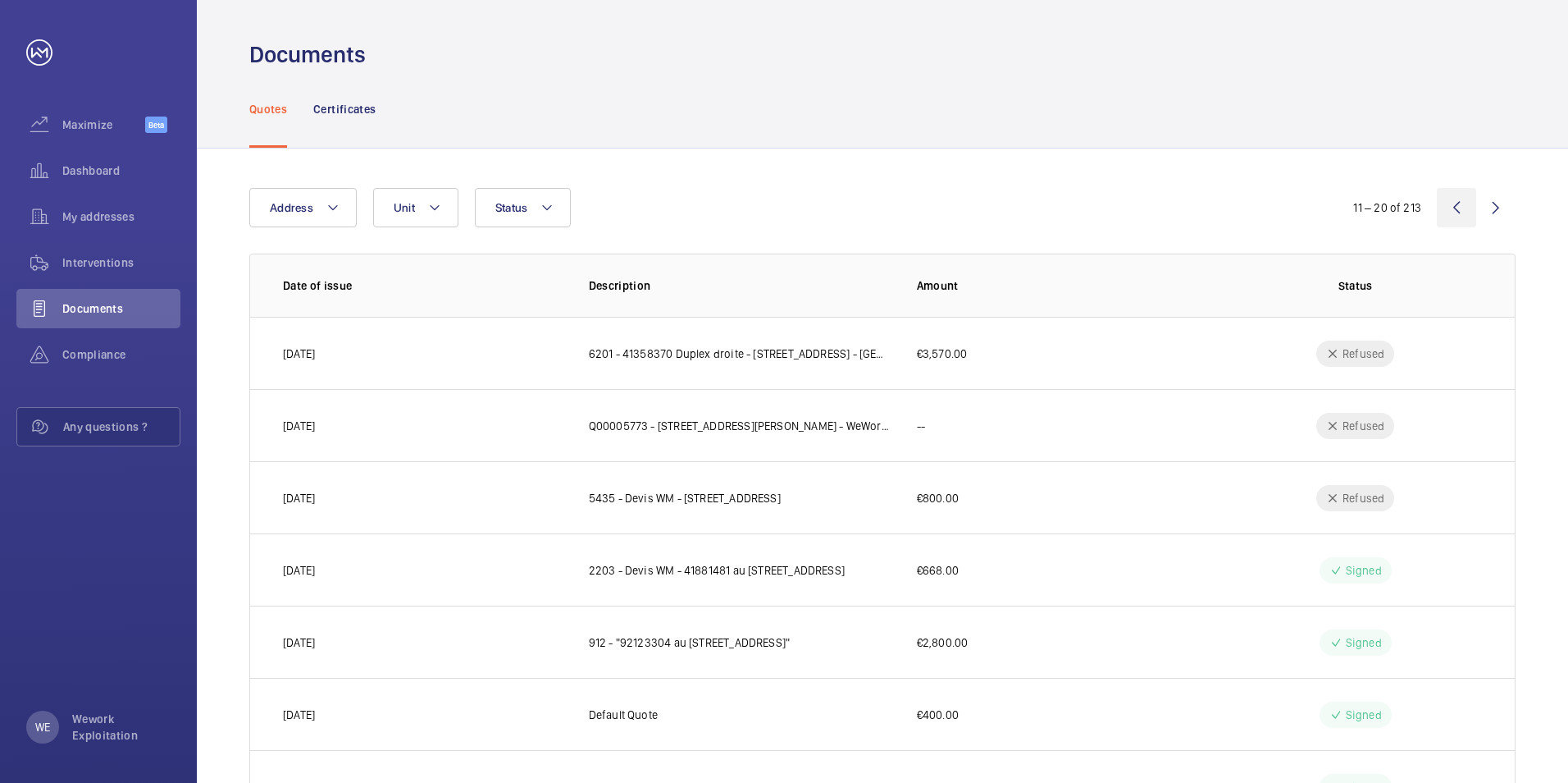
click at [1459, 208] on wm-front-icon-button at bounding box center [1456, 207] width 39 height 39
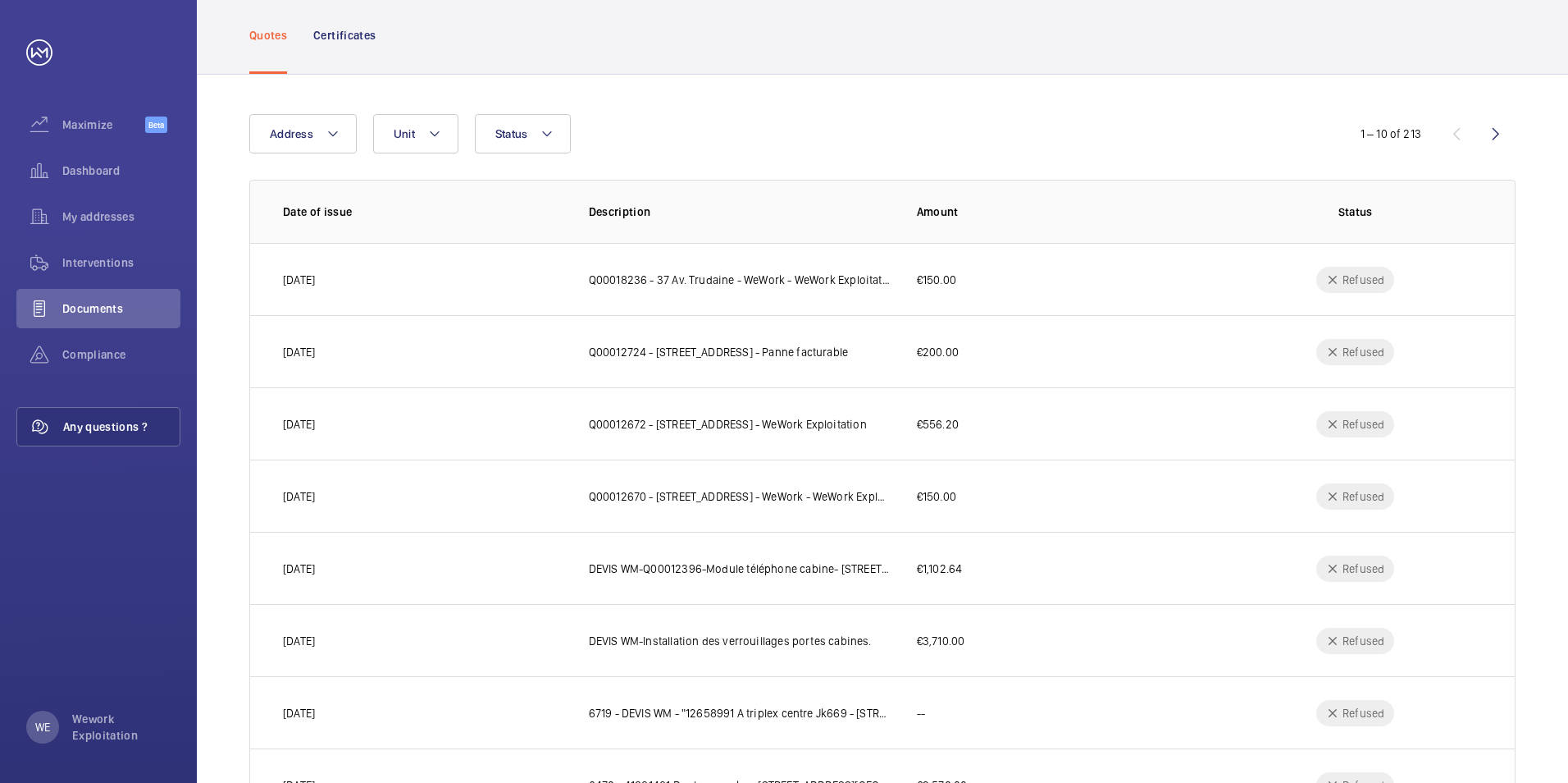
scroll to position [49, 0]
